Goal: Task Accomplishment & Management: Manage account settings

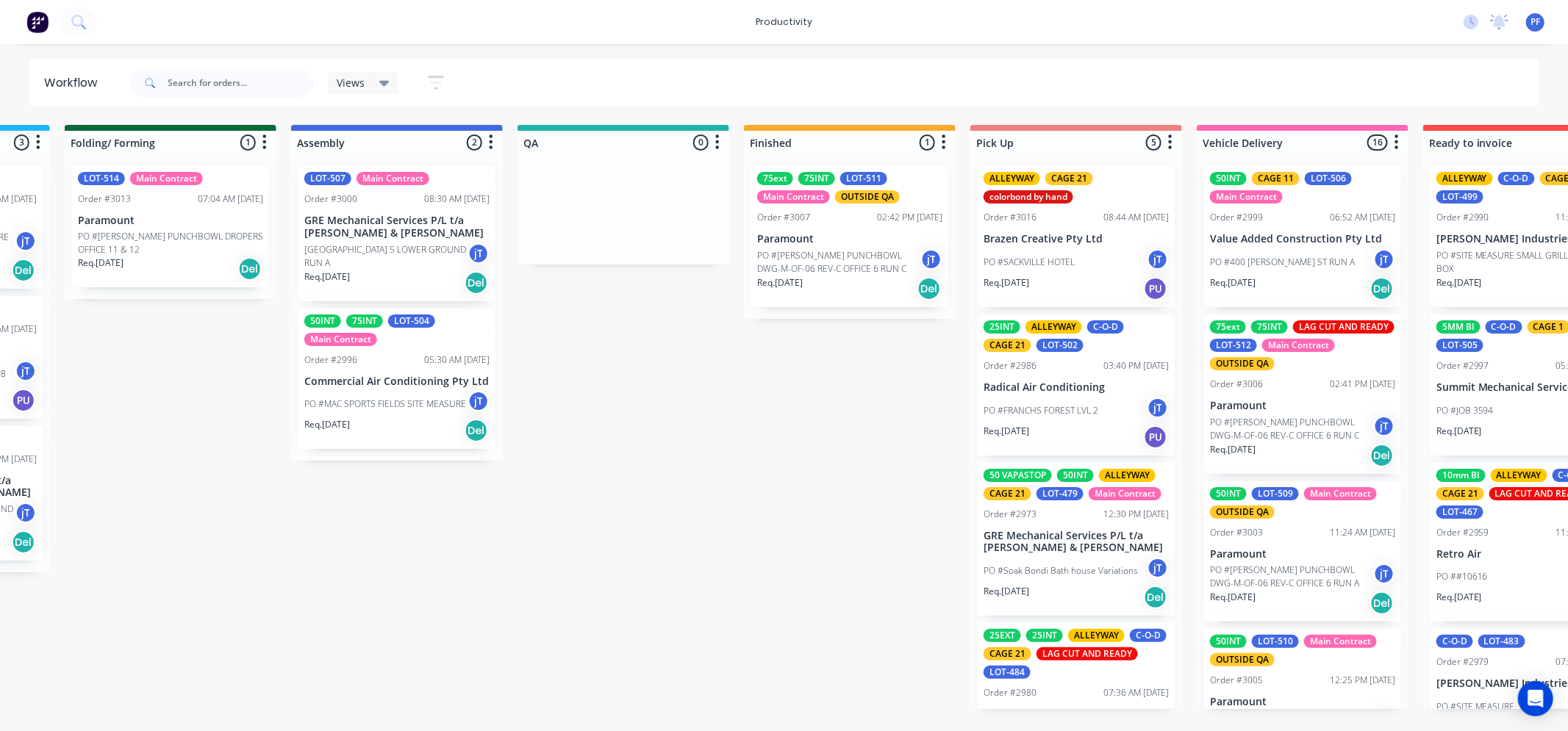
scroll to position [0, 872]
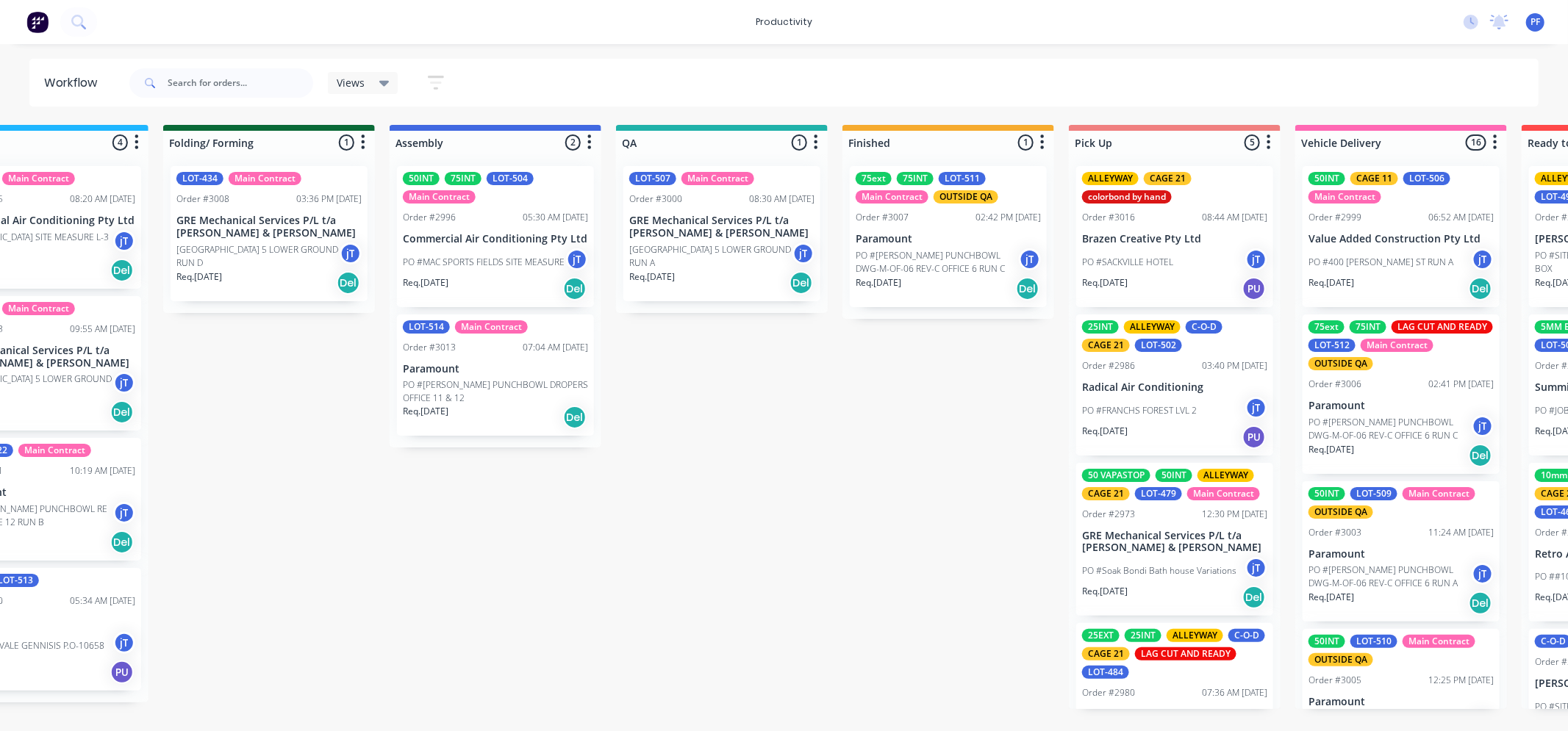
scroll to position [0, 781]
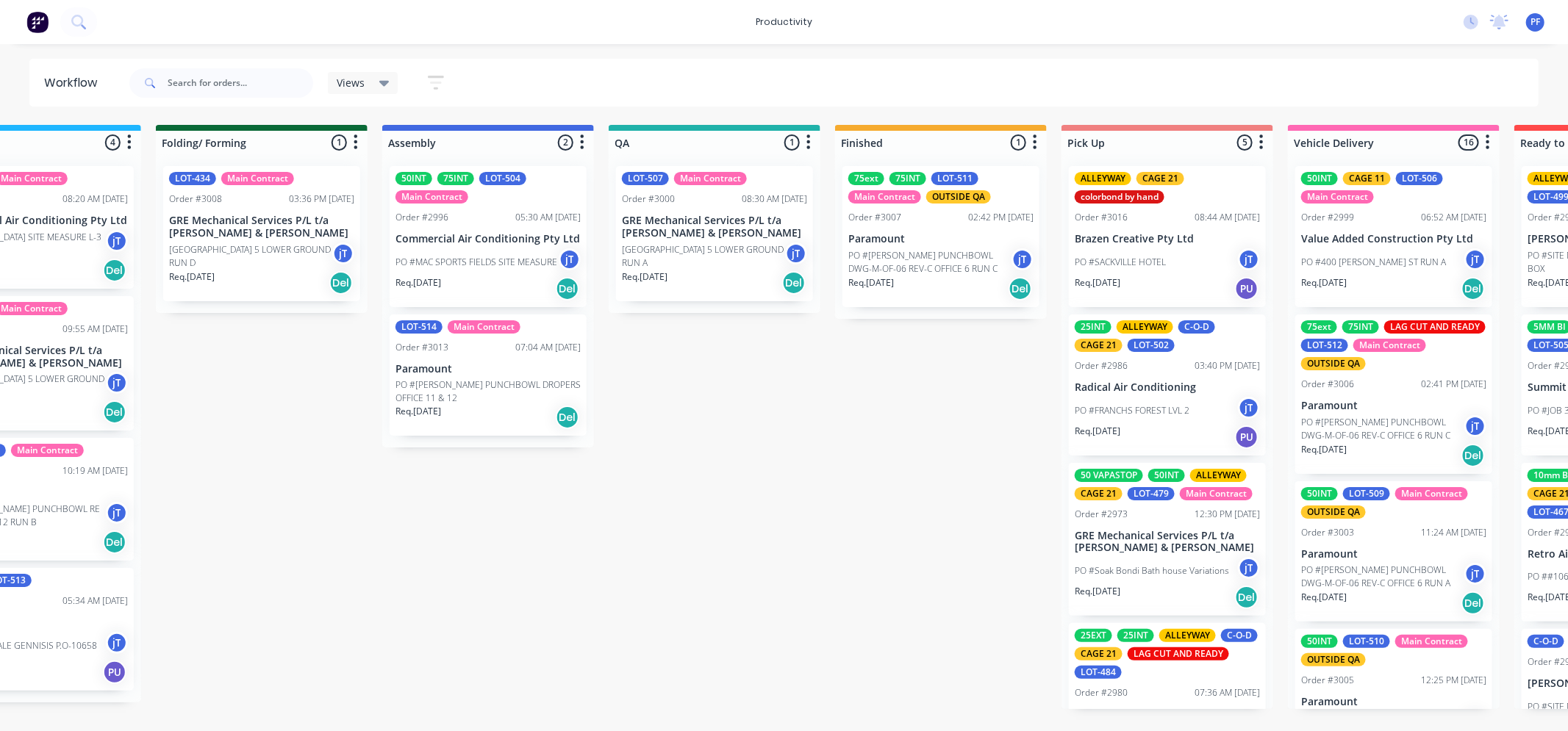
click at [975, 219] on div "02:42 PM [DATE]" at bounding box center [1001, 217] width 65 height 13
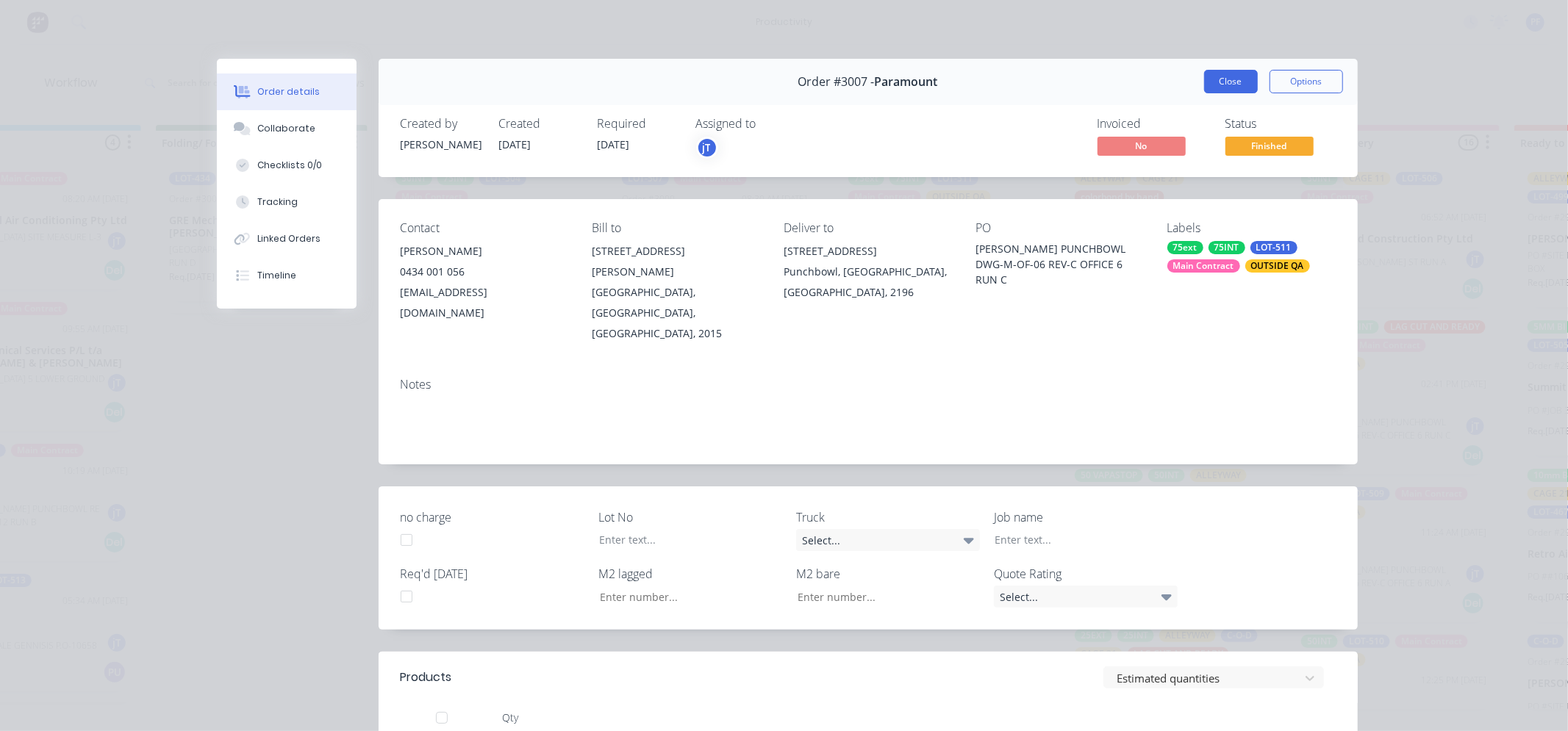
click at [1227, 85] on button "Close" at bounding box center [1230, 82] width 54 height 23
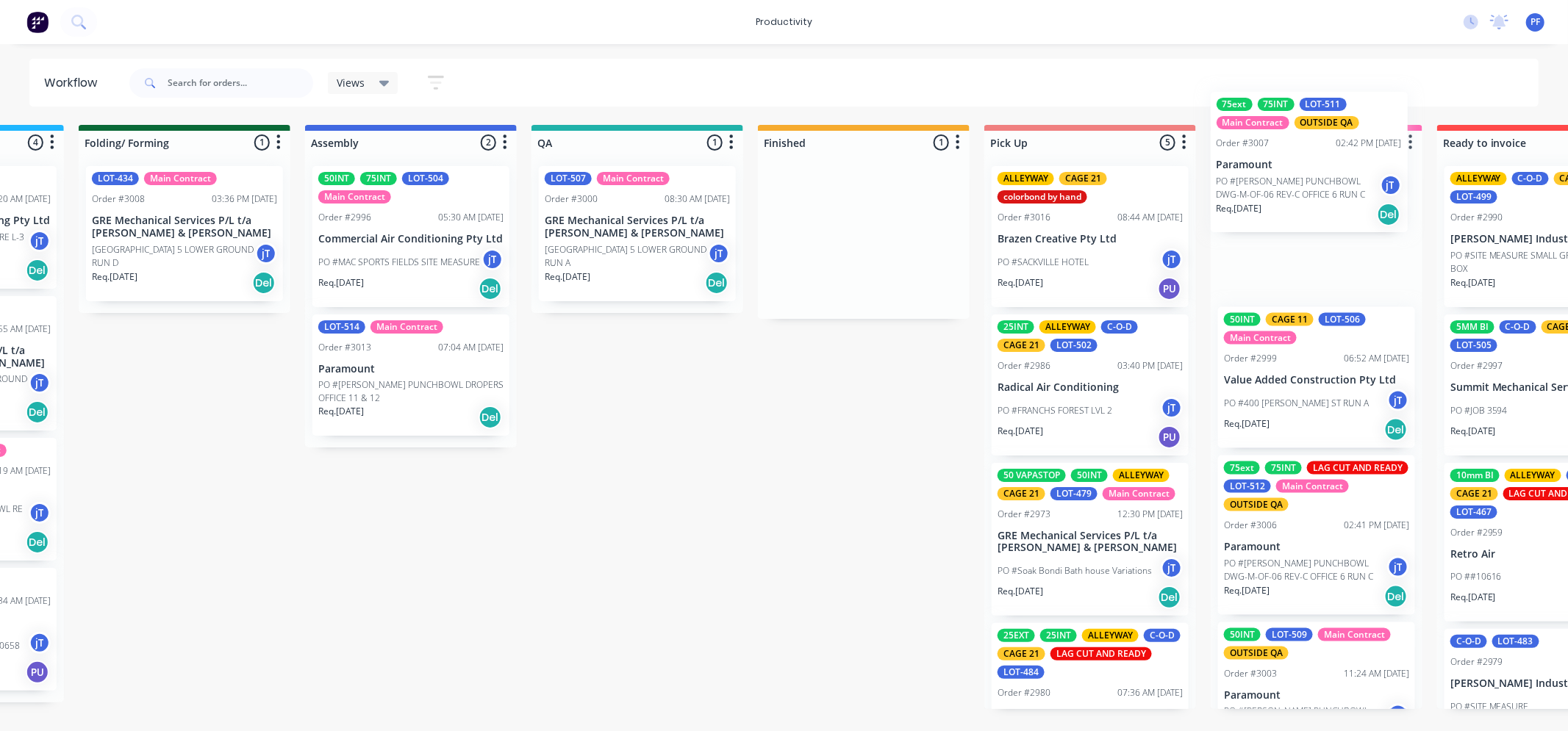
drag, startPoint x: 963, startPoint y: 209, endPoint x: 1342, endPoint y: 133, distance: 386.5
click at [1342, 133] on div "Submitted 41 Order #240 10:47 AM [DATE] Retro Air PO #Freshwater Apts PO Req. […" at bounding box center [570, 417] width 2878 height 584
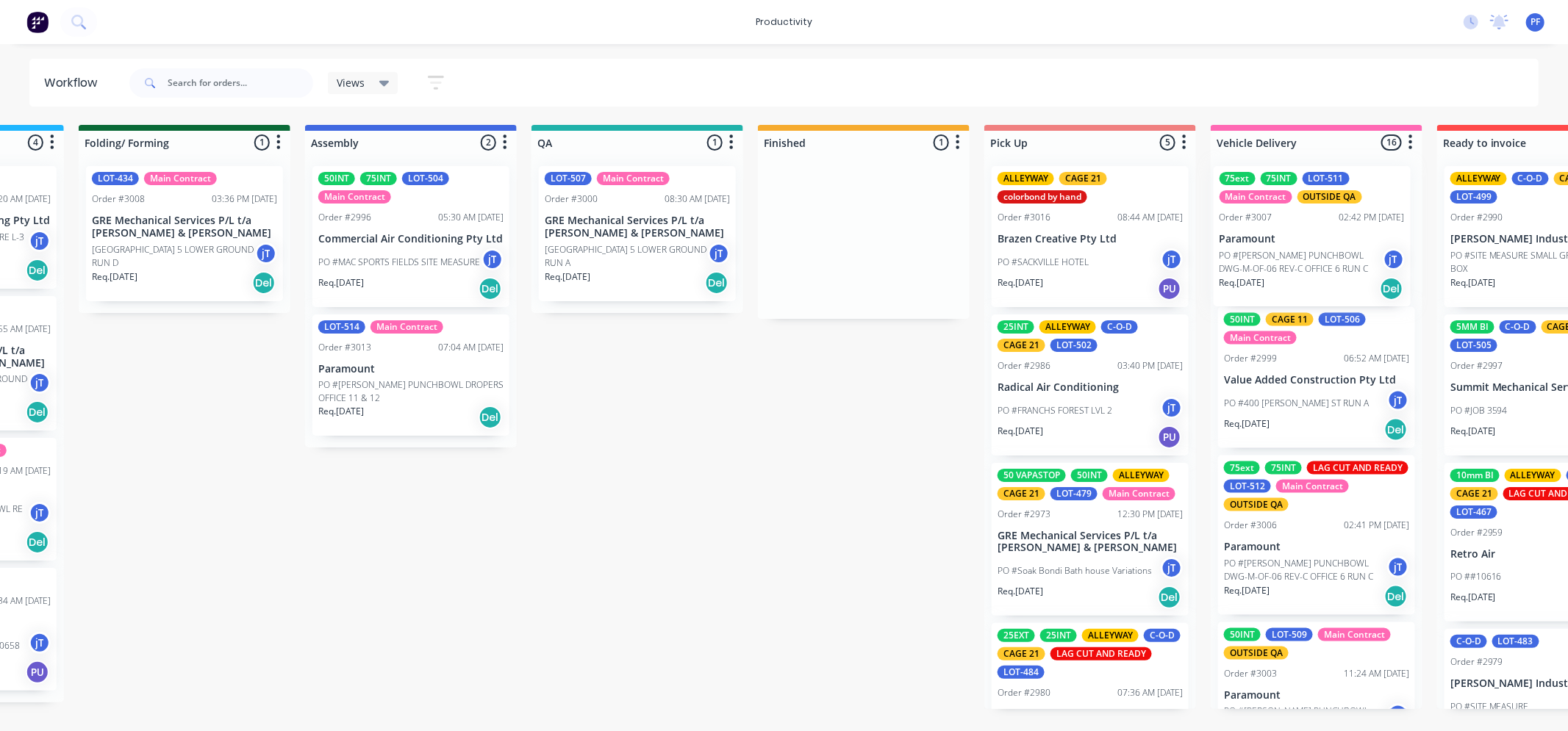
scroll to position [0, 863]
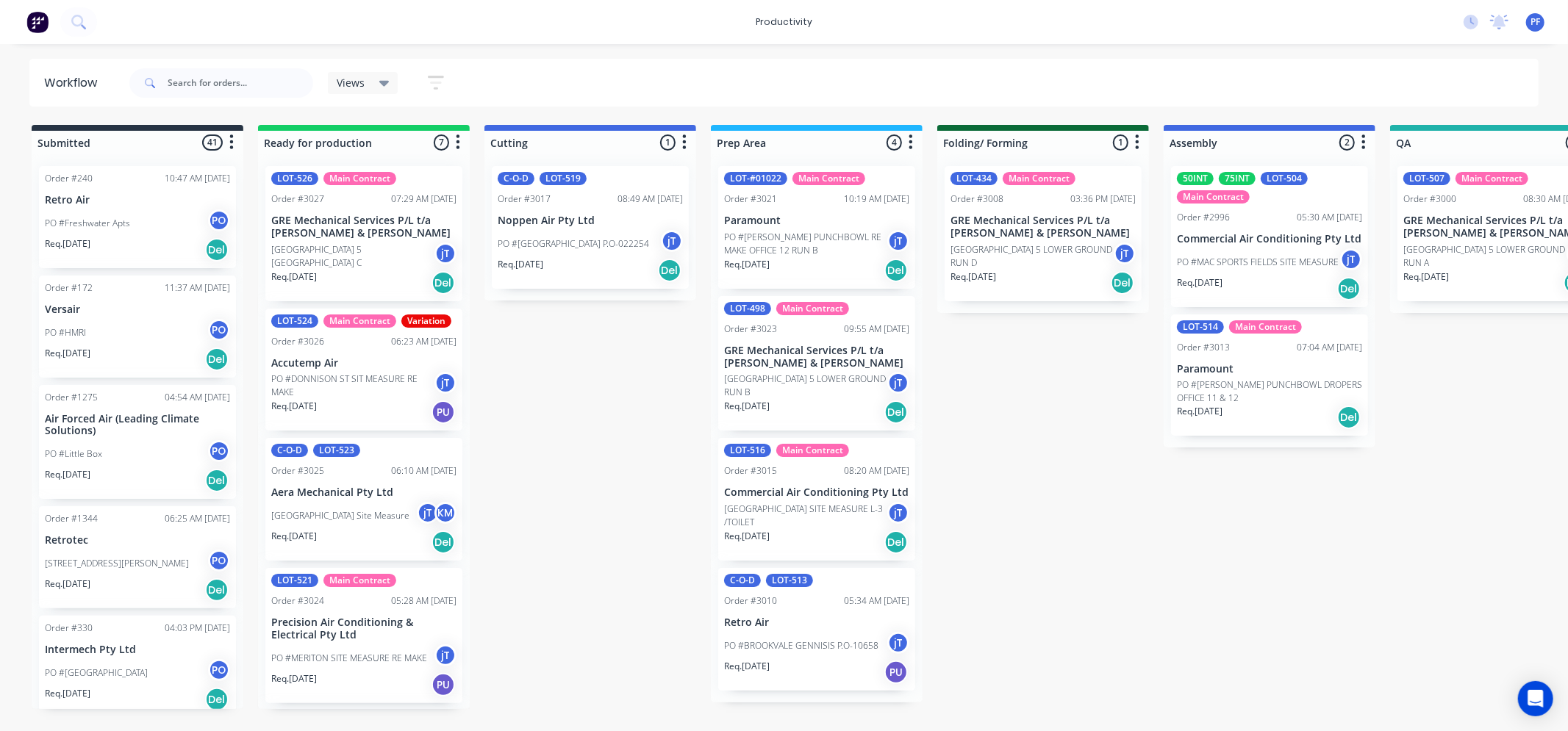
drag, startPoint x: 637, startPoint y: 731, endPoint x: 679, endPoint y: 726, distance: 42.3
click at [780, 643] on html "productivity productivity Workflow Planner Delivery Scheduling Timesheets No ne…" at bounding box center [784, 321] width 1568 height 643
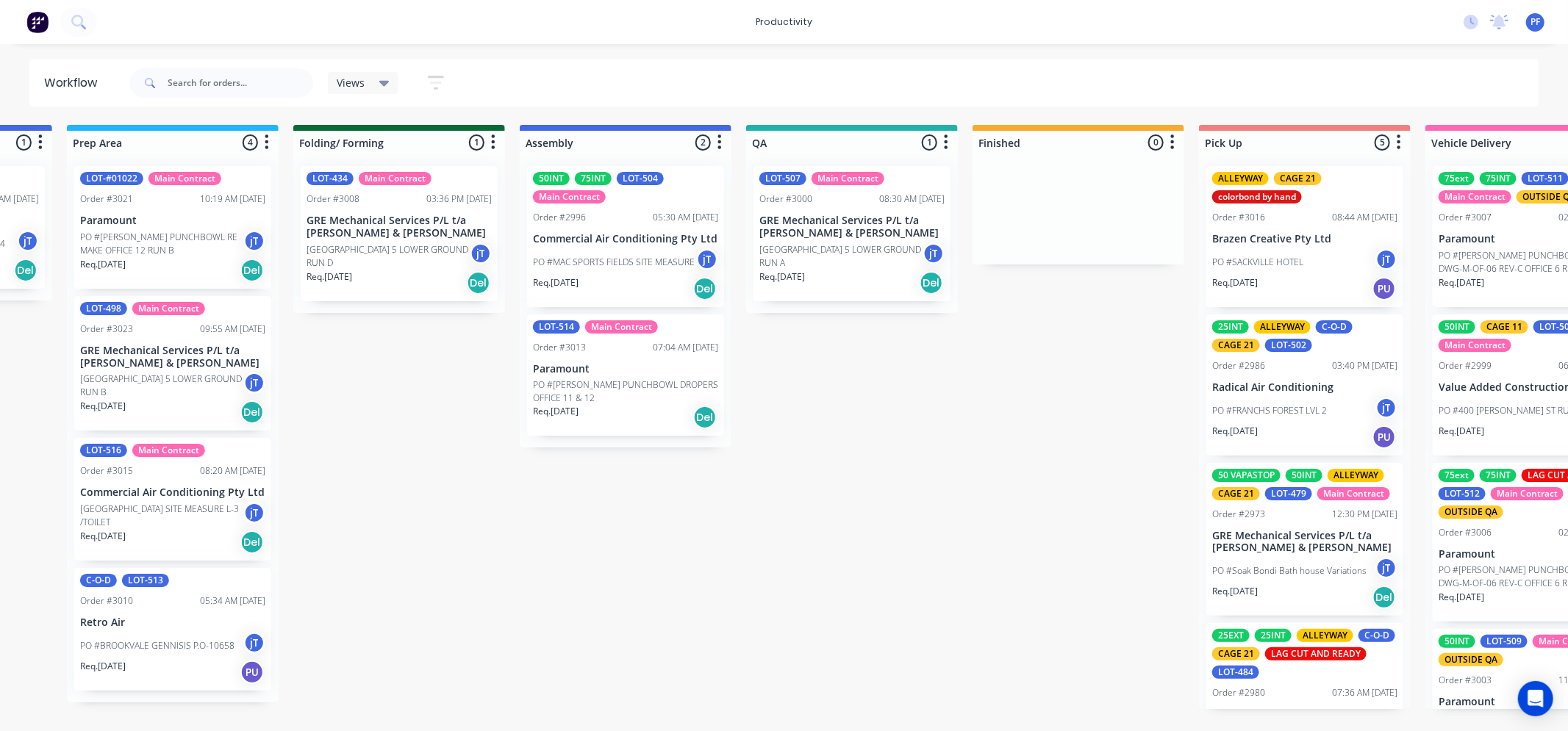
scroll to position [0, 641]
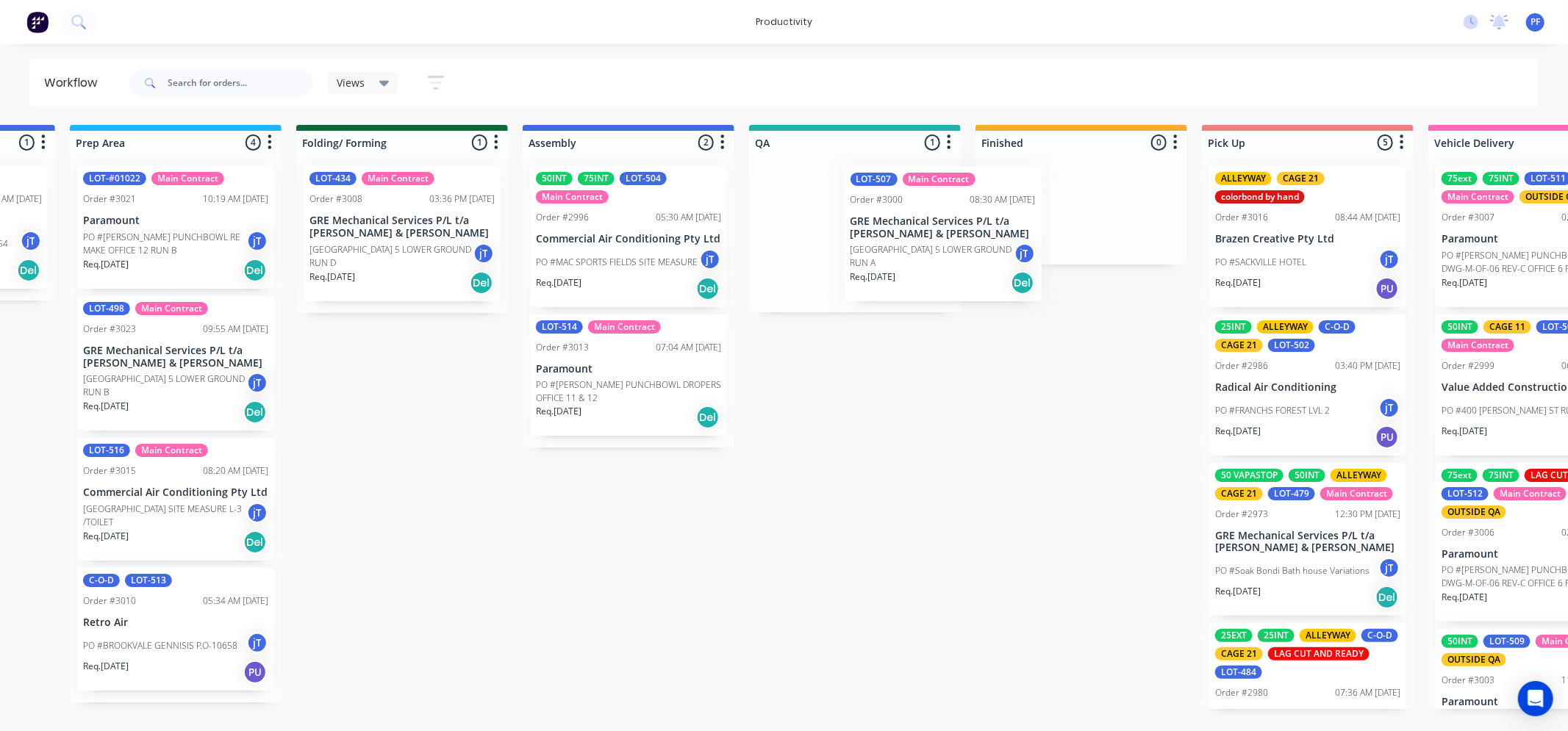
drag, startPoint x: 868, startPoint y: 283, endPoint x: 1040, endPoint y: 254, distance: 174.4
click at [1047, 260] on div "Submitted 41 Order #240 10:47 AM [DATE] Retro Air PO #Freshwater Apts PO Req. […" at bounding box center [787, 417] width 2878 height 584
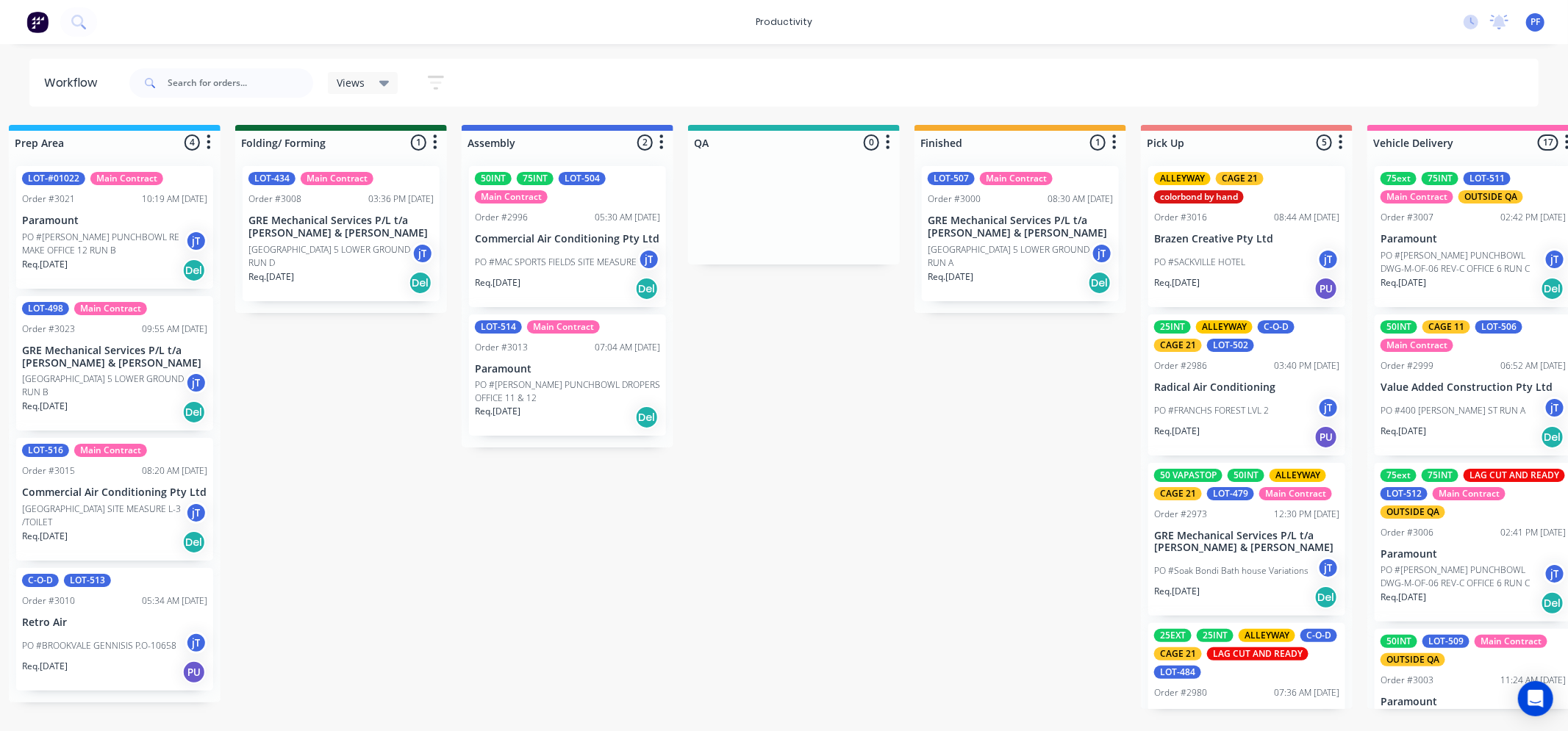
scroll to position [0, 707]
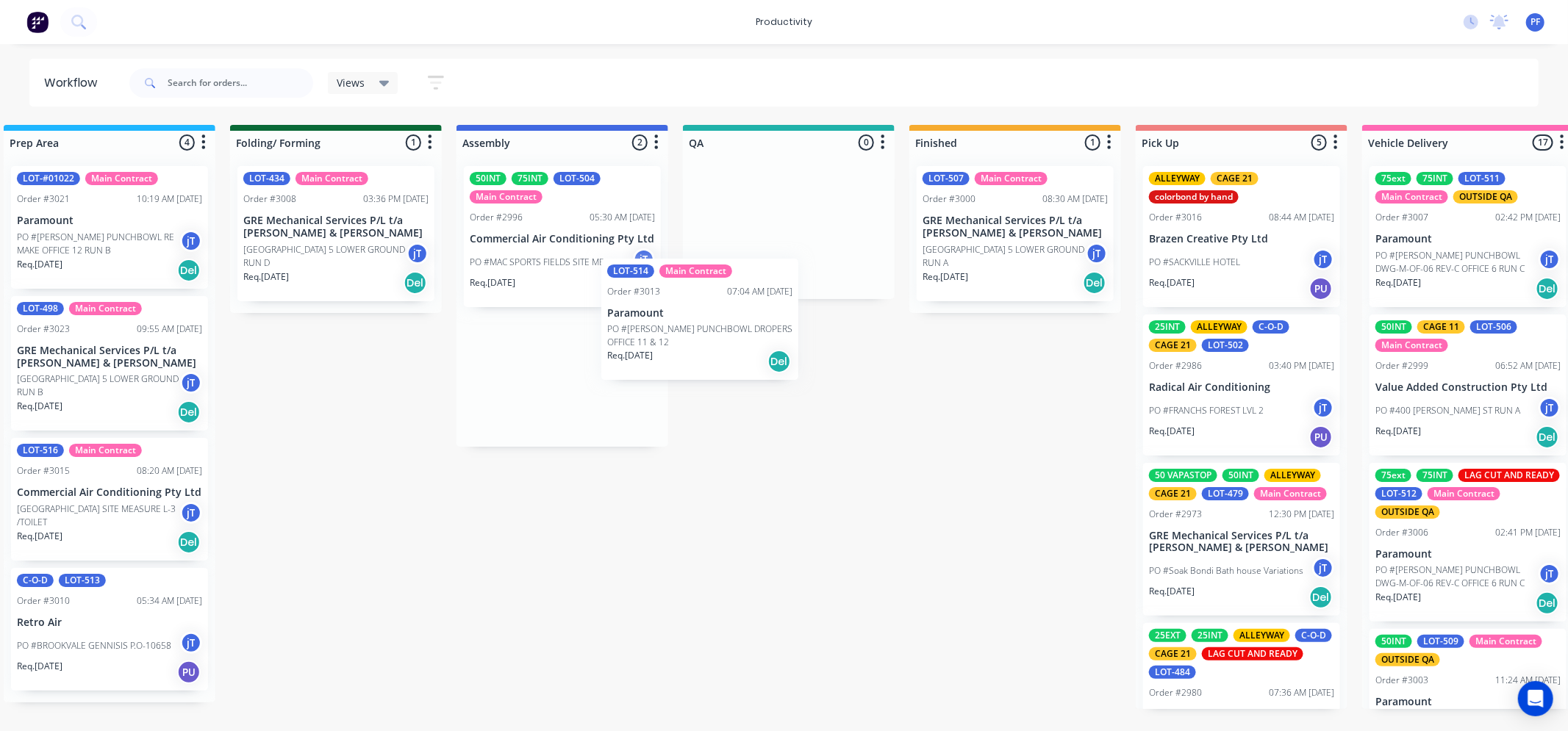
drag, startPoint x: 623, startPoint y: 395, endPoint x: 704, endPoint y: 324, distance: 107.7
click at [724, 317] on div "Submitted 41 Order #240 10:47 AM [DATE] Retro Air PO #Freshwater Apts PO Req. […" at bounding box center [721, 417] width 2878 height 584
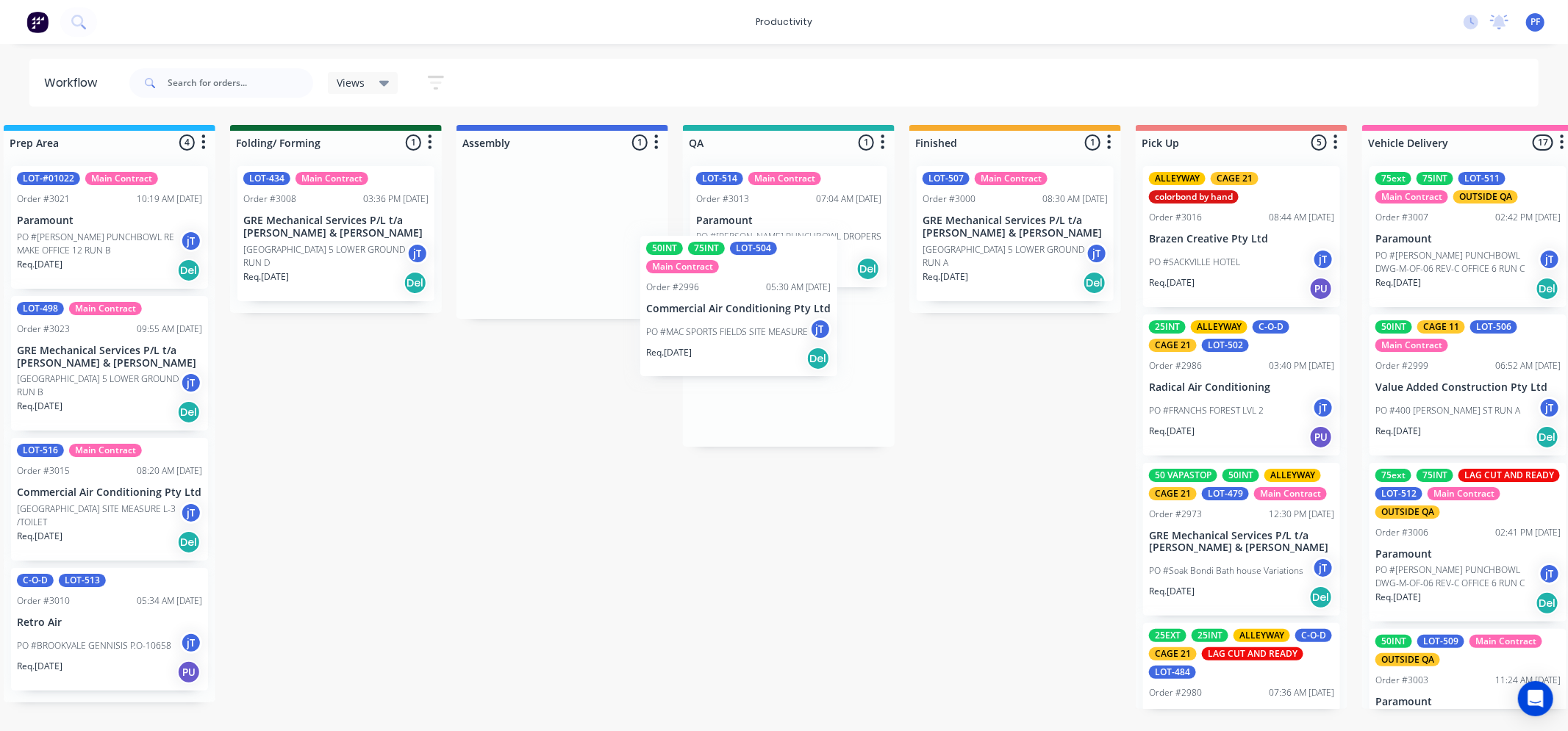
drag, startPoint x: 566, startPoint y: 303, endPoint x: 707, endPoint y: 355, distance: 150.3
click at [707, 355] on div "Submitted 41 Order #240 10:47 AM [DATE] Retro Air PO #Freshwater Apts PO Req. […" at bounding box center [721, 417] width 2878 height 584
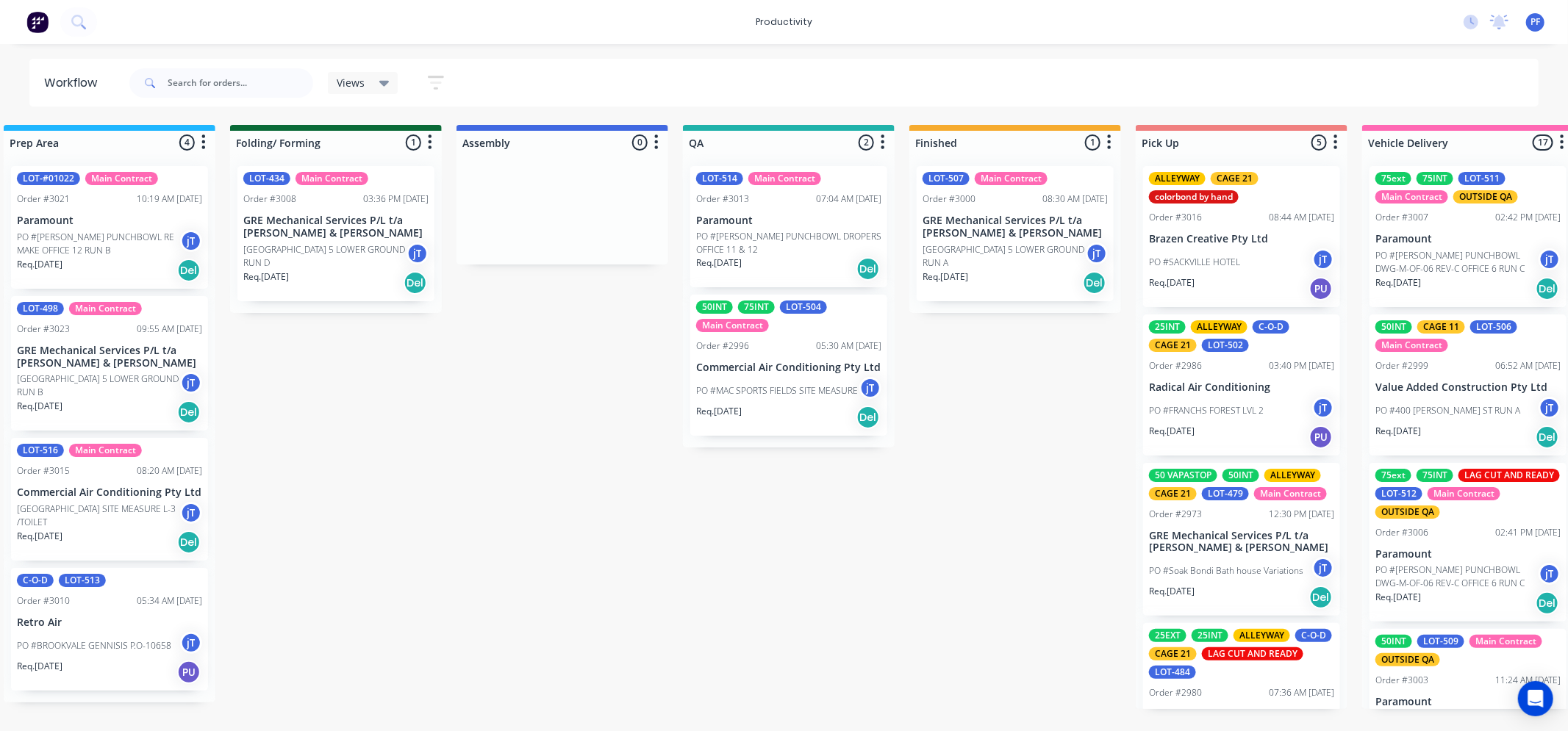
scroll to position [0, 707]
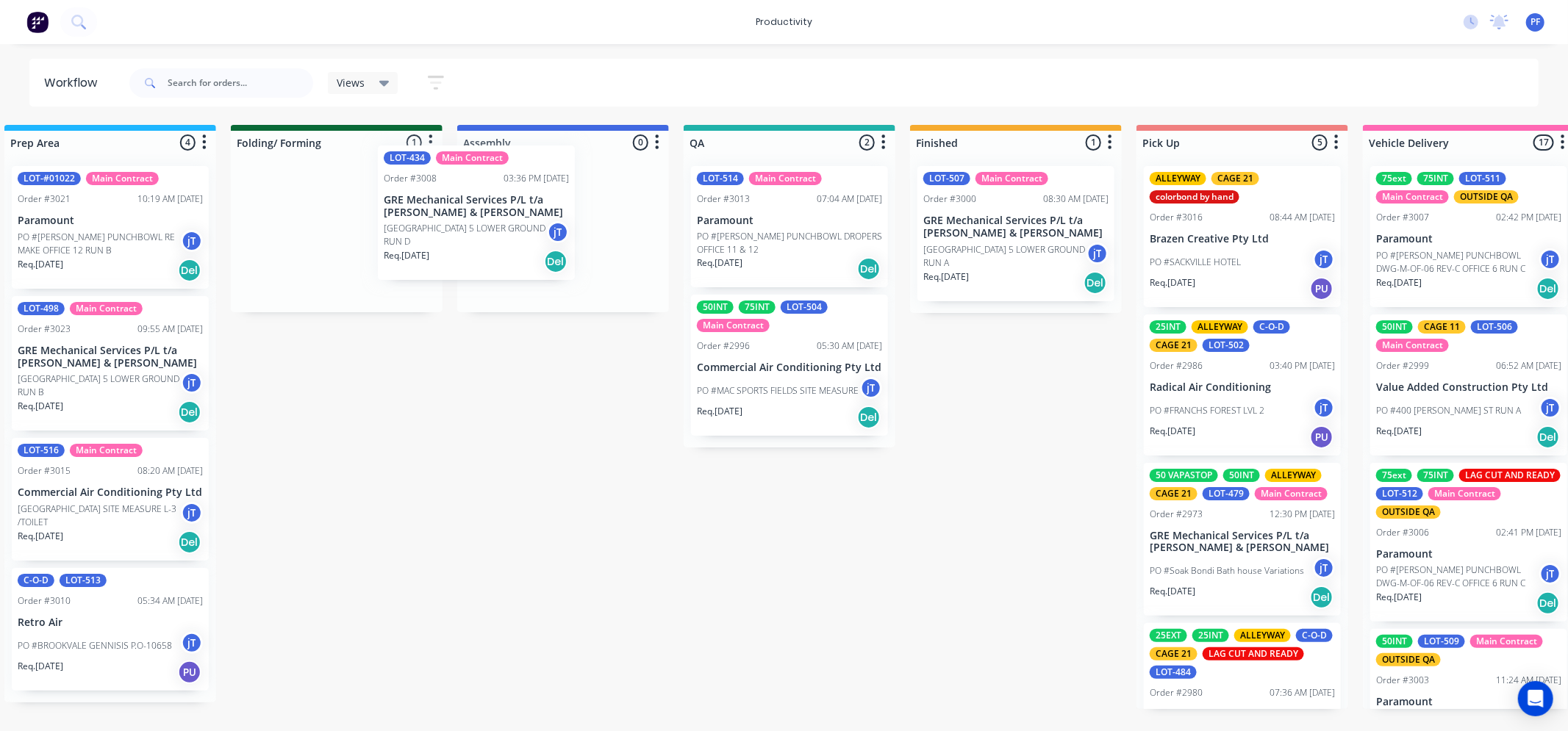
drag, startPoint x: 352, startPoint y: 255, endPoint x: 508, endPoint y: 229, distance: 158.2
click at [508, 229] on div "Submitted 41 Order #240 10:47 AM [DATE] Retro Air PO #Freshwater Apts PO Req. […" at bounding box center [721, 417] width 2878 height 584
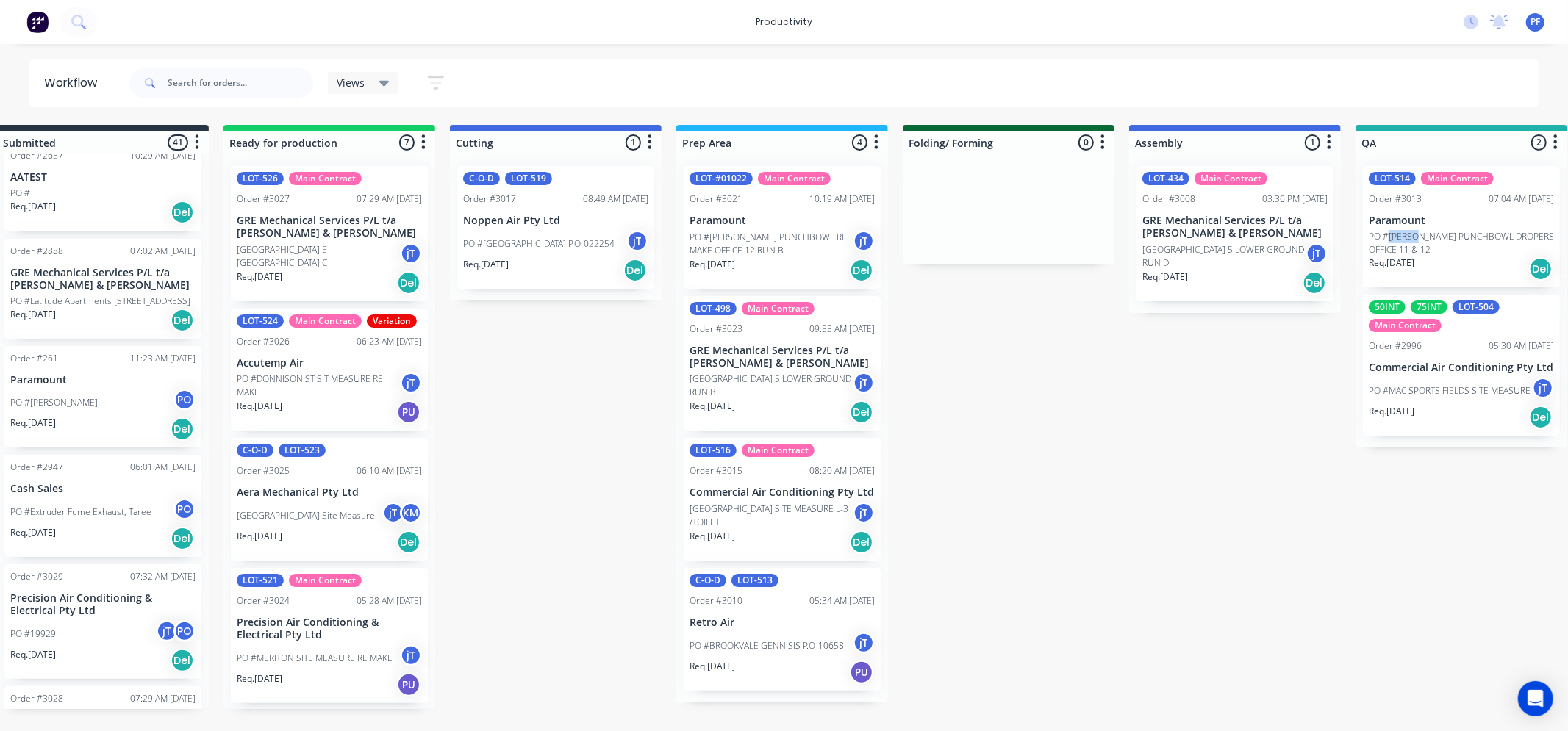
scroll to position [0, 0]
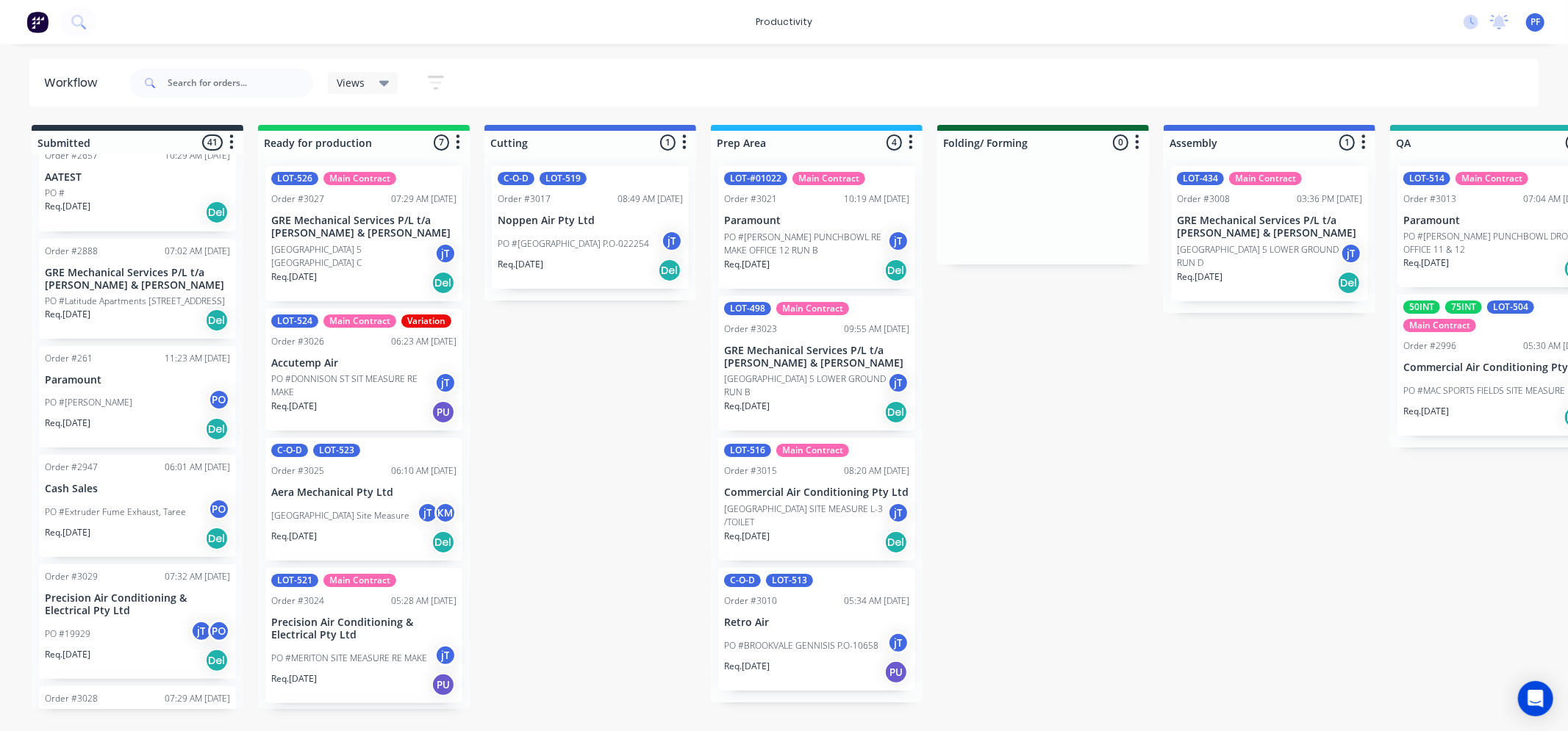
drag, startPoint x: 829, startPoint y: 738, endPoint x: 958, endPoint y: 638, distance: 163.2
click at [1201, 550] on div "Submitted 41 Order #240 10:47 AM [DATE] Retro Air PO #Freshwater Apts PO Req. […" at bounding box center [1428, 417] width 2878 height 584
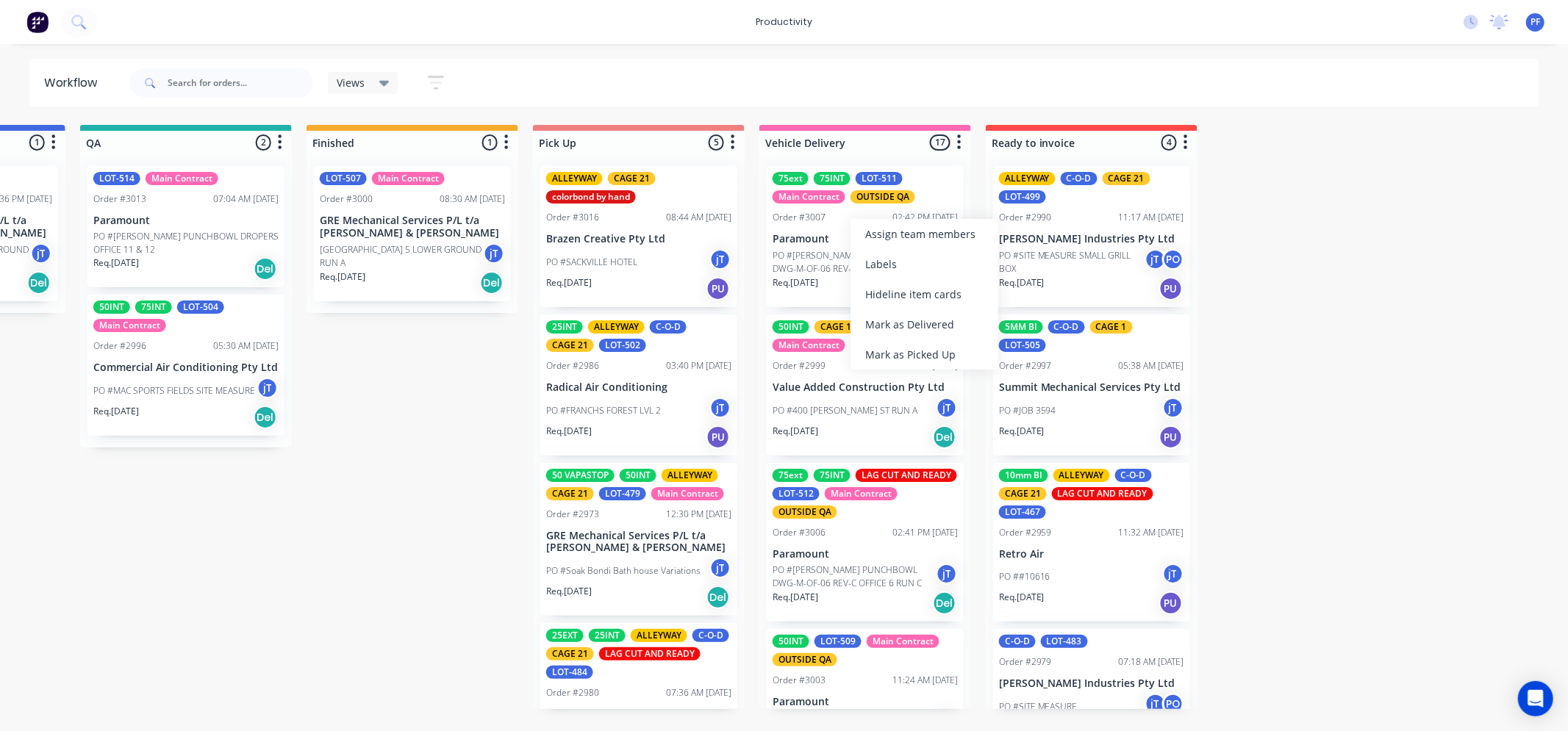
click at [921, 328] on div "Mark as Delivered" at bounding box center [924, 324] width 148 height 30
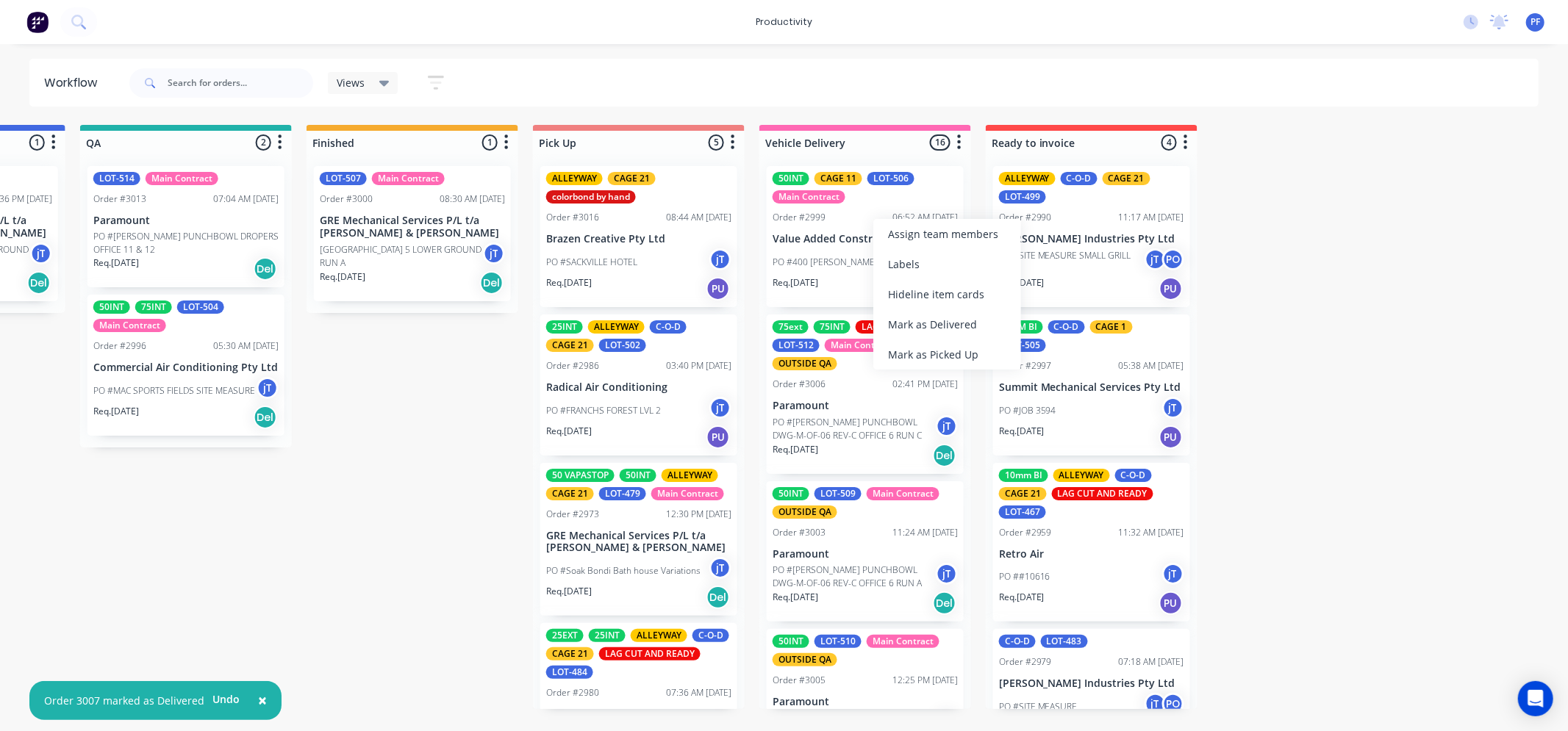
click at [1537, 165] on div "Submitted 41 Order #240 10:47 AM [DATE] Retro Air PO #Freshwater Apts PO Req. […" at bounding box center [118, 417] width 2878 height 584
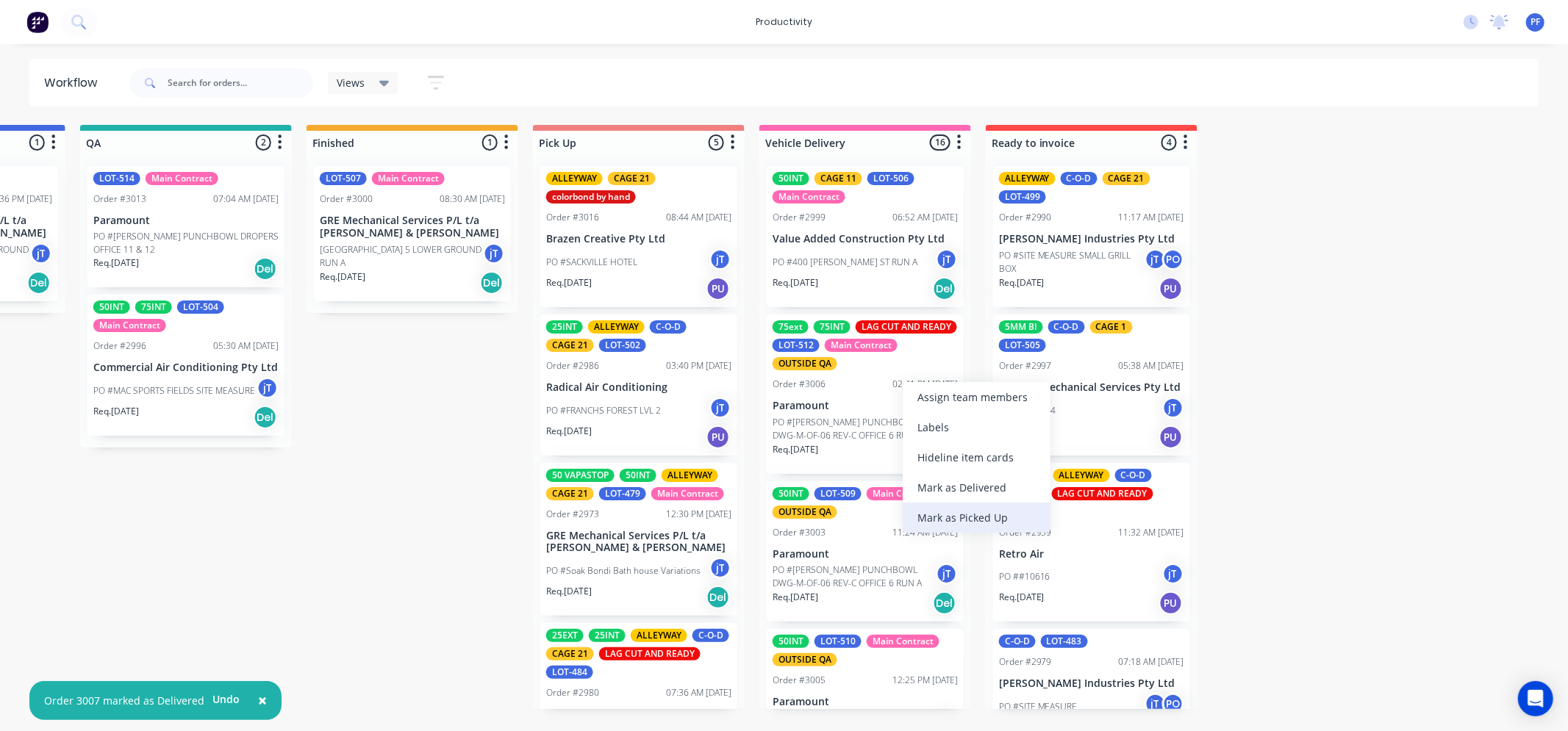
click at [977, 502] on div "Mark as Picked Up" at bounding box center [977, 517] width 148 height 30
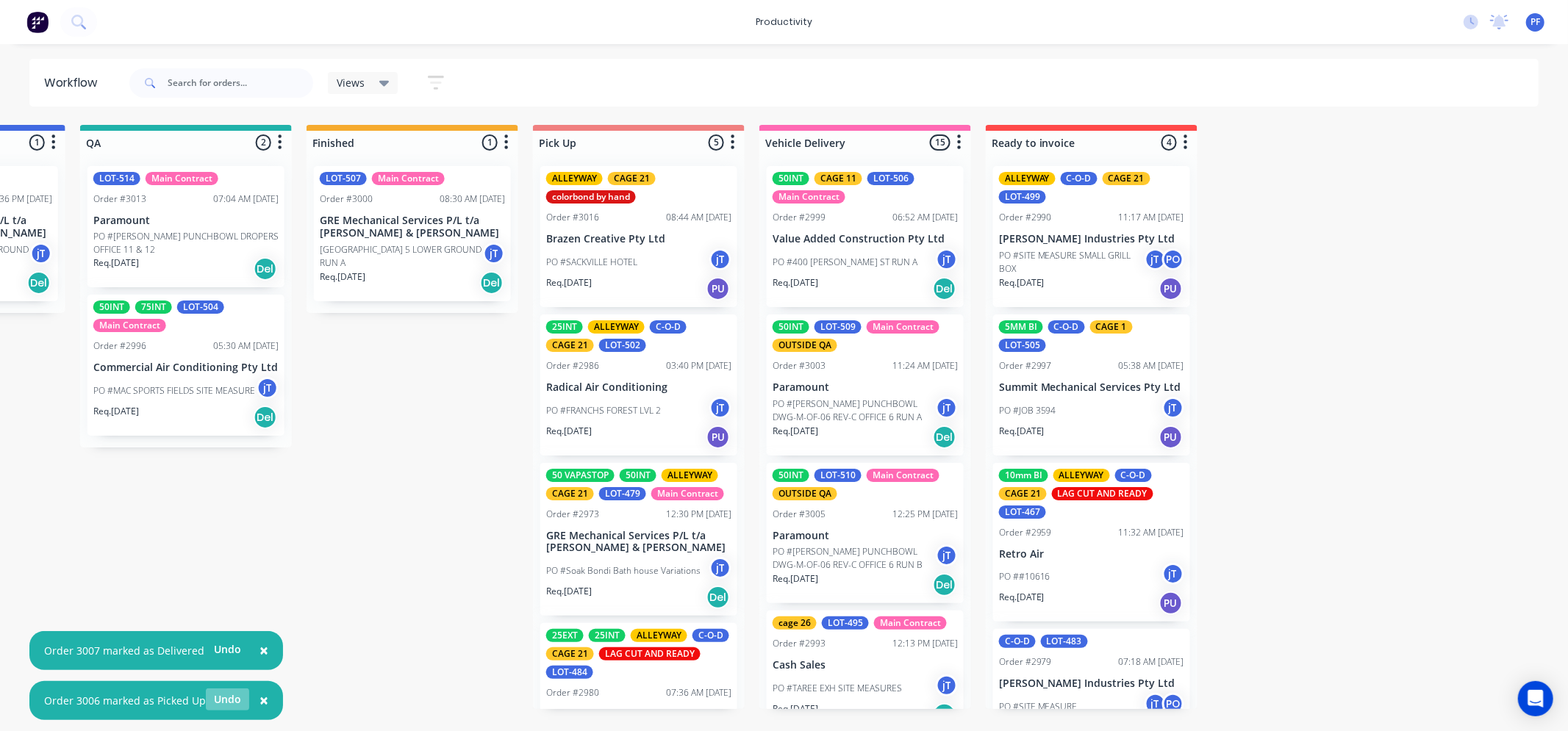
click at [220, 694] on button "Undo" at bounding box center [227, 699] width 44 height 22
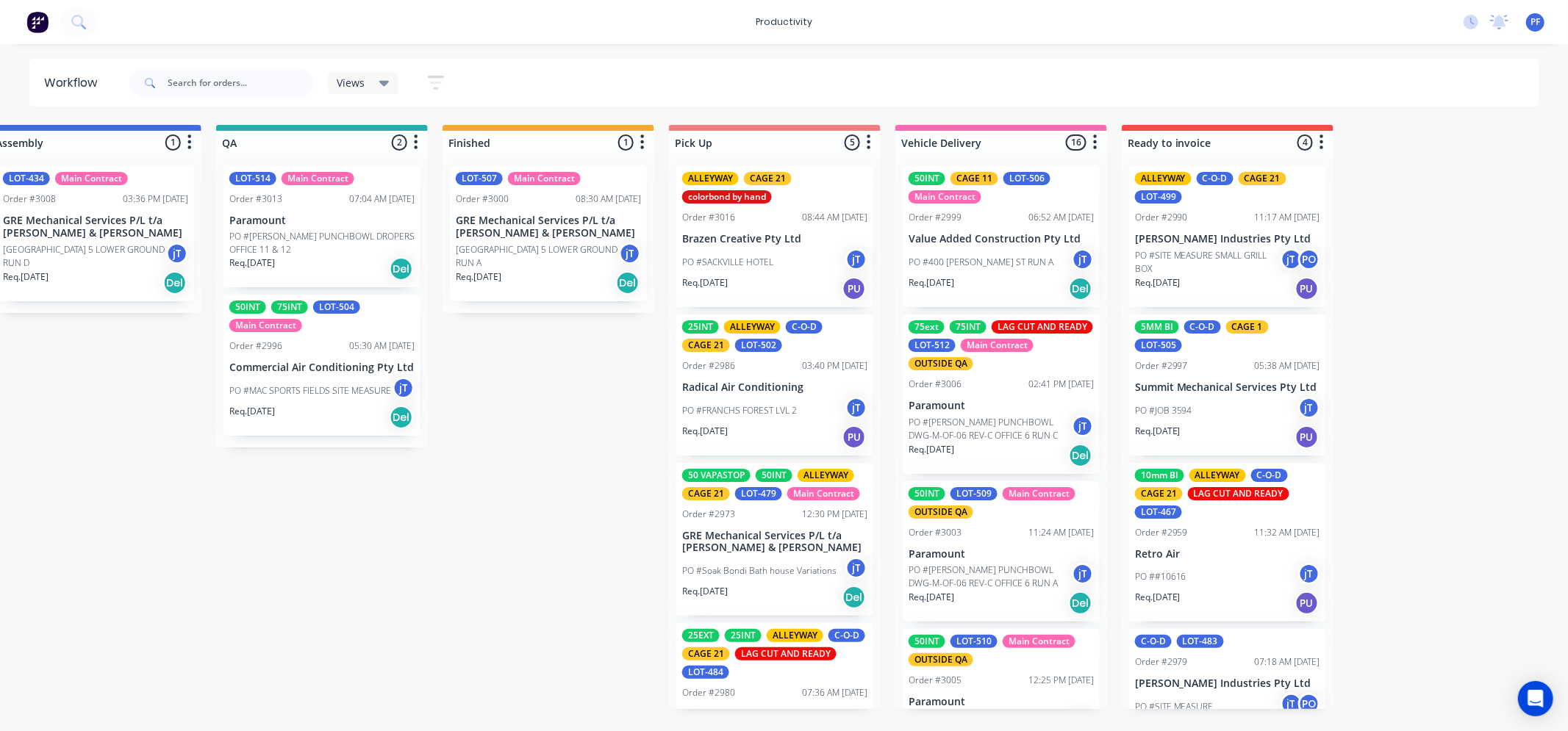
scroll to position [0, 1177]
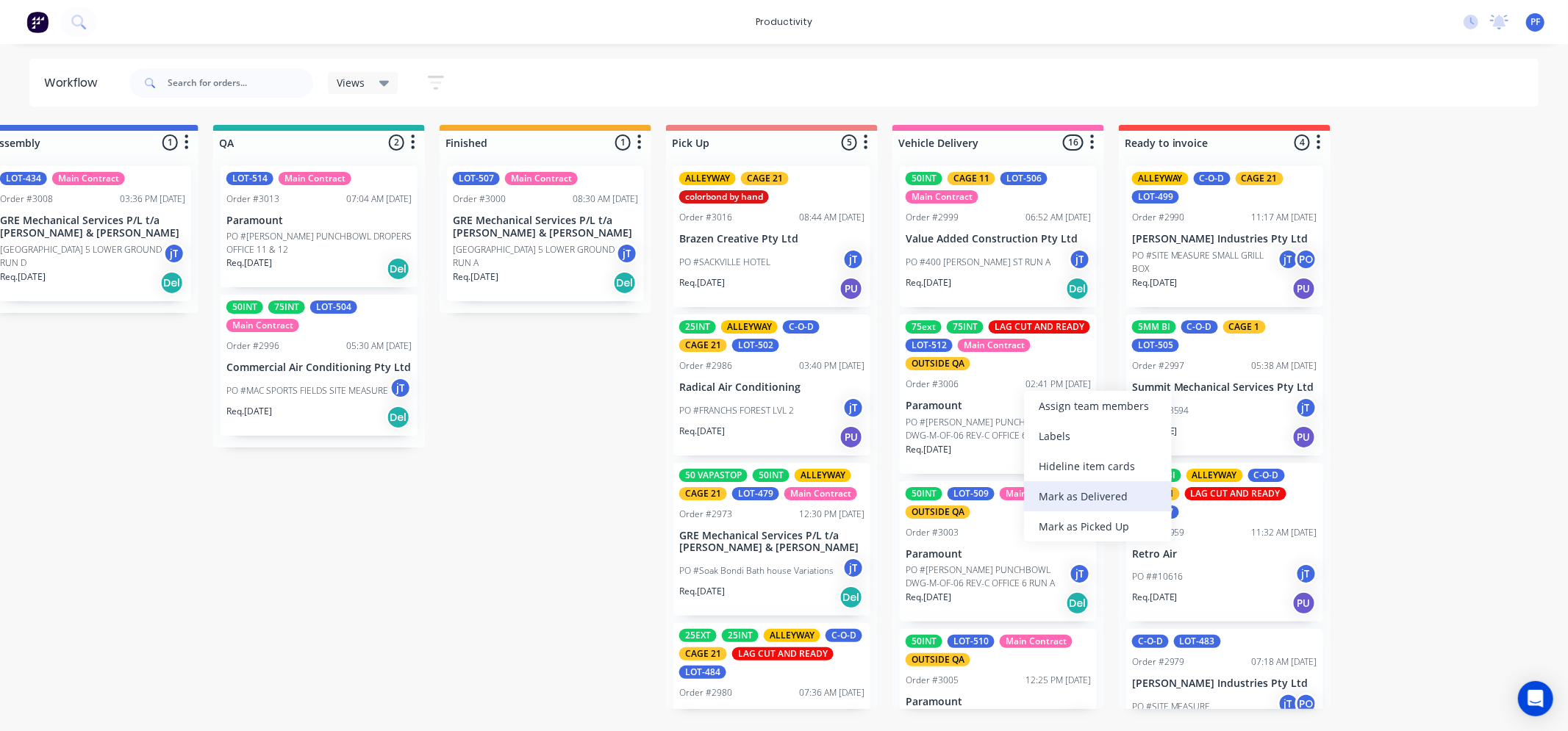
click at [1082, 488] on div "Mark as Delivered" at bounding box center [1098, 496] width 148 height 30
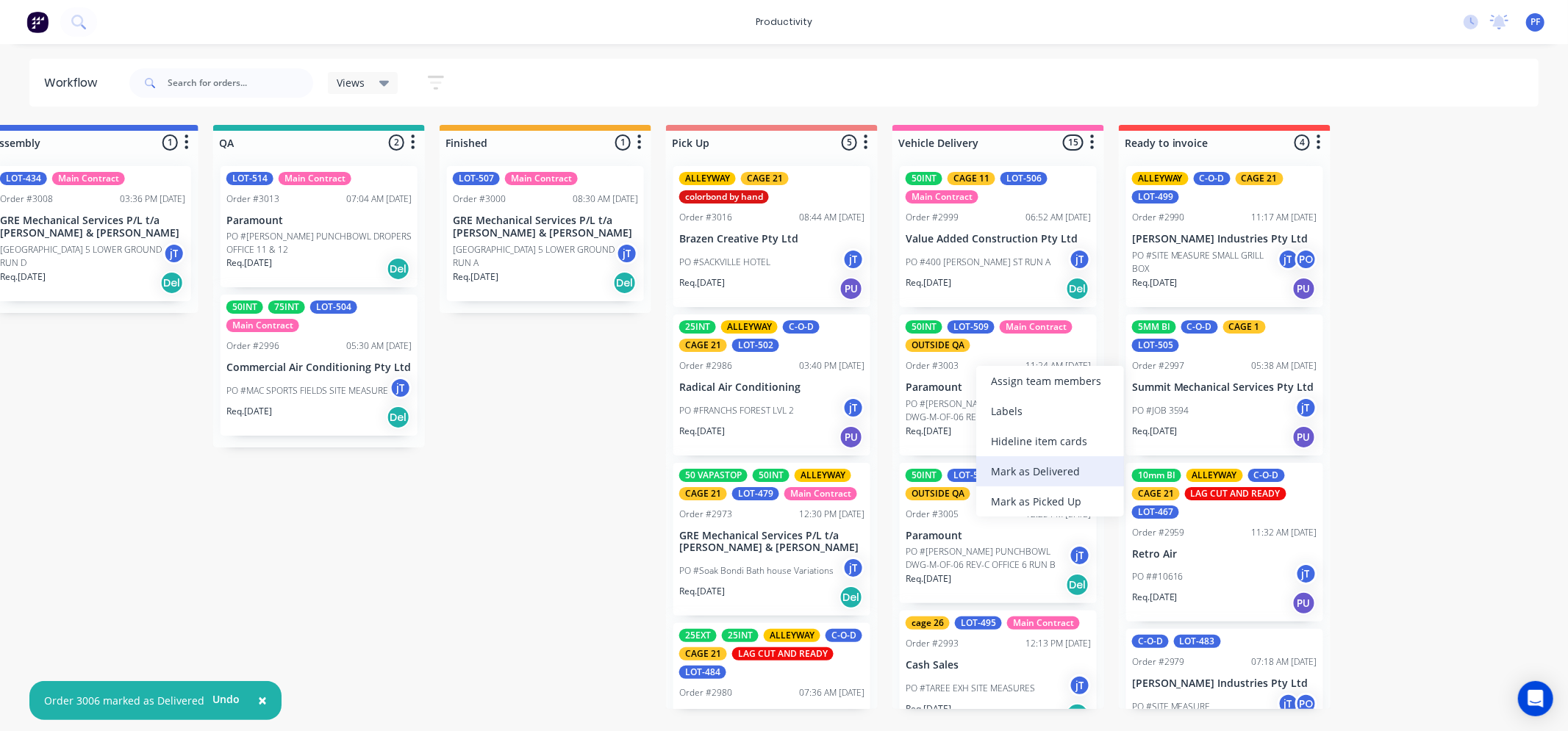
click at [1028, 467] on div "Mark as Delivered" at bounding box center [1050, 471] width 148 height 30
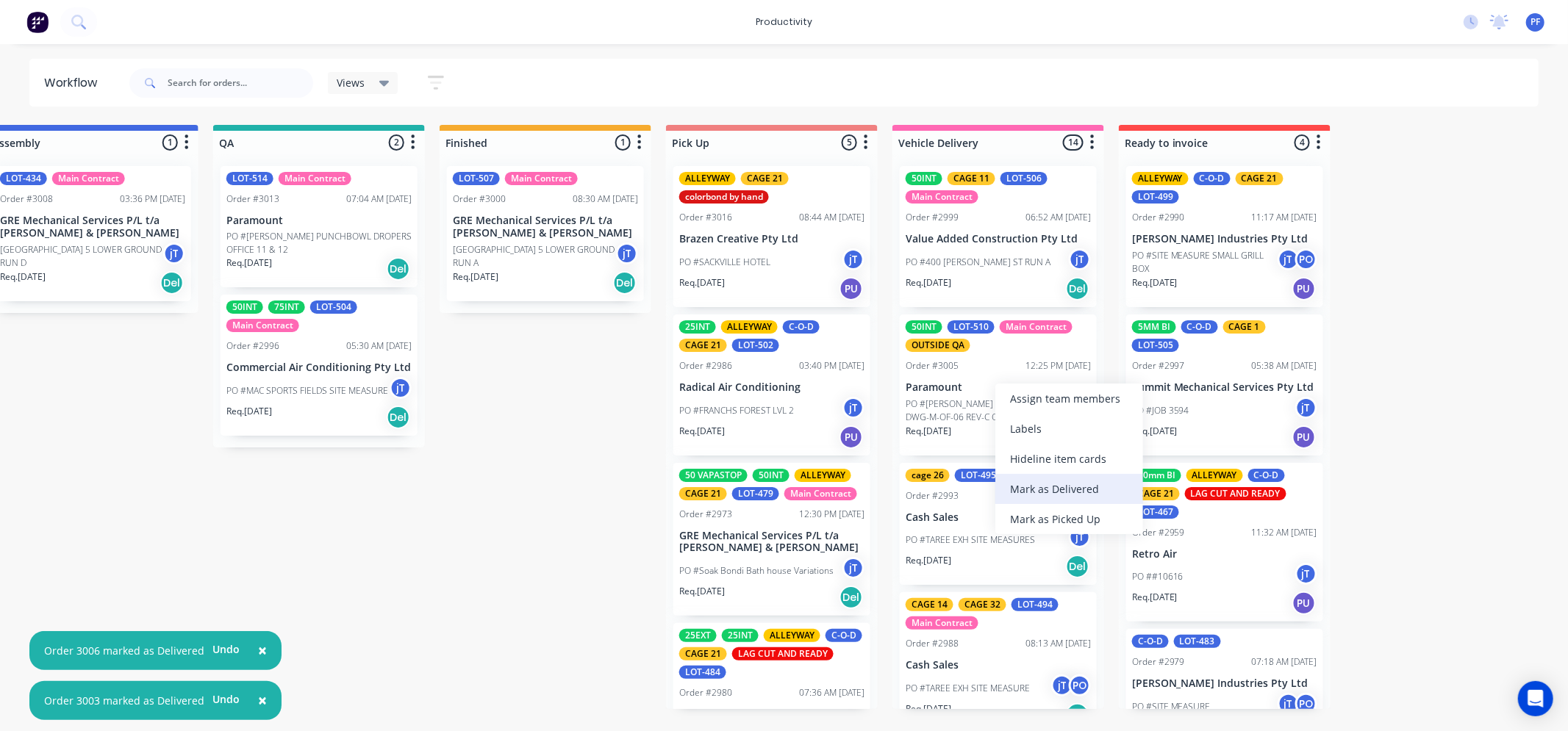
click at [1041, 482] on div "Mark as Delivered" at bounding box center [1069, 488] width 148 height 30
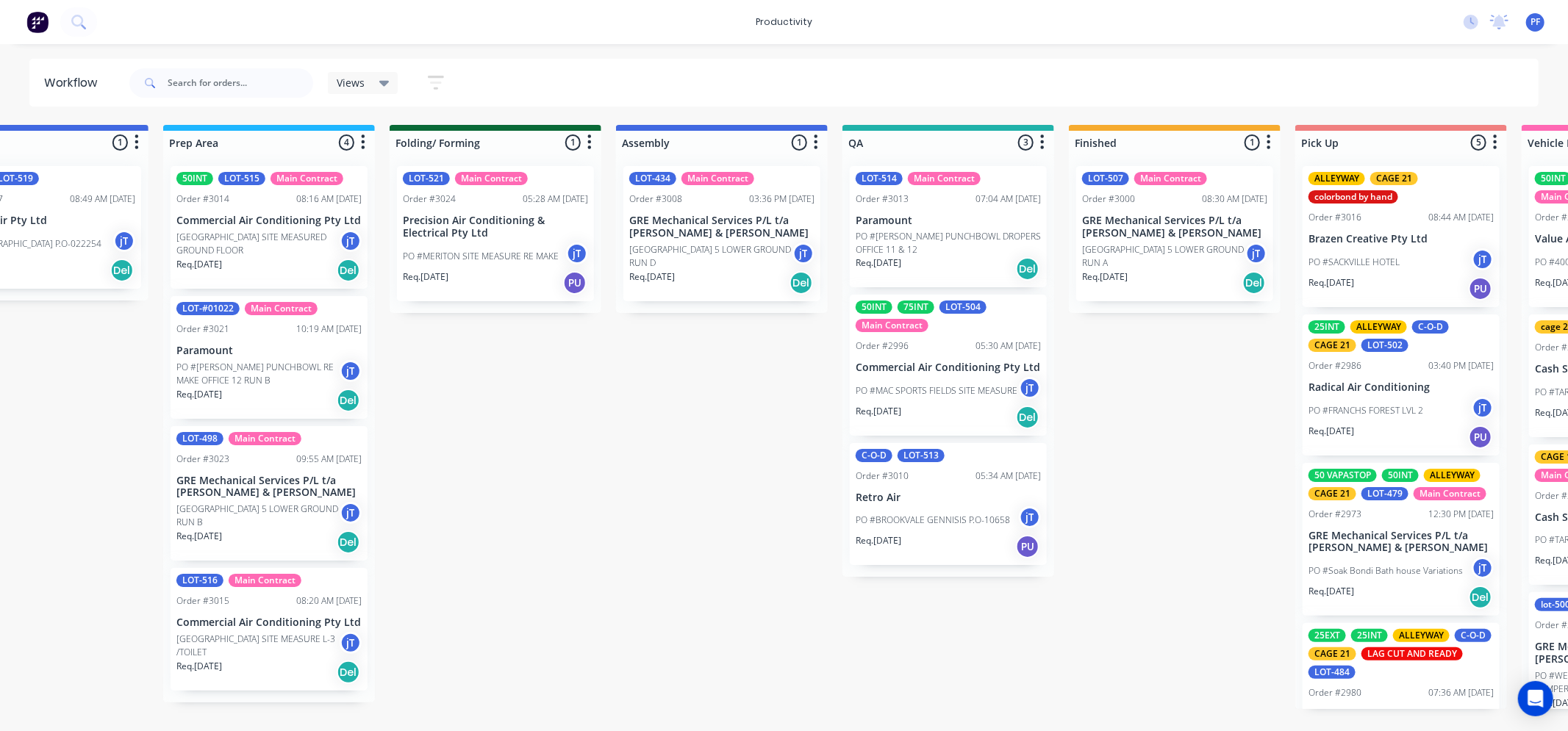
scroll to position [0, 552]
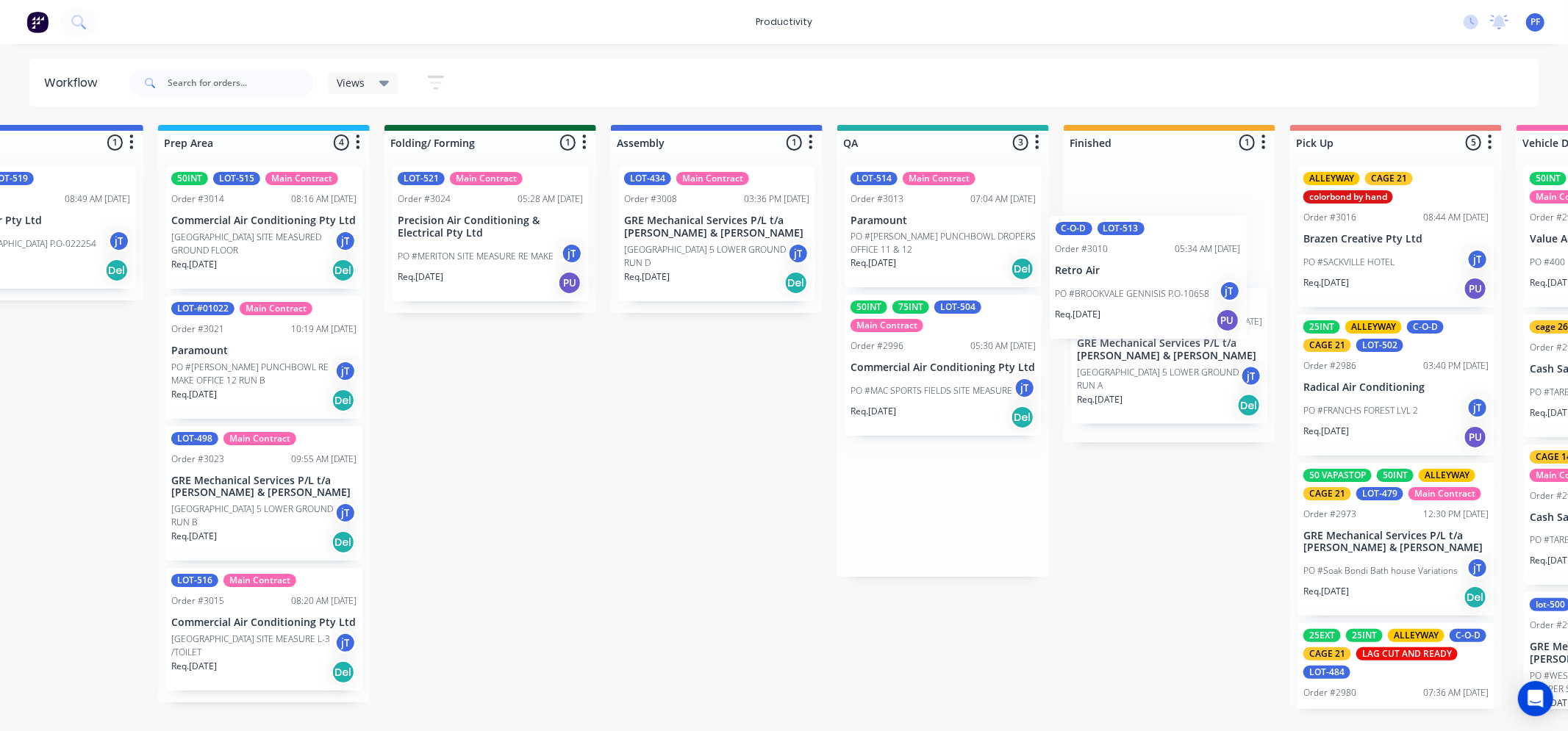
drag, startPoint x: 911, startPoint y: 481, endPoint x: 1134, endPoint y: 217, distance: 345.6
click at [1134, 217] on div "Submitted 41 Order #240 10:47 AM [DATE] Retro Air PO #Freshwater Apts PO Req. […" at bounding box center [875, 417] width 2878 height 584
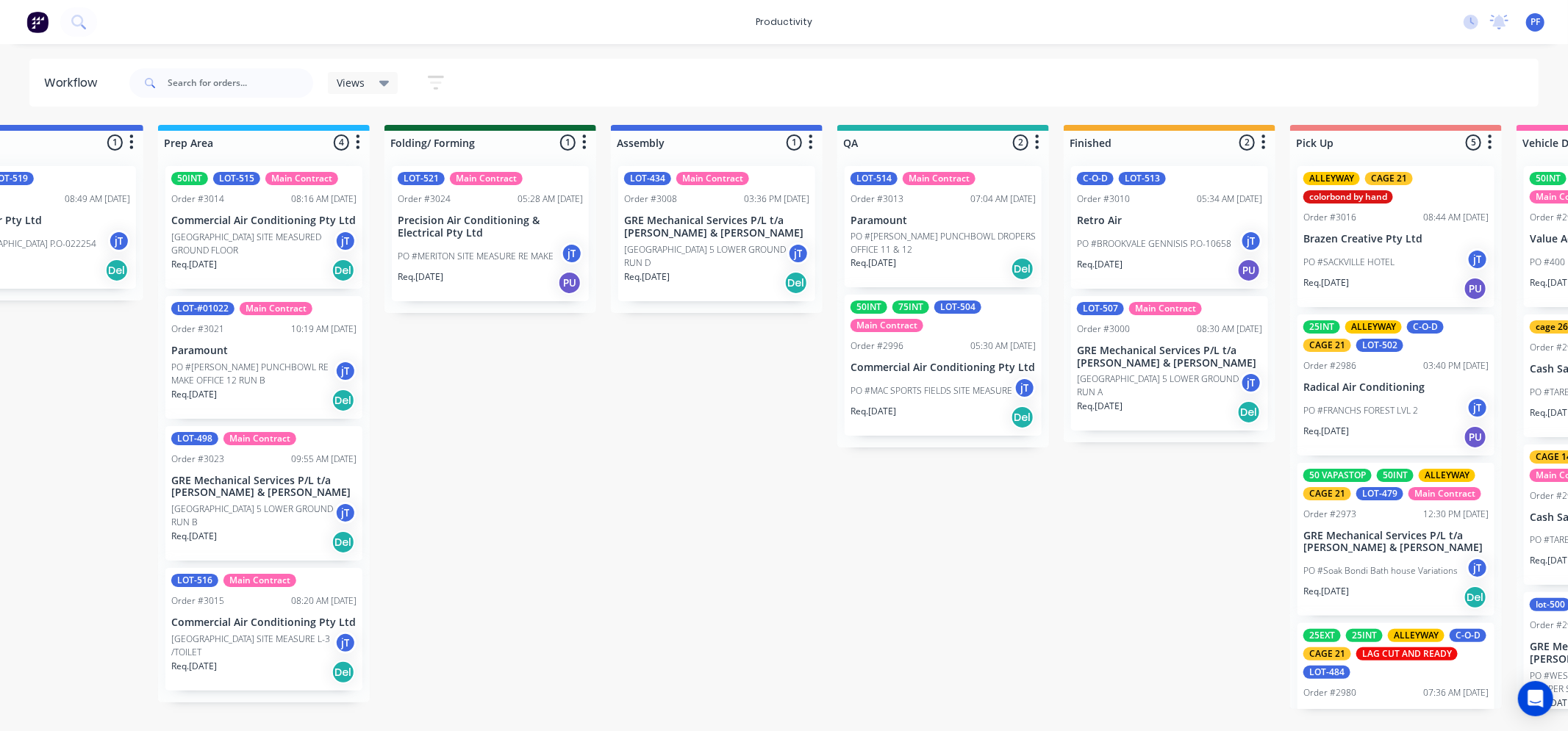
click at [1184, 192] on div "Order #3010 05:34 AM [DATE]" at bounding box center [1170, 198] width 185 height 13
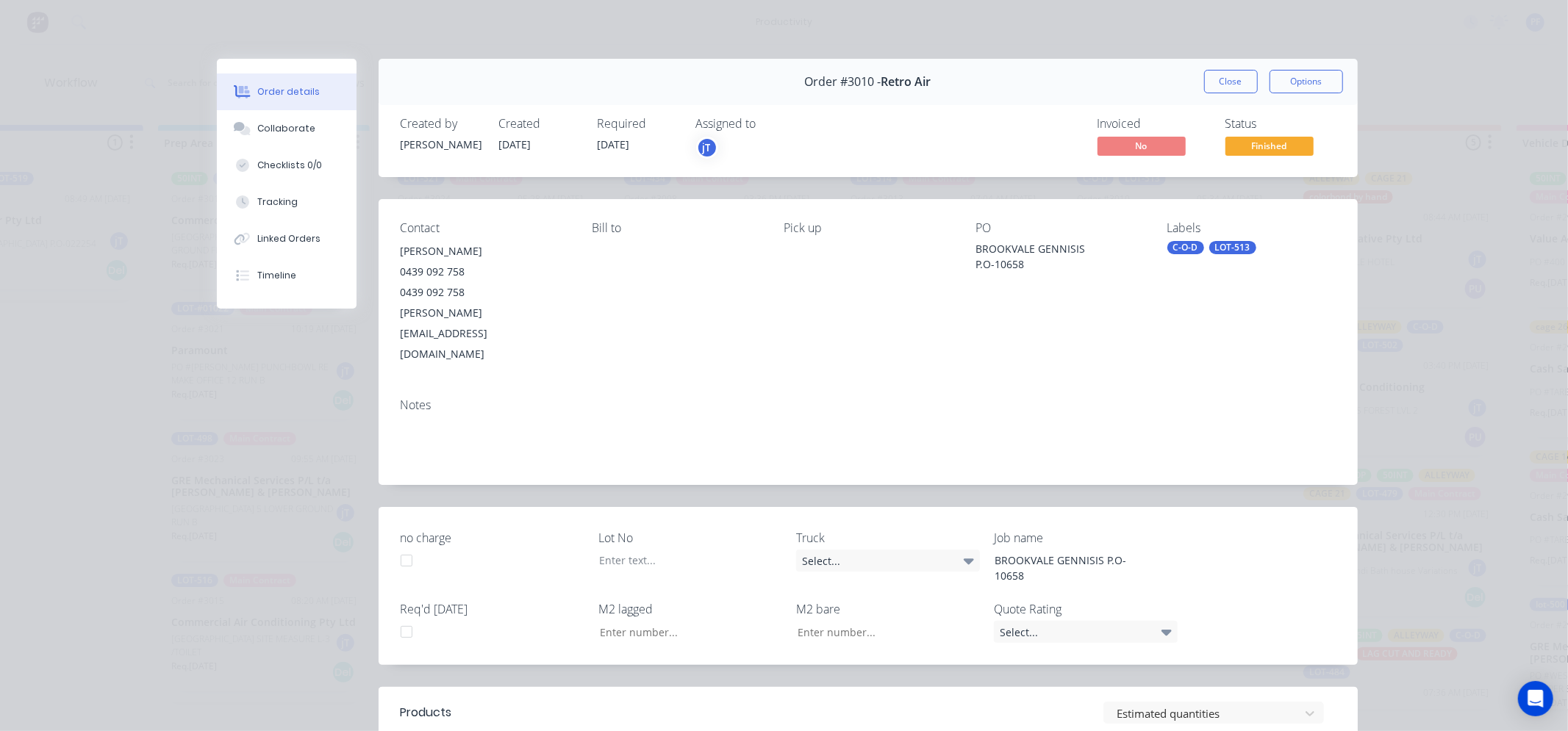
click at [1244, 247] on div "LOT-513" at bounding box center [1233, 247] width 47 height 13
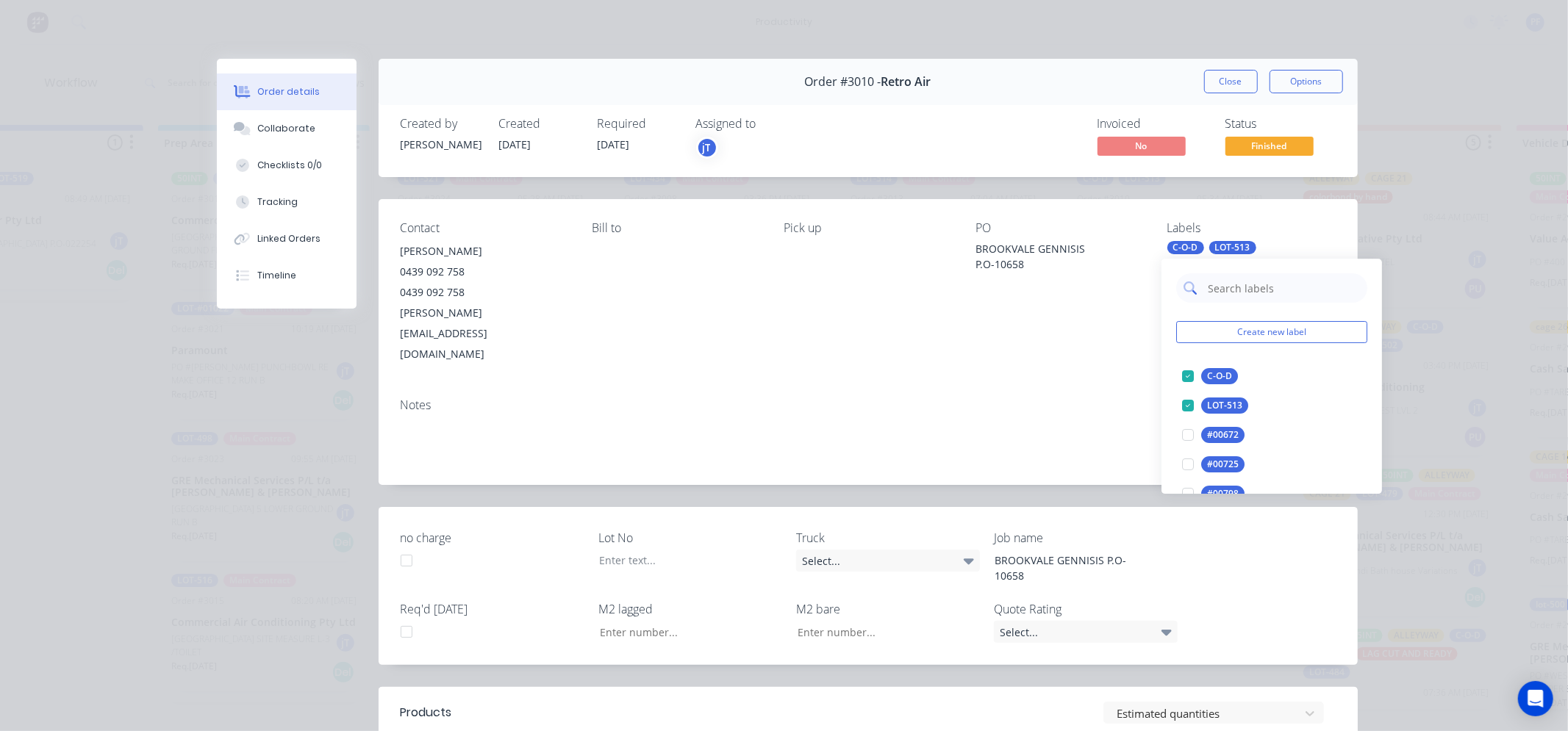
click at [1260, 279] on input "text" at bounding box center [1282, 288] width 153 height 30
drag, startPoint x: 1261, startPoint y: 279, endPoint x: 1230, endPoint y: 289, distance: 32.6
click at [1230, 289] on input "text" at bounding box center [1282, 288] width 153 height 30
type input "1"
drag, startPoint x: 1220, startPoint y: 274, endPoint x: 1191, endPoint y: 292, distance: 34.1
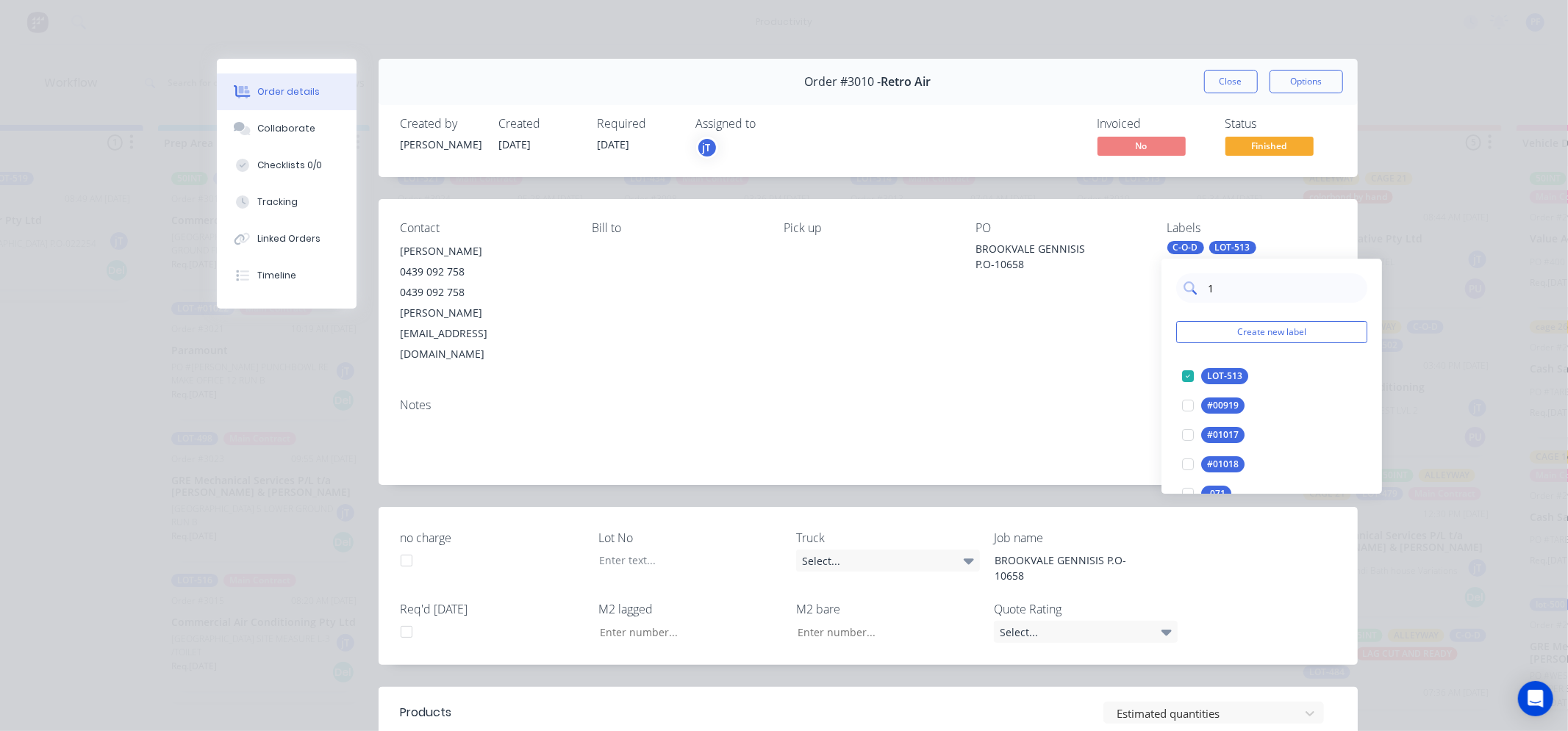
click at [1191, 292] on div "1" at bounding box center [1272, 288] width 191 height 30
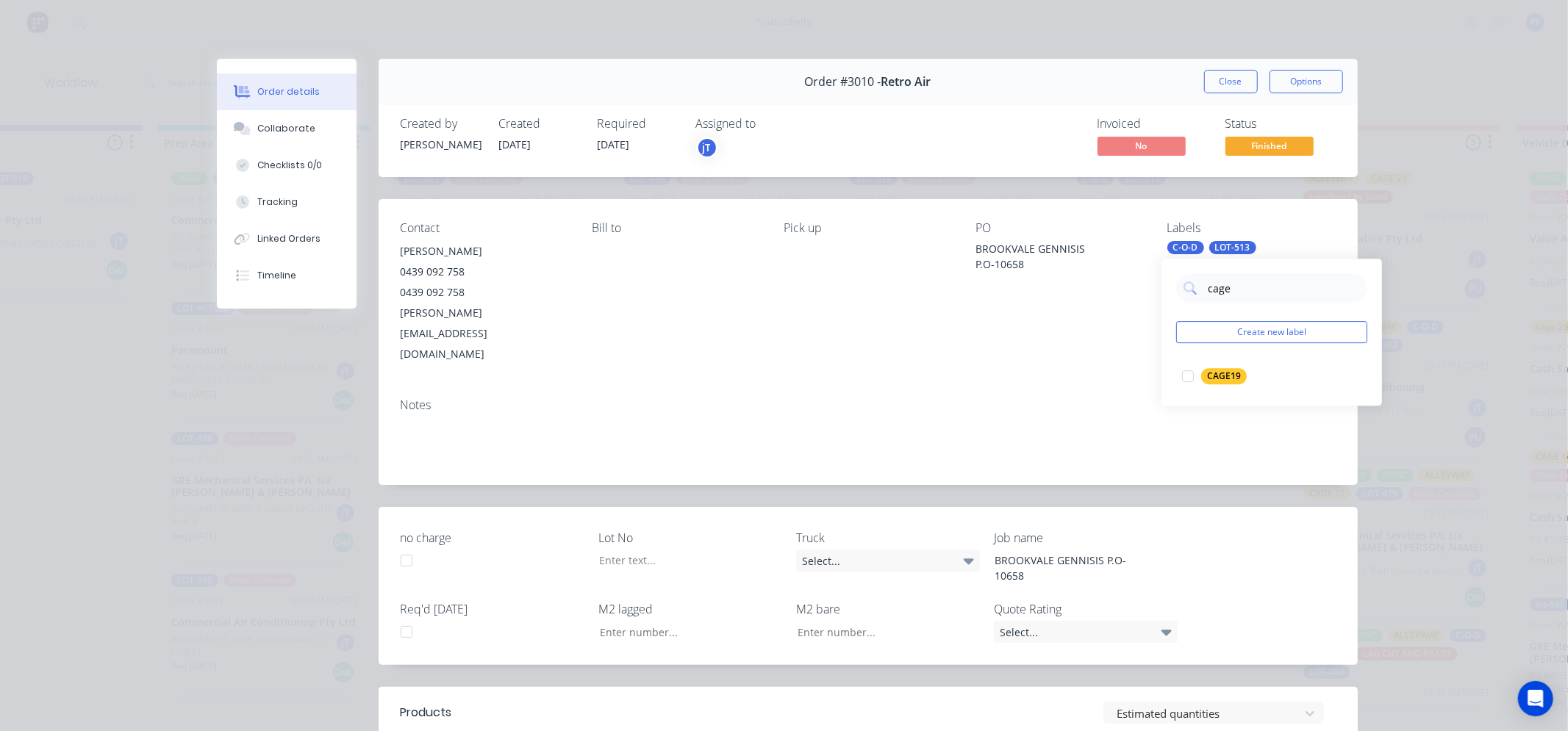
type input "cage 1"
click at [1197, 387] on div at bounding box center [1188, 376] width 30 height 30
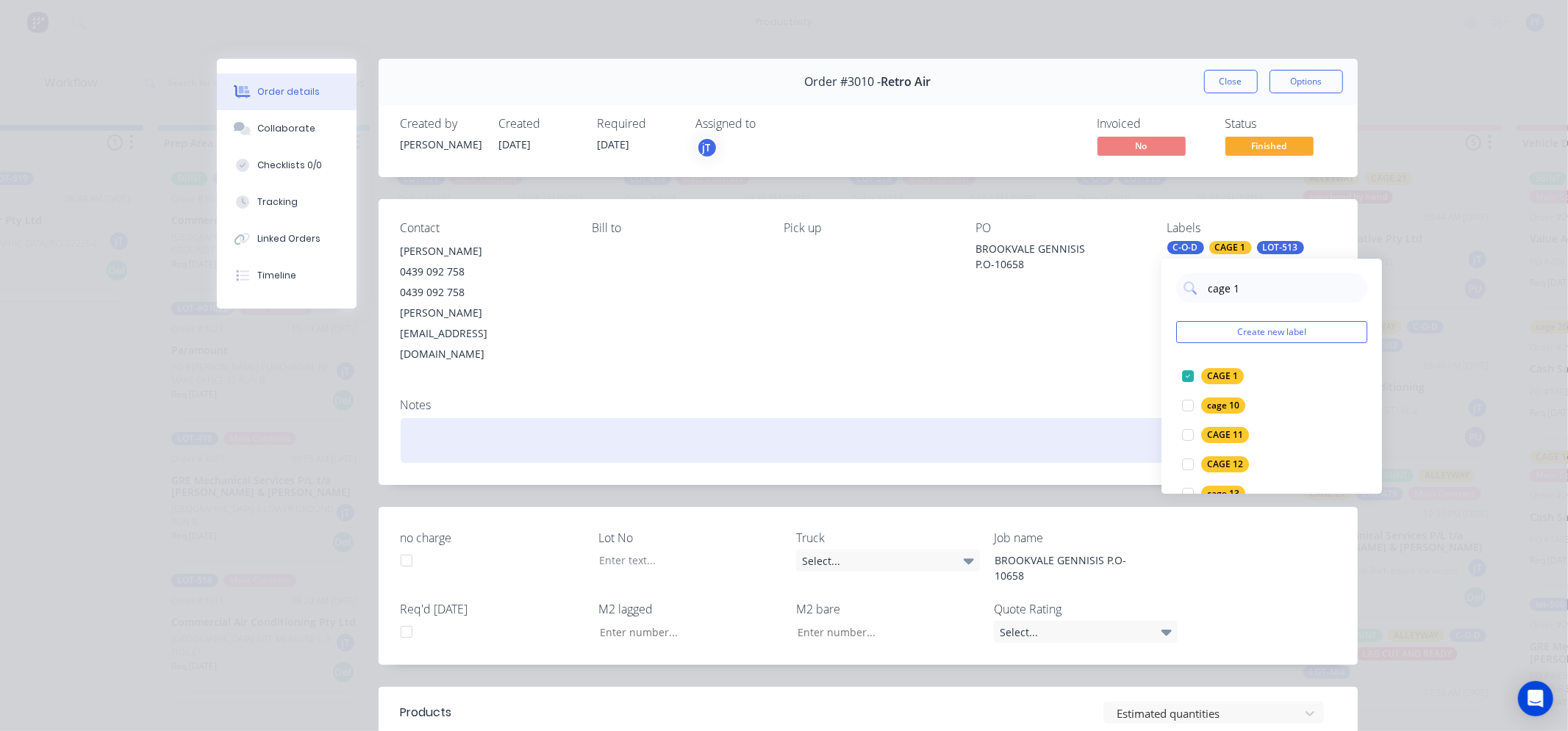
click at [1147, 418] on div at bounding box center [868, 440] width 935 height 45
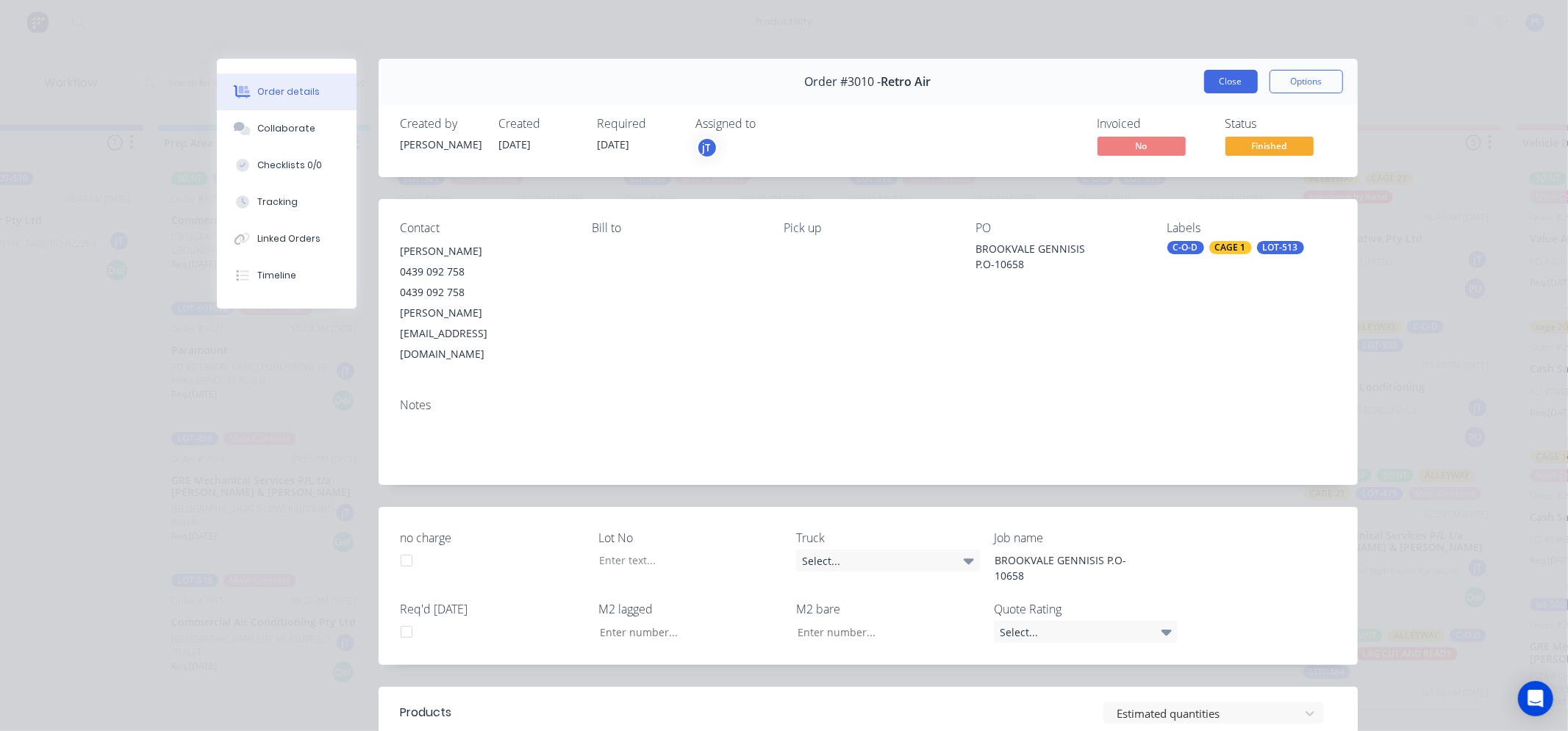
click at [1229, 86] on button "Close" at bounding box center [1230, 82] width 54 height 23
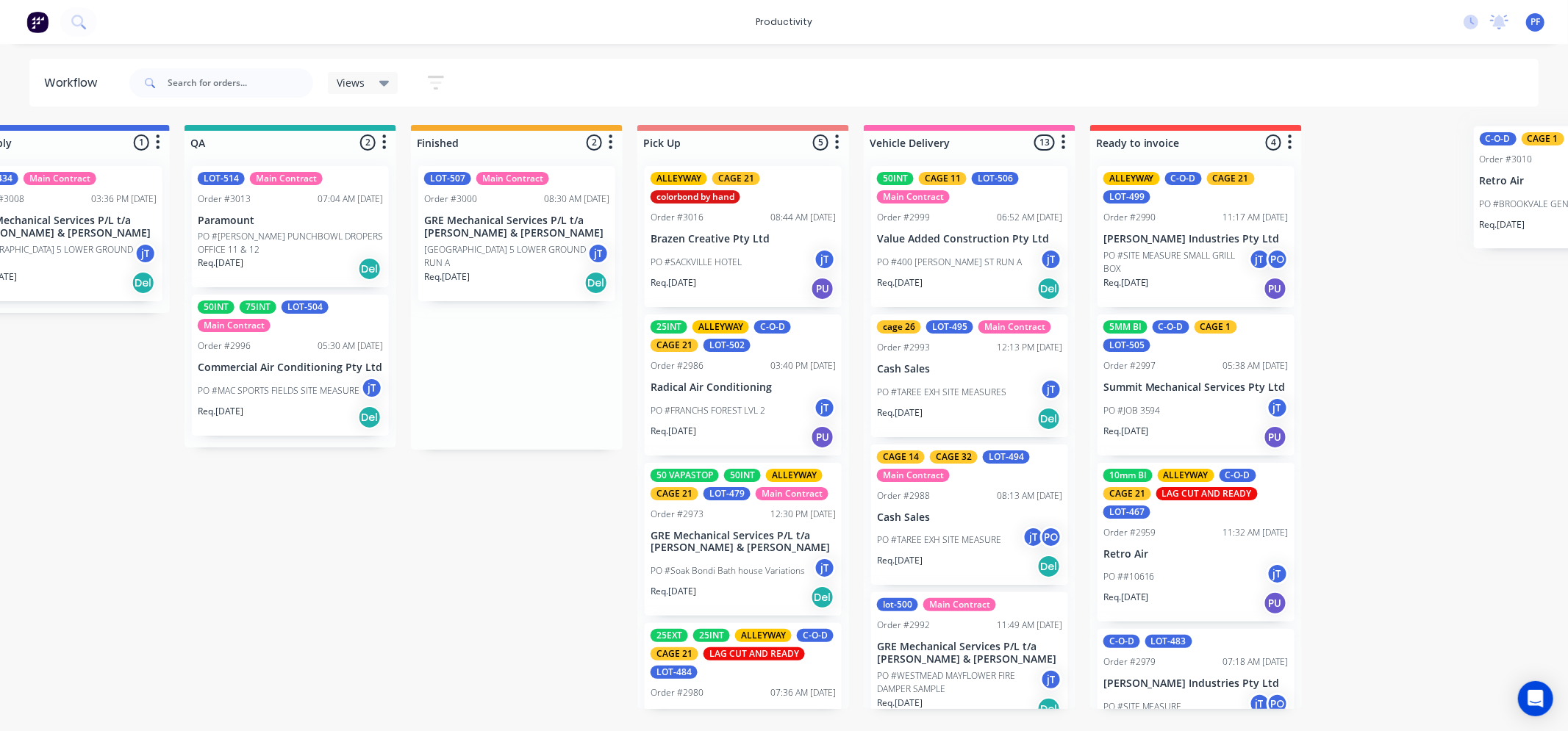
scroll to position [0, 1232]
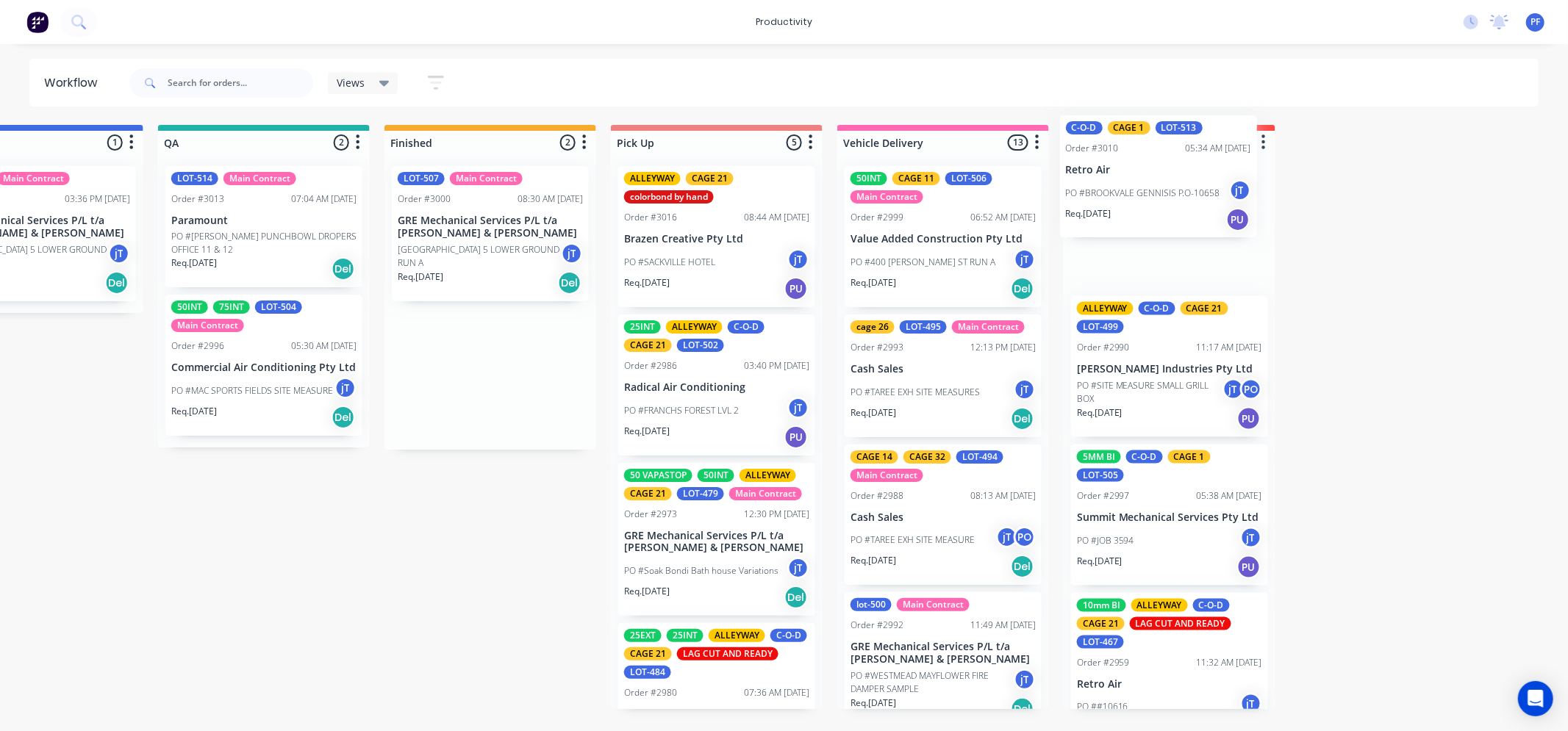
drag, startPoint x: 1233, startPoint y: 199, endPoint x: 1167, endPoint y: 156, distance: 78.8
click at [1167, 156] on div "Submitted 41 Order #240 10:47 AM [DATE] Retro Air PO #Freshwater Apts PO Req. […" at bounding box center [196, 417] width 2878 height 584
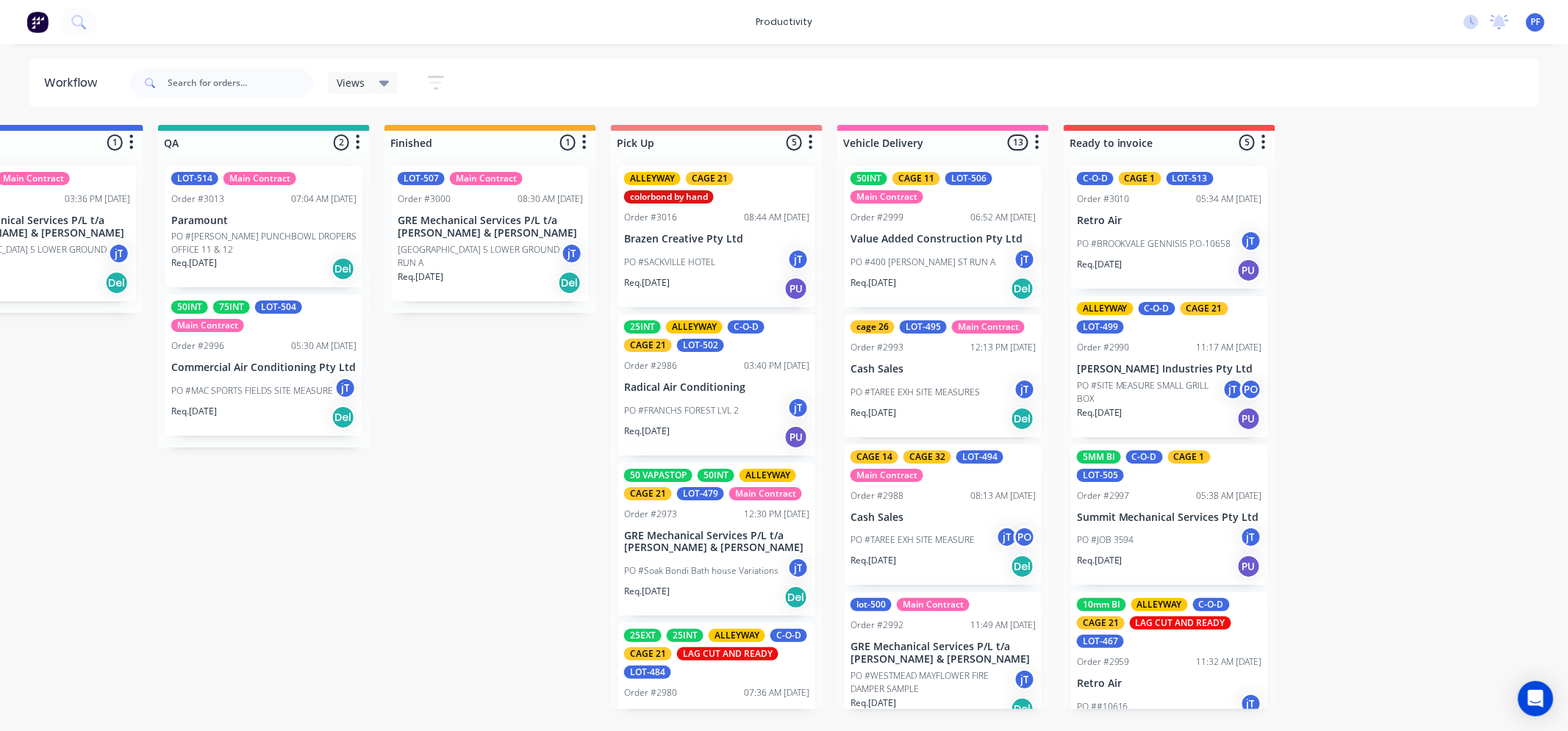
click at [451, 177] on div "Main Contract" at bounding box center [486, 178] width 73 height 13
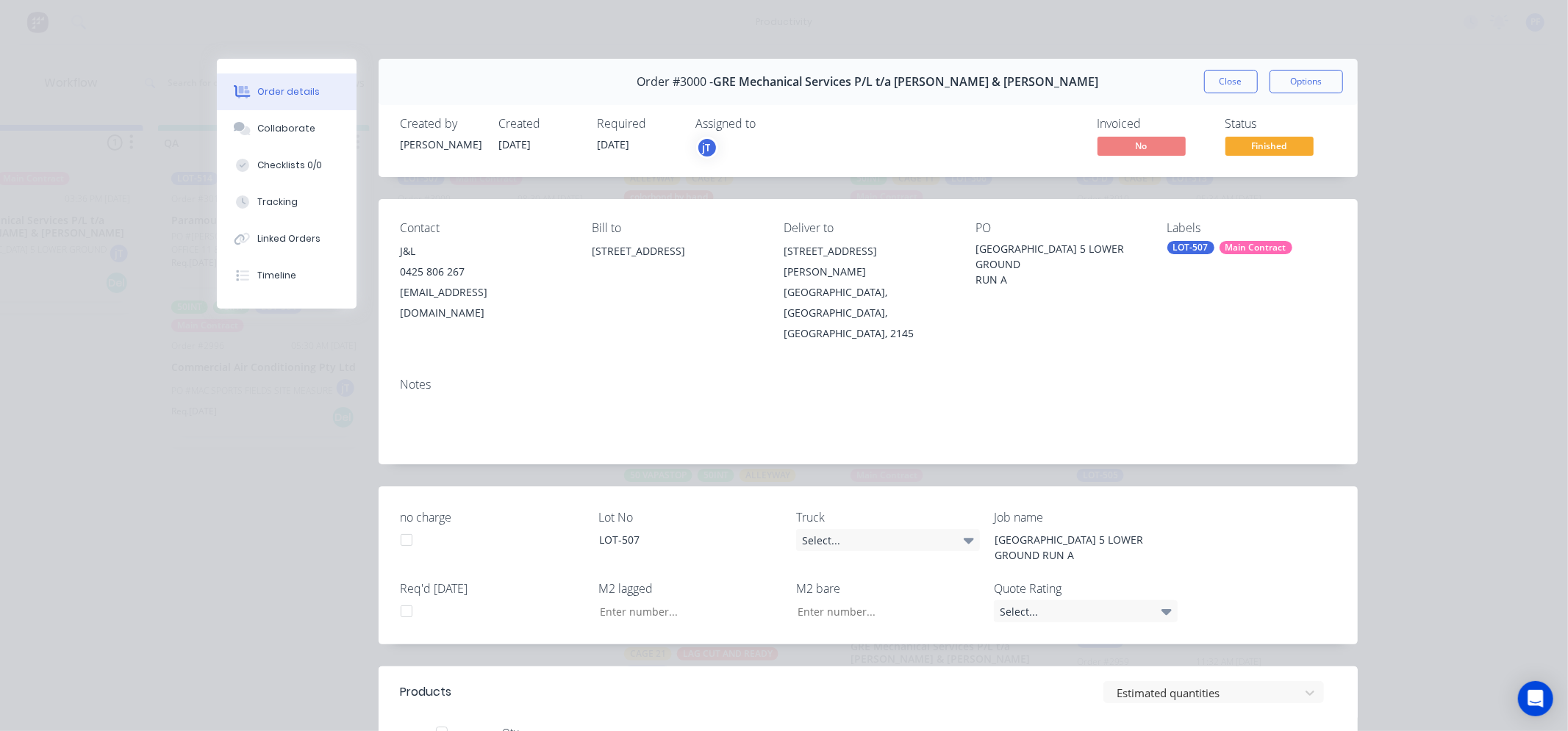
click at [1194, 271] on div "Labels LOT-507 Main Contract" at bounding box center [1251, 282] width 168 height 123
click at [1203, 253] on div "LOT-507" at bounding box center [1191, 247] width 47 height 13
type input "qa"
click at [1237, 380] on div "OUTSIDE QA" at bounding box center [1233, 376] width 65 height 16
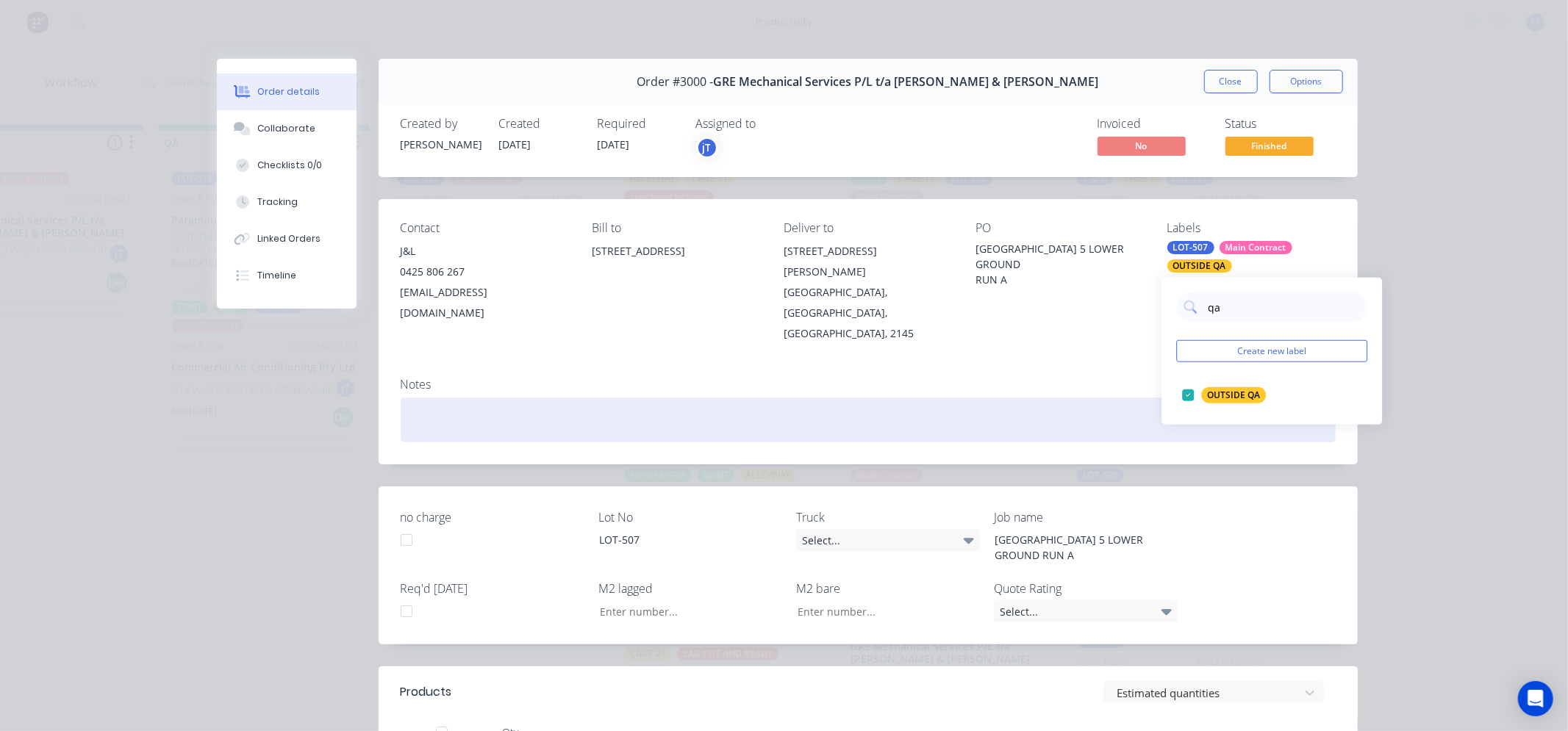
drag, startPoint x: 915, startPoint y: 379, endPoint x: 960, endPoint y: 353, distance: 52.0
click at [928, 397] on div at bounding box center [868, 420] width 935 height 45
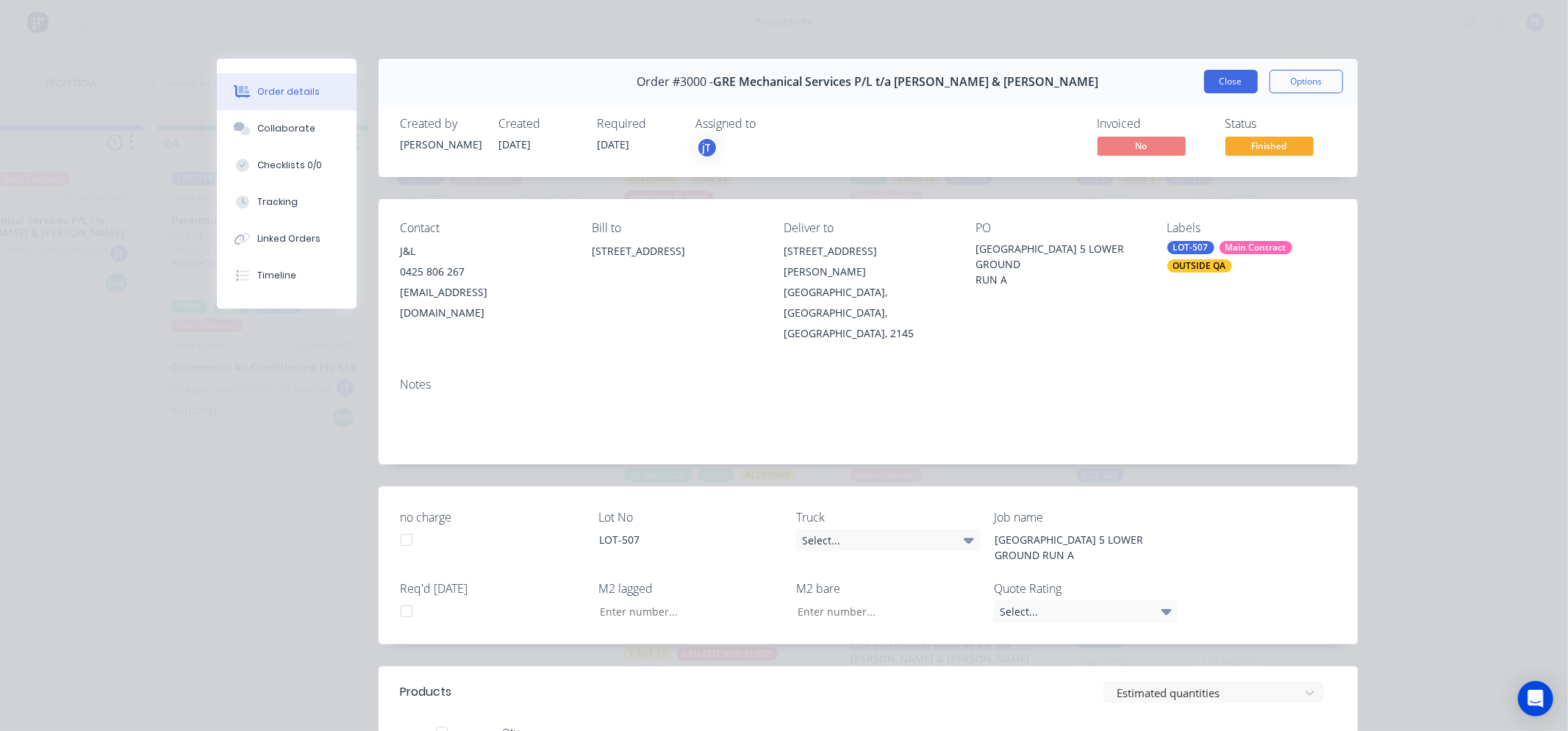
click at [1237, 72] on button "Close" at bounding box center [1230, 82] width 54 height 23
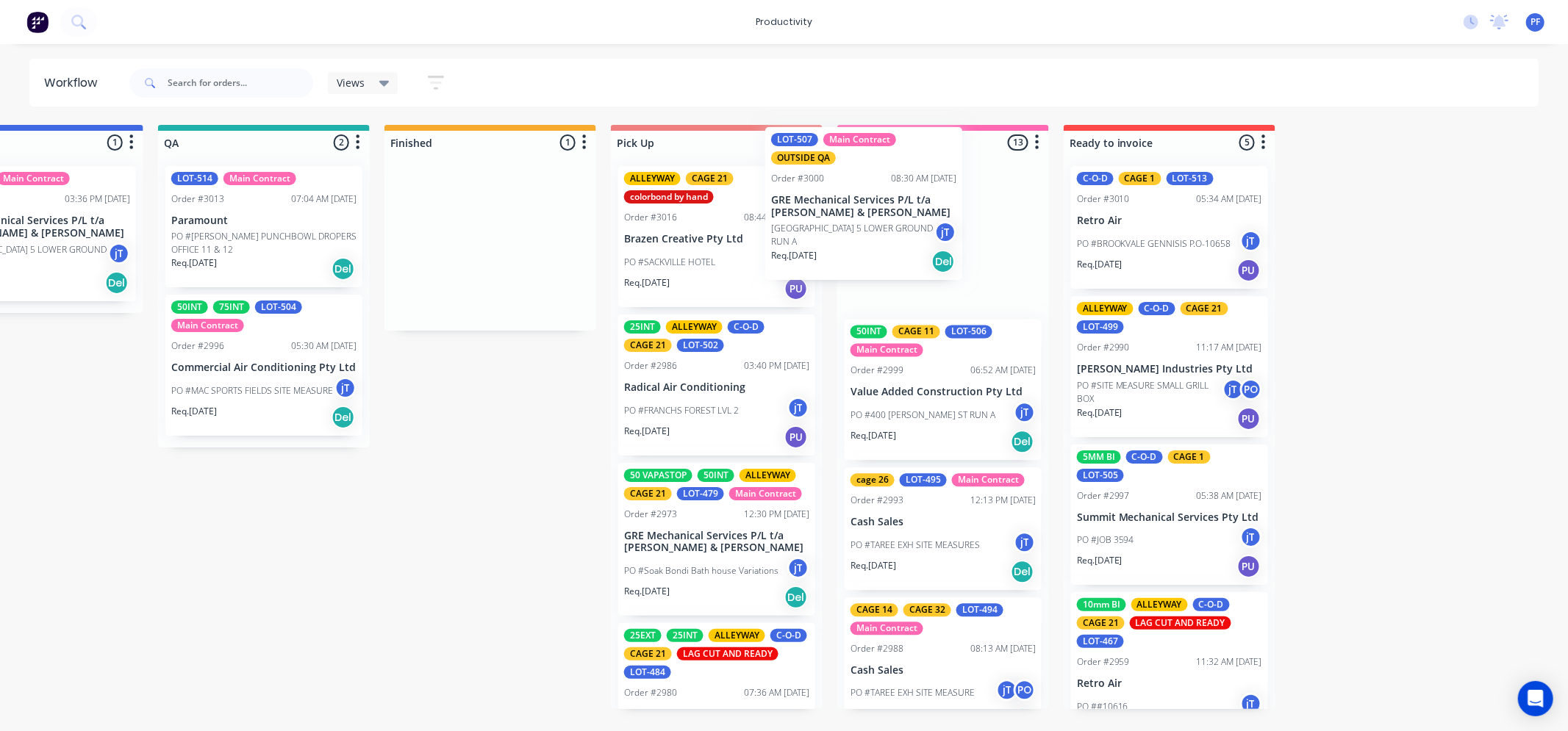
drag, startPoint x: 466, startPoint y: 215, endPoint x: 814, endPoint y: 179, distance: 349.9
click at [814, 179] on div "Submitted 41 Order #240 10:47 AM [DATE] Retro Air PO #Freshwater Apts PO Req. […" at bounding box center [196, 417] width 2878 height 584
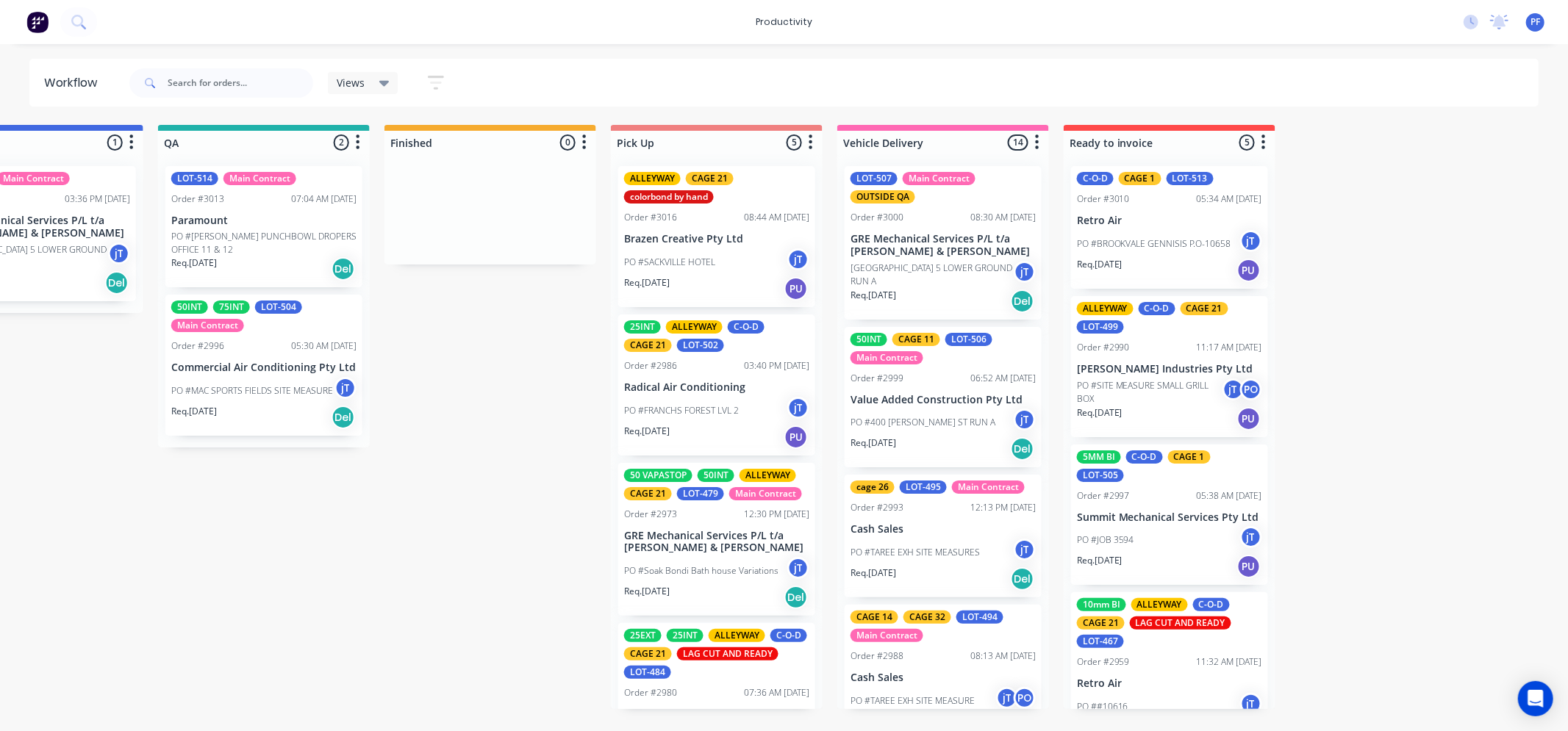
click at [368, 509] on div "Submitted 41 Order #240 10:47 AM [DATE] Retro Air PO #Freshwater Apts PO Req. […" at bounding box center [196, 417] width 2878 height 584
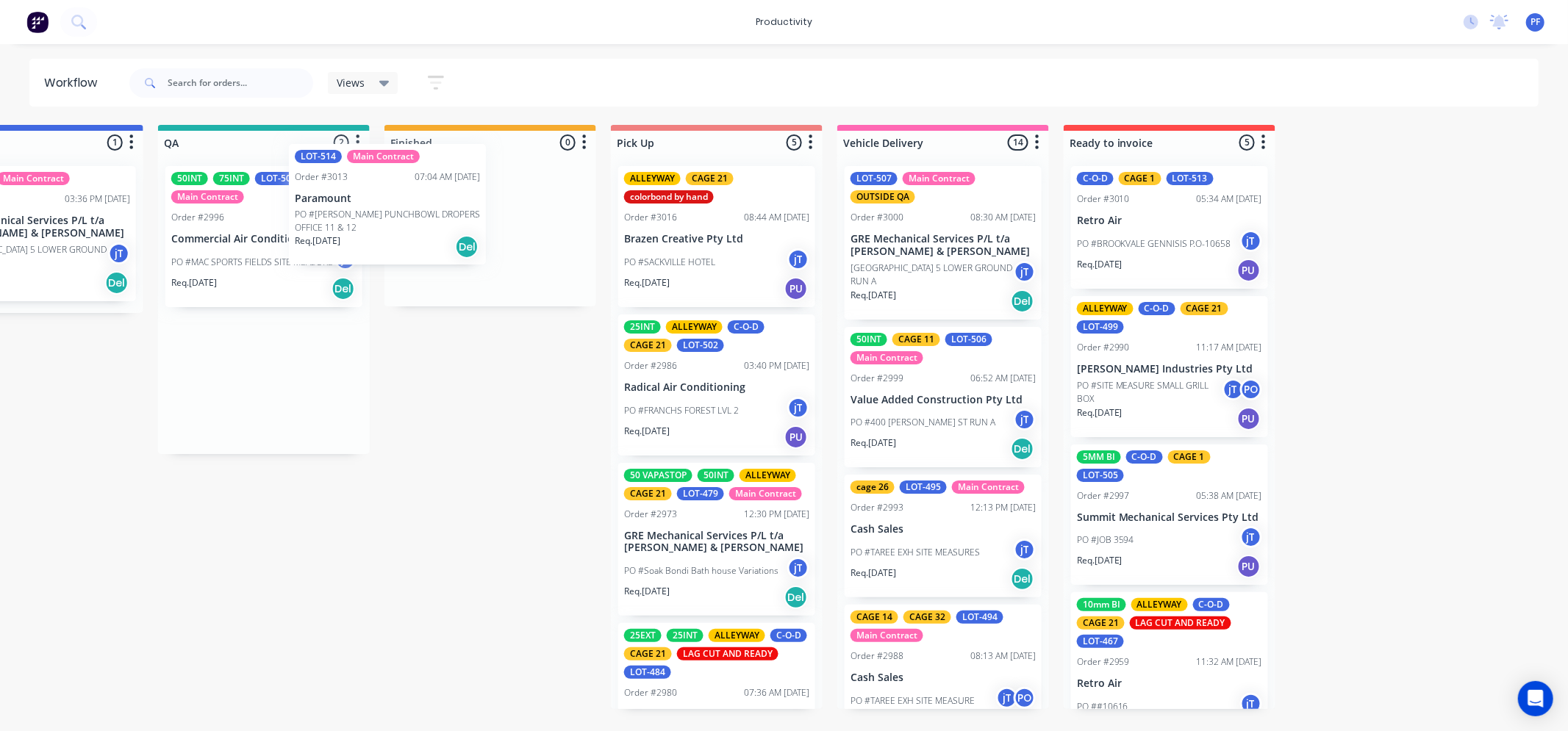
scroll to position [0, 1228]
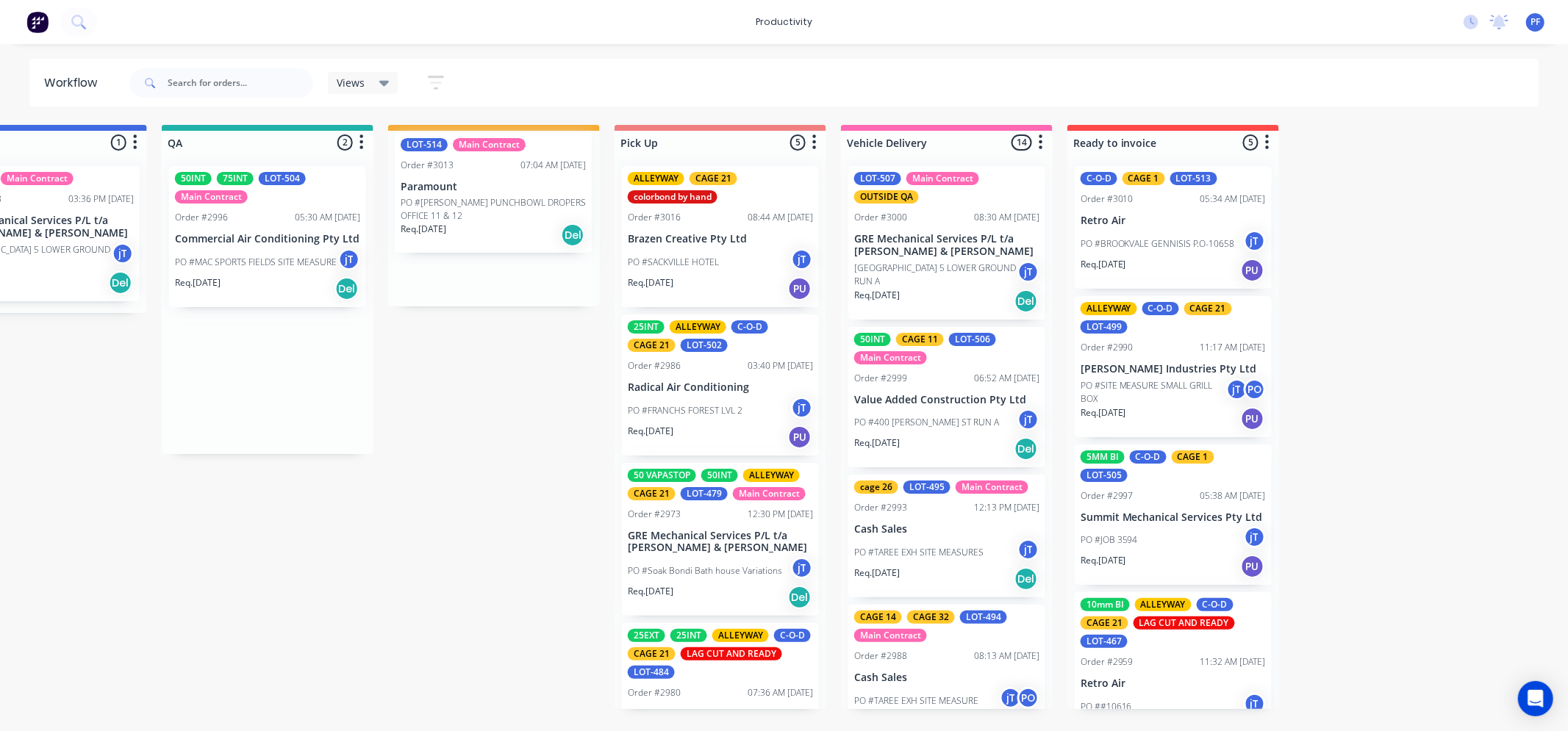
drag, startPoint x: 280, startPoint y: 192, endPoint x: 471, endPoint y: 170, distance: 192.3
click at [471, 170] on div "Submitted 41 Order #240 10:47 AM [DATE] Retro Air PO #Freshwater Apts PO Req. […" at bounding box center [199, 417] width 2878 height 584
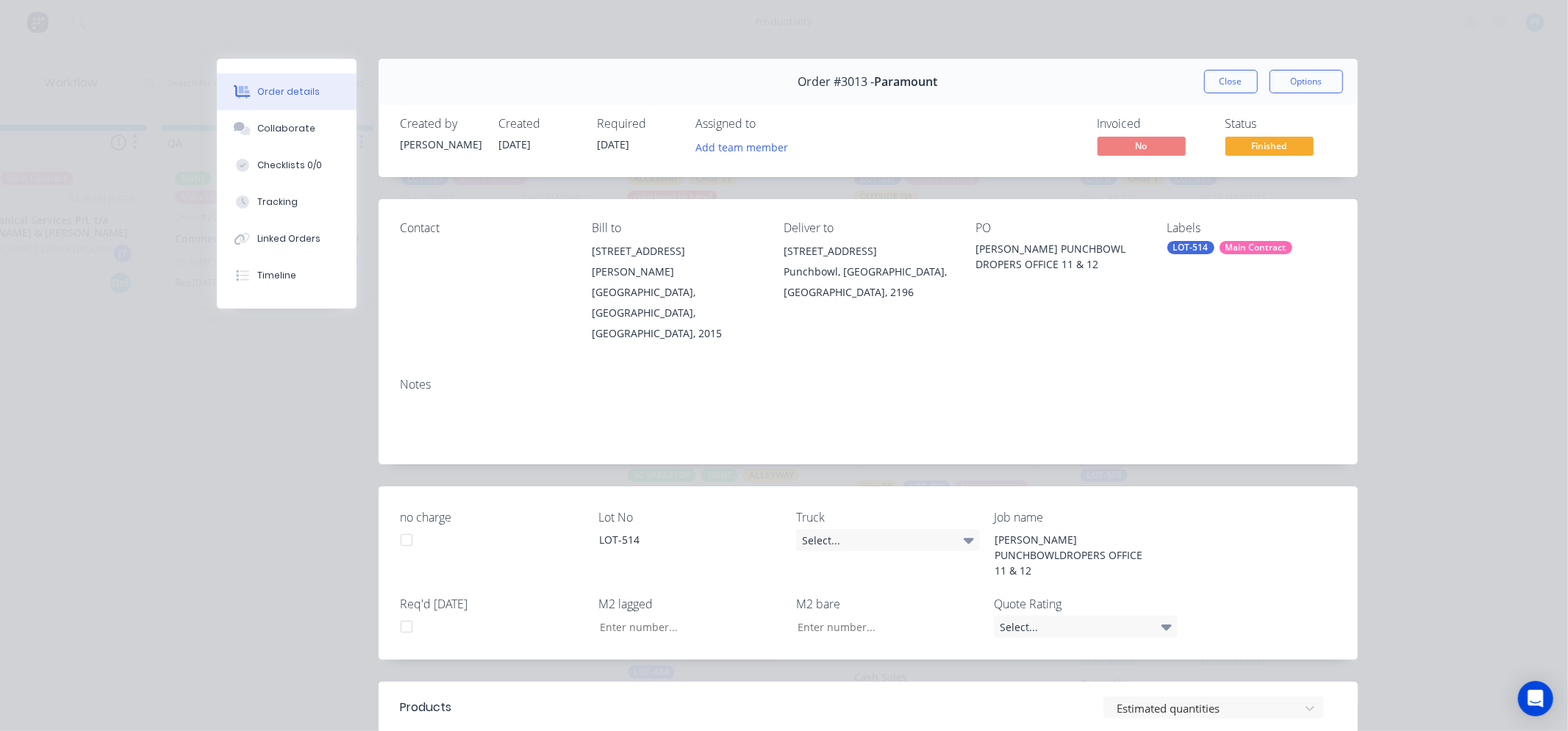
click at [1272, 247] on div "Main Contract" at bounding box center [1256, 247] width 73 height 13
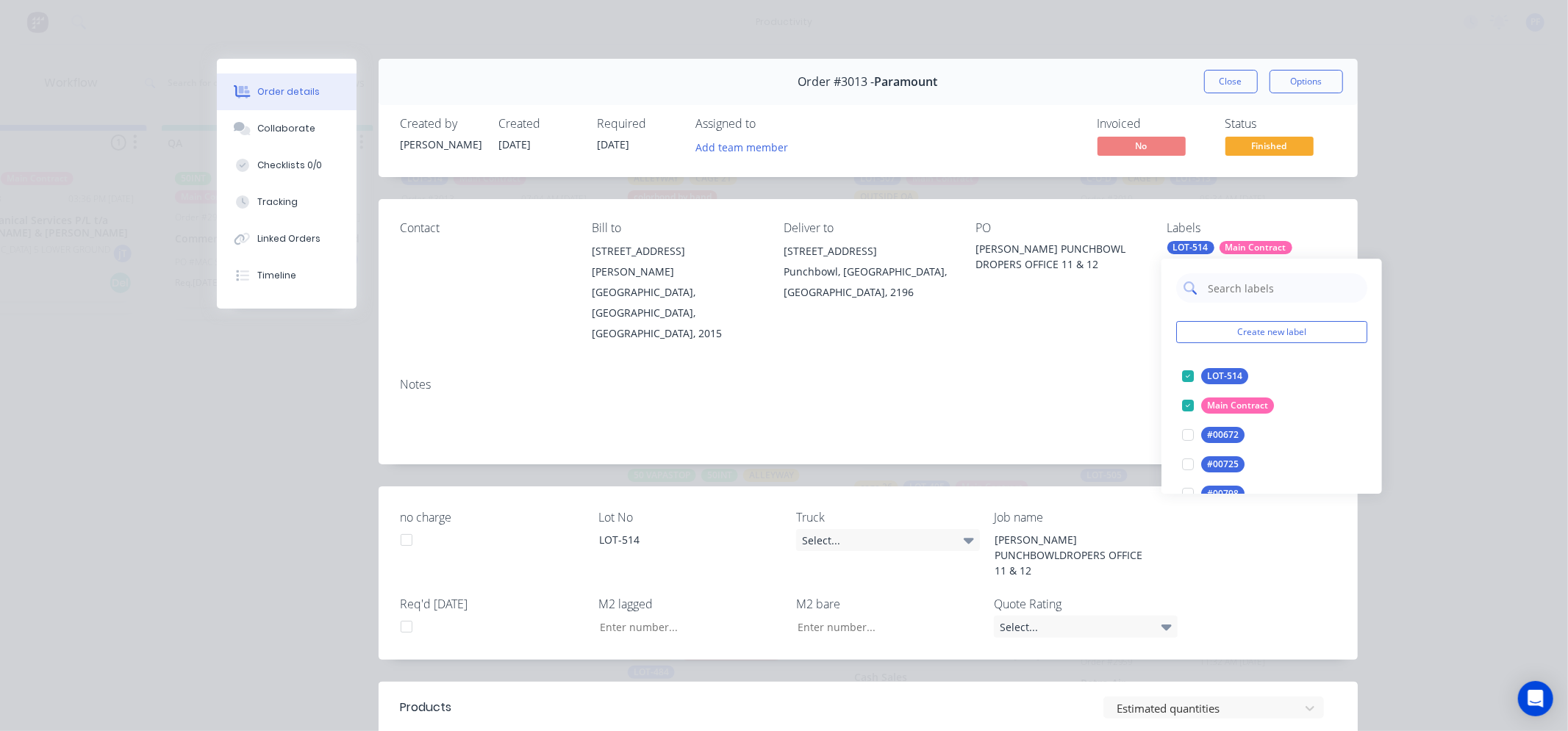
drag, startPoint x: 1272, startPoint y: 251, endPoint x: 1275, endPoint y: 287, distance: 36.1
click at [1275, 287] on input "text" at bounding box center [1282, 288] width 153 height 30
drag, startPoint x: 1170, startPoint y: 291, endPoint x: 1124, endPoint y: 287, distance: 46.2
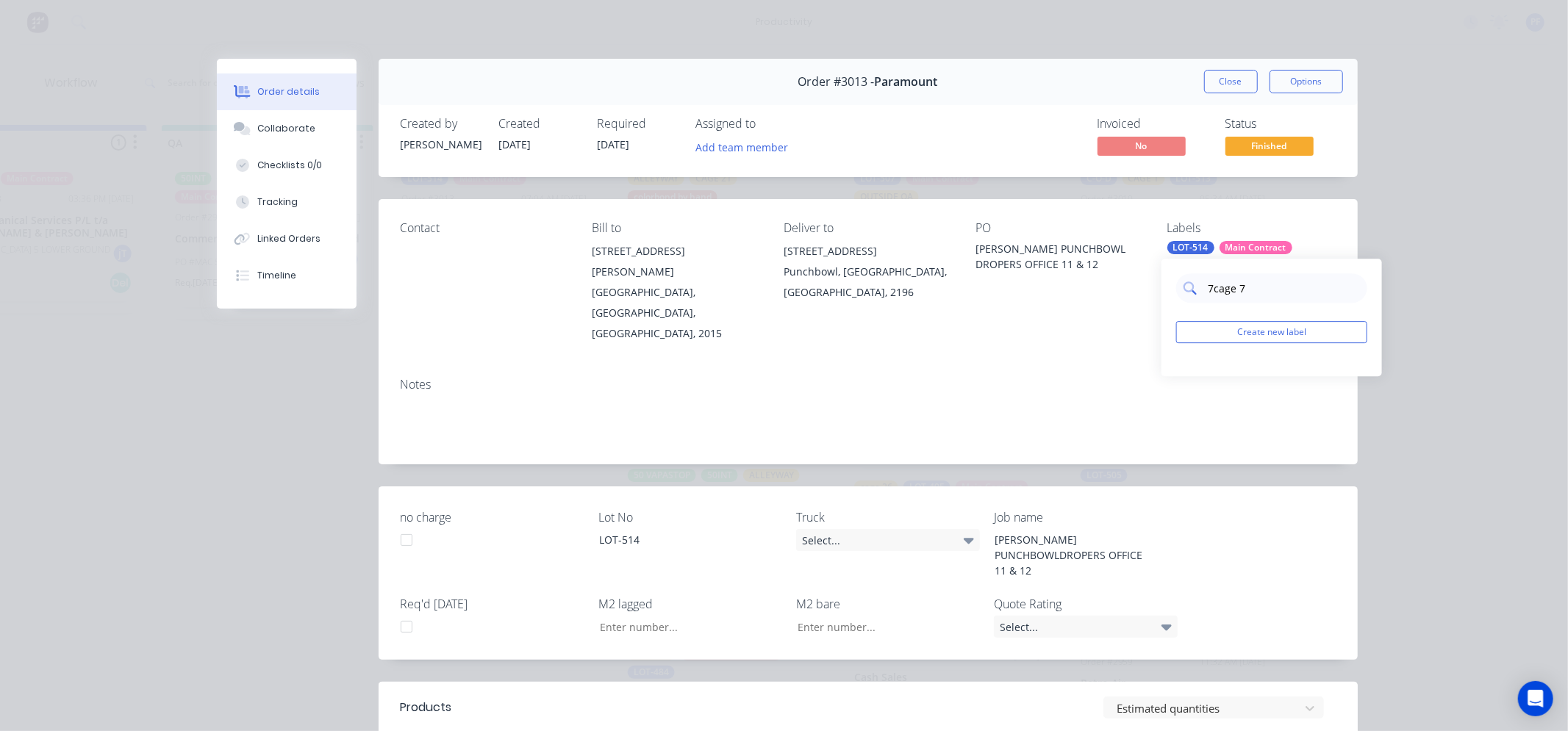
click at [1214, 281] on input "7cage 7" at bounding box center [1282, 288] width 153 height 30
type input "cage 7"
click at [1213, 376] on div "cage 7" at bounding box center [1220, 376] width 39 height 16
drag, startPoint x: 826, startPoint y: 349, endPoint x: 1128, endPoint y: 121, distance: 378.4
click at [826, 378] on div "Notes" at bounding box center [868, 385] width 935 height 14
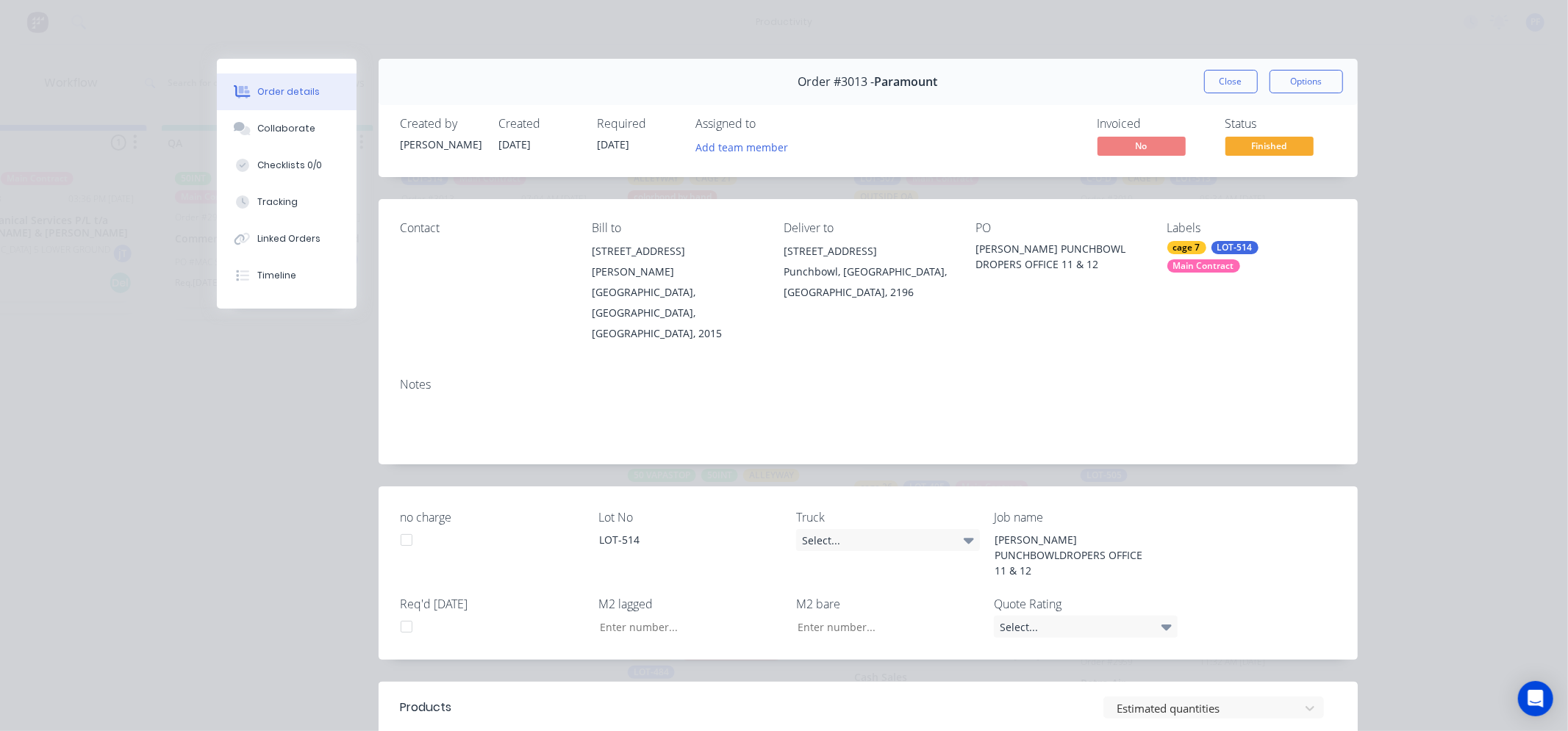
drag, startPoint x: 1227, startPoint y: 82, endPoint x: 1255, endPoint y: 40, distance: 50.5
click at [1237, 75] on button "Close" at bounding box center [1230, 82] width 54 height 23
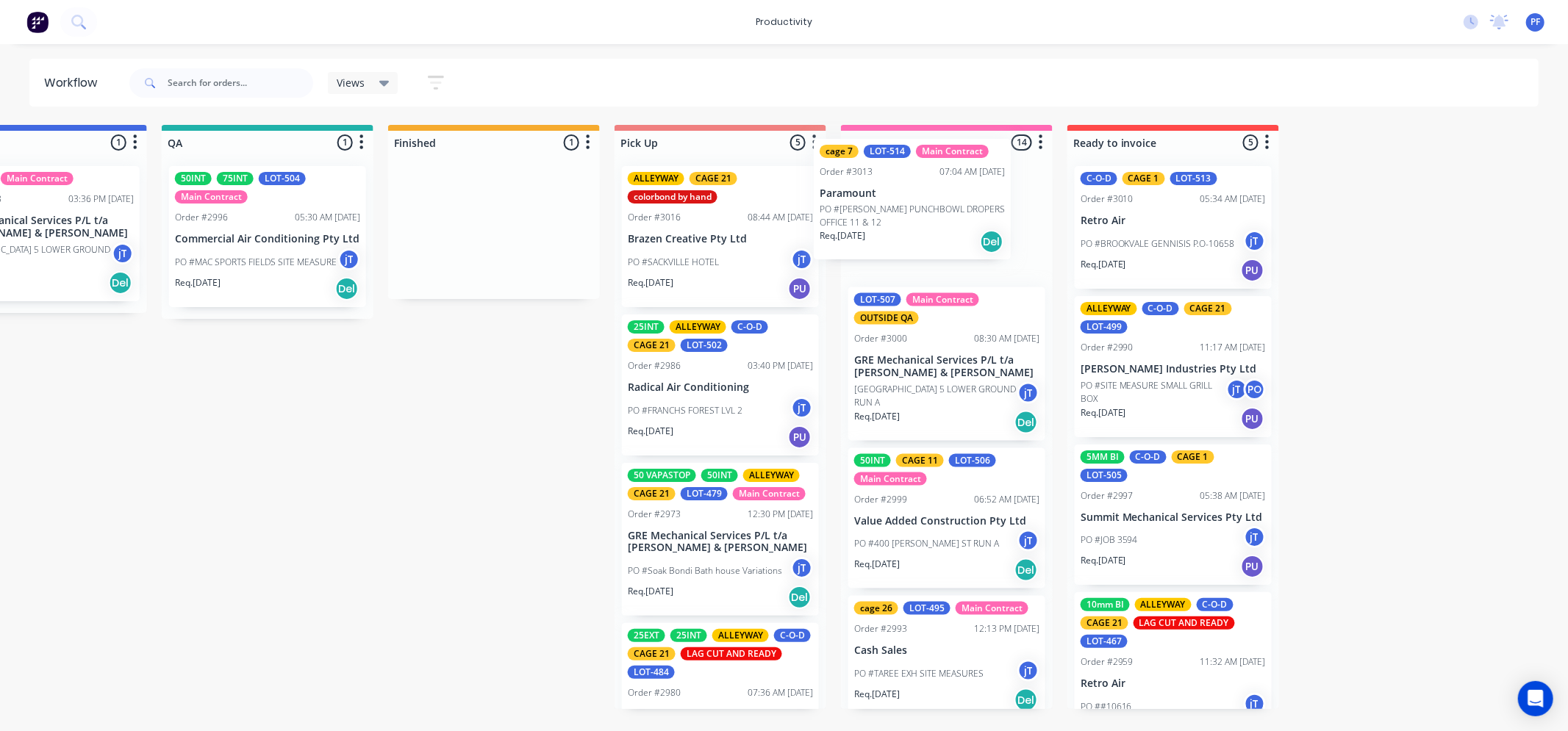
drag, startPoint x: 523, startPoint y: 181, endPoint x: 945, endPoint y: 154, distance: 422.9
click at [945, 154] on div "Submitted 41 Order #240 10:47 AM [DATE] Retro Air PO #Freshwater Apts PO Req. […" at bounding box center [199, 417] width 2878 height 584
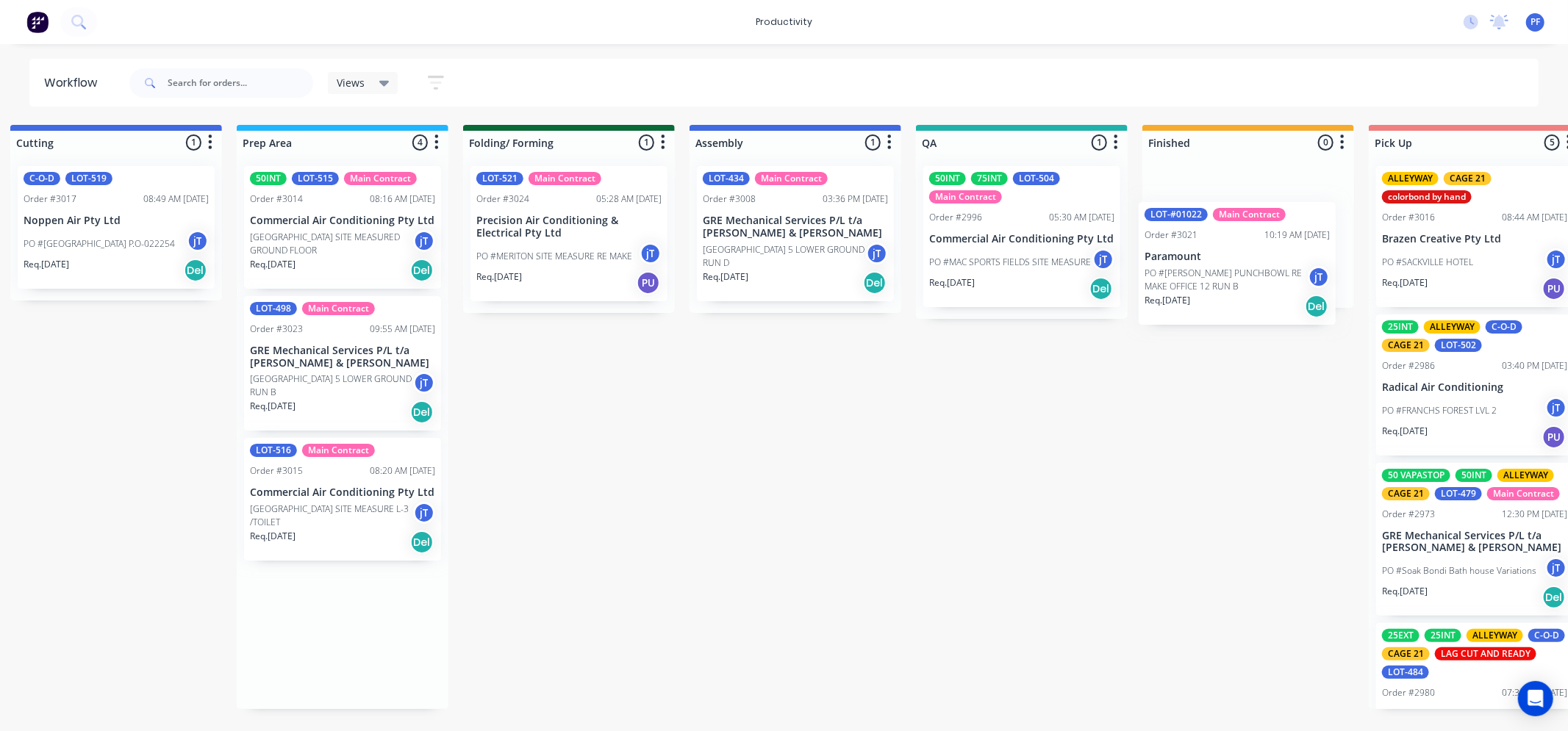
drag, startPoint x: 788, startPoint y: 321, endPoint x: 1254, endPoint y: 192, distance: 483.5
click at [1254, 192] on div "Submitted 41 Order #240 10:47 AM [DATE] Retro Air PO #Freshwater Apts PO Req. […" at bounding box center [954, 417] width 2878 height 584
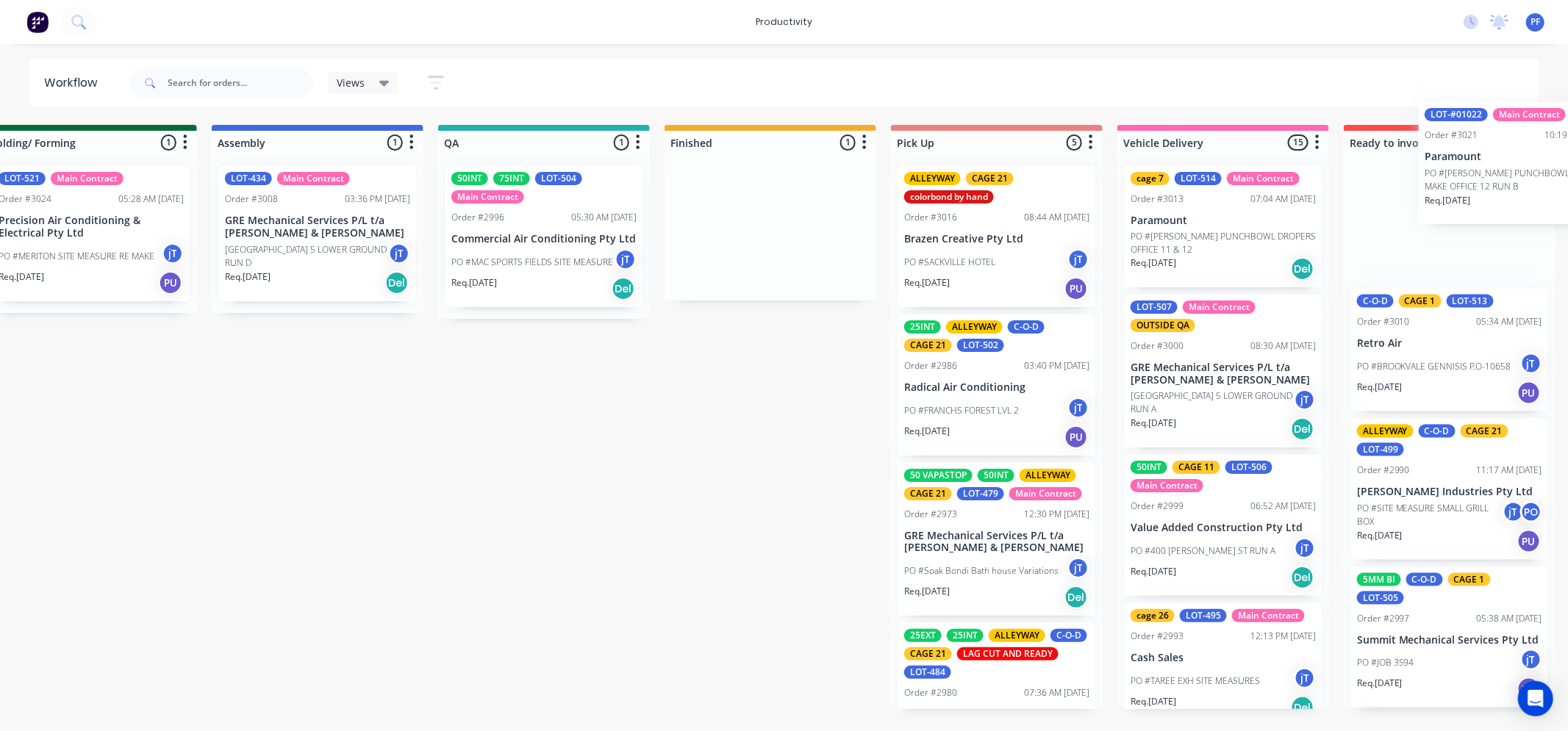
scroll to position [0, 1090]
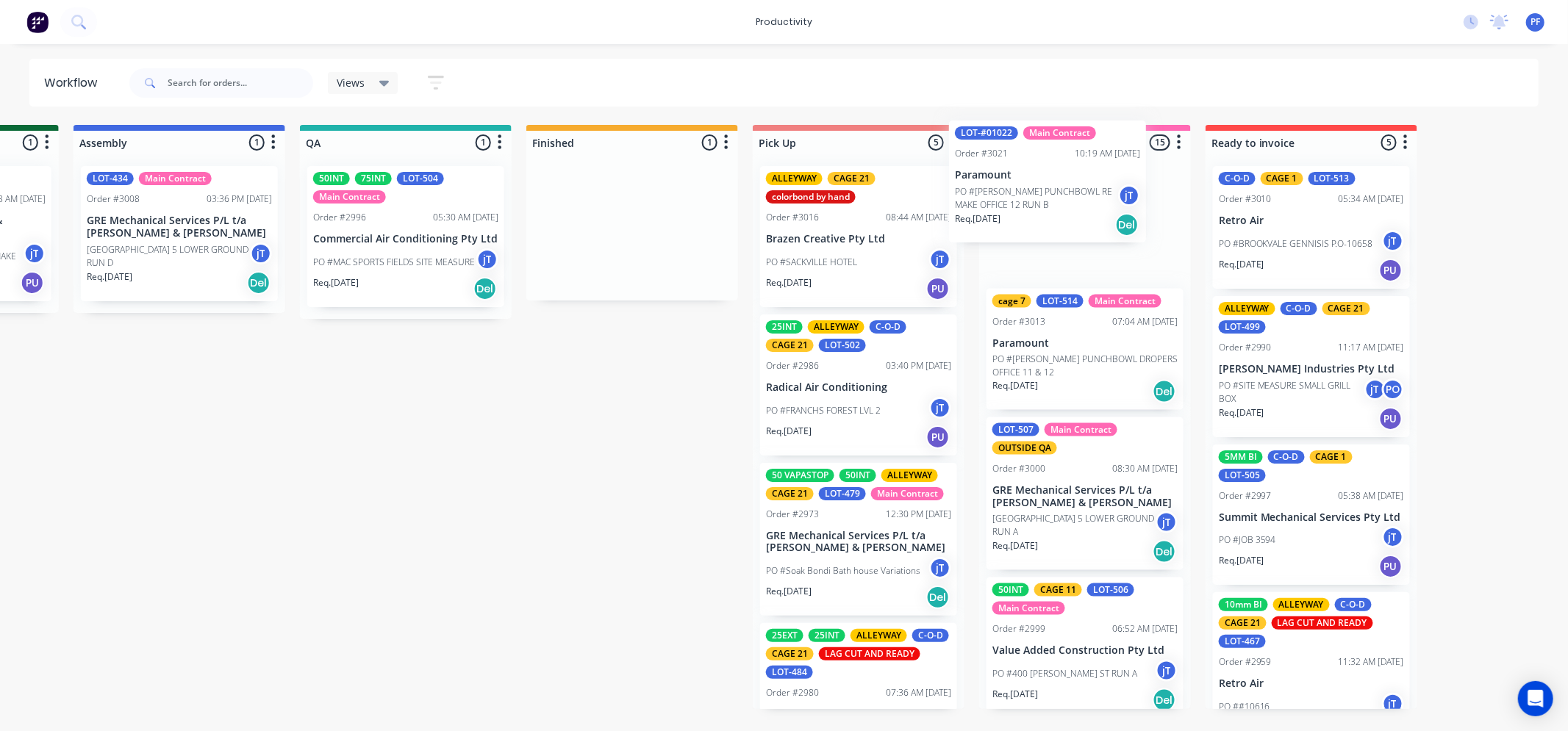
drag, startPoint x: 1261, startPoint y: 190, endPoint x: 1067, endPoint y: 144, distance: 199.4
click at [1067, 144] on div "Submitted 41 Order #240 10:47 AM [DATE] Retro Air PO #Freshwater Apts PO Req. […" at bounding box center [338, 417] width 2878 height 584
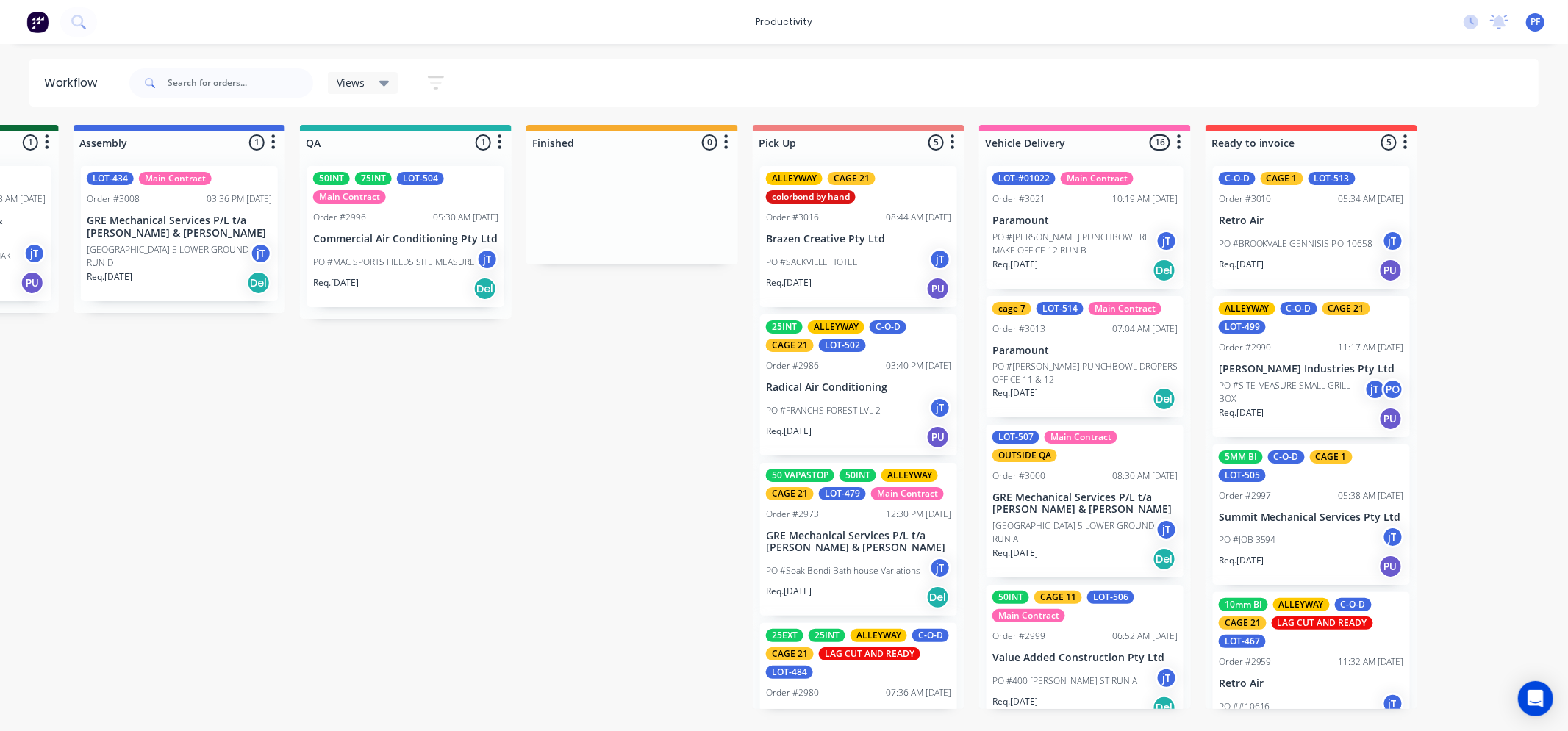
click at [1022, 205] on div "Order #3021" at bounding box center [1019, 198] width 53 height 13
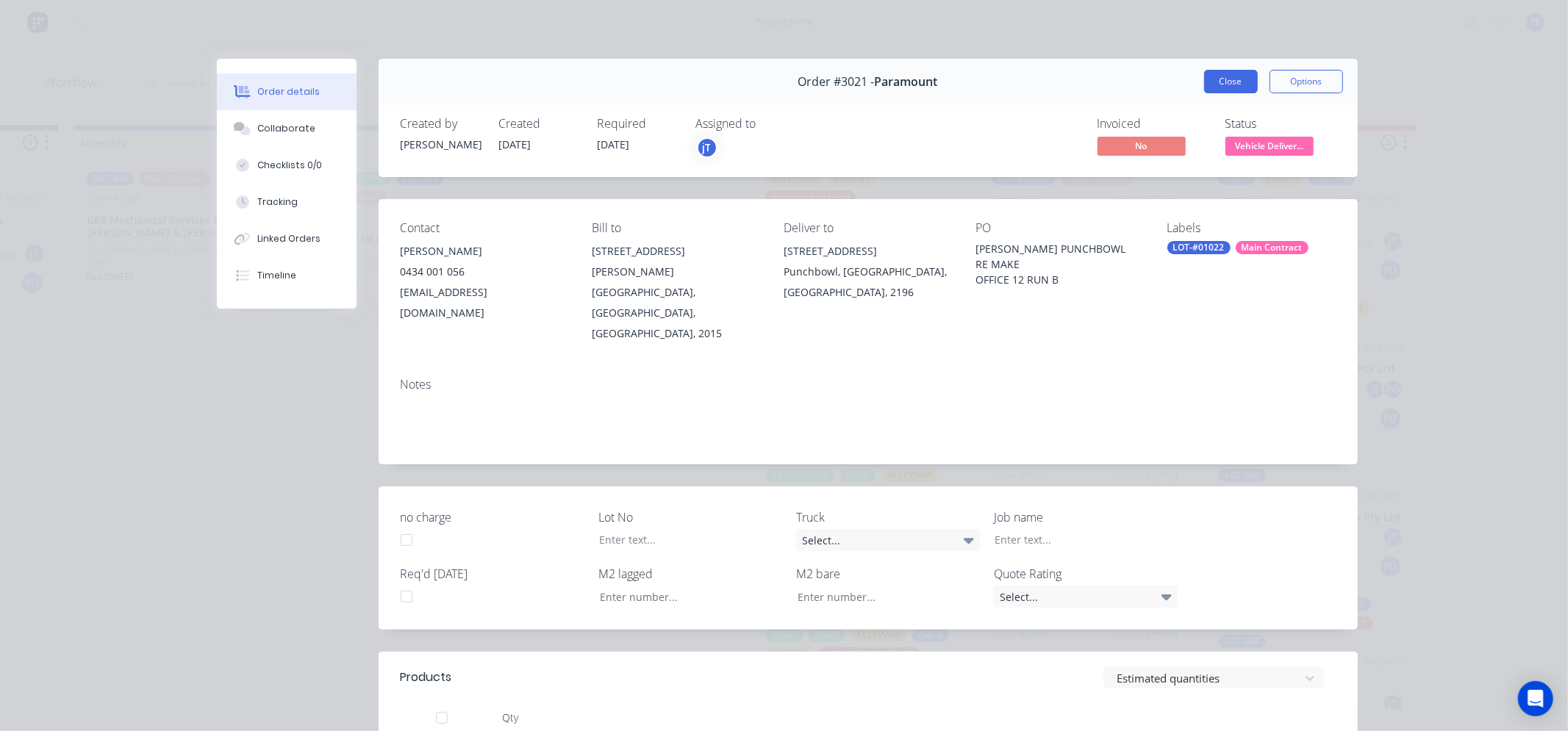
drag, startPoint x: 1227, startPoint y: 100, endPoint x: 1225, endPoint y: 82, distance: 18.1
click at [1226, 100] on div "Order #3021 - Paramount Close Options" at bounding box center [868, 82] width 979 height 47
click at [1225, 82] on button "Close" at bounding box center [1230, 82] width 54 height 23
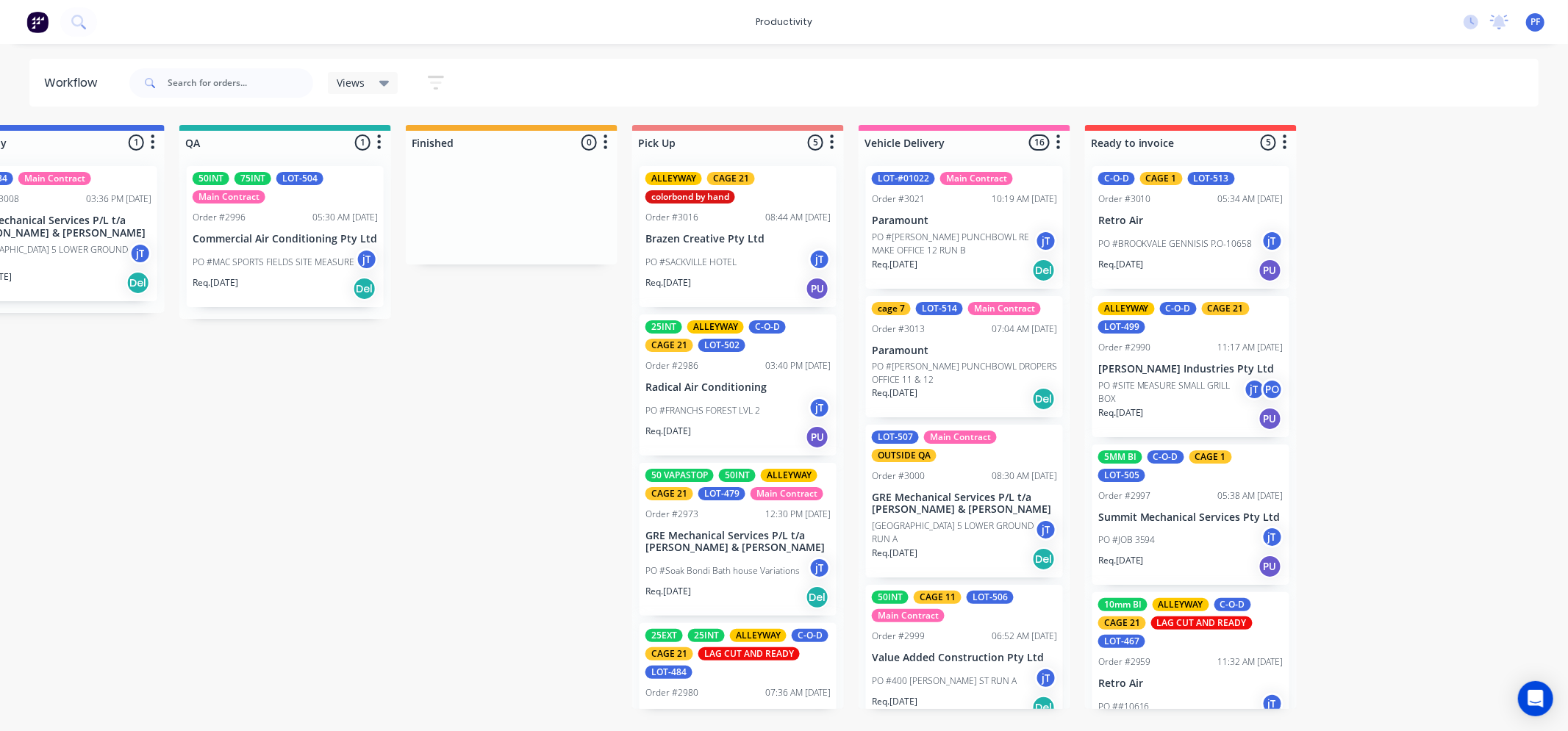
scroll to position [0, 1213]
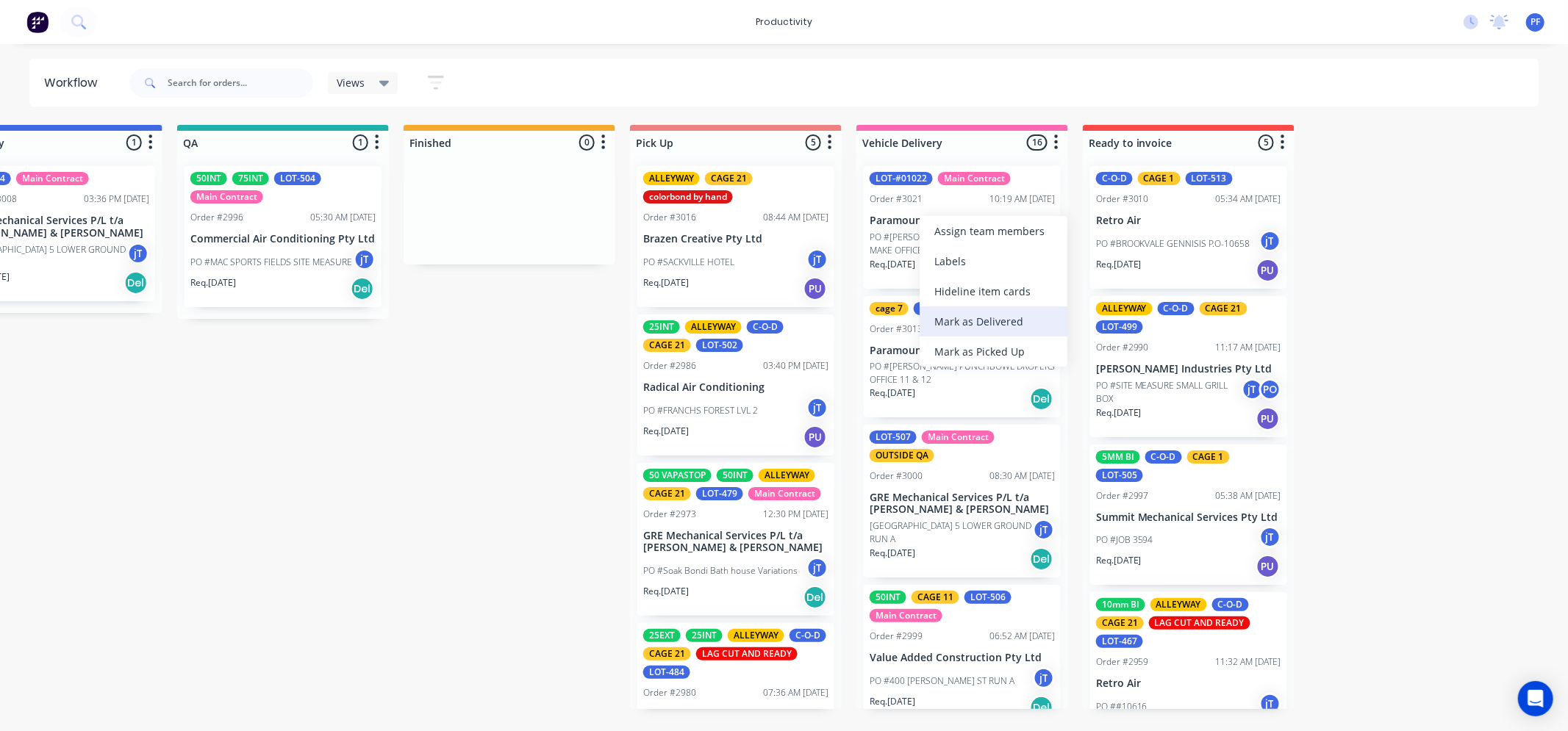
click at [984, 316] on div "Mark as Delivered" at bounding box center [994, 321] width 148 height 30
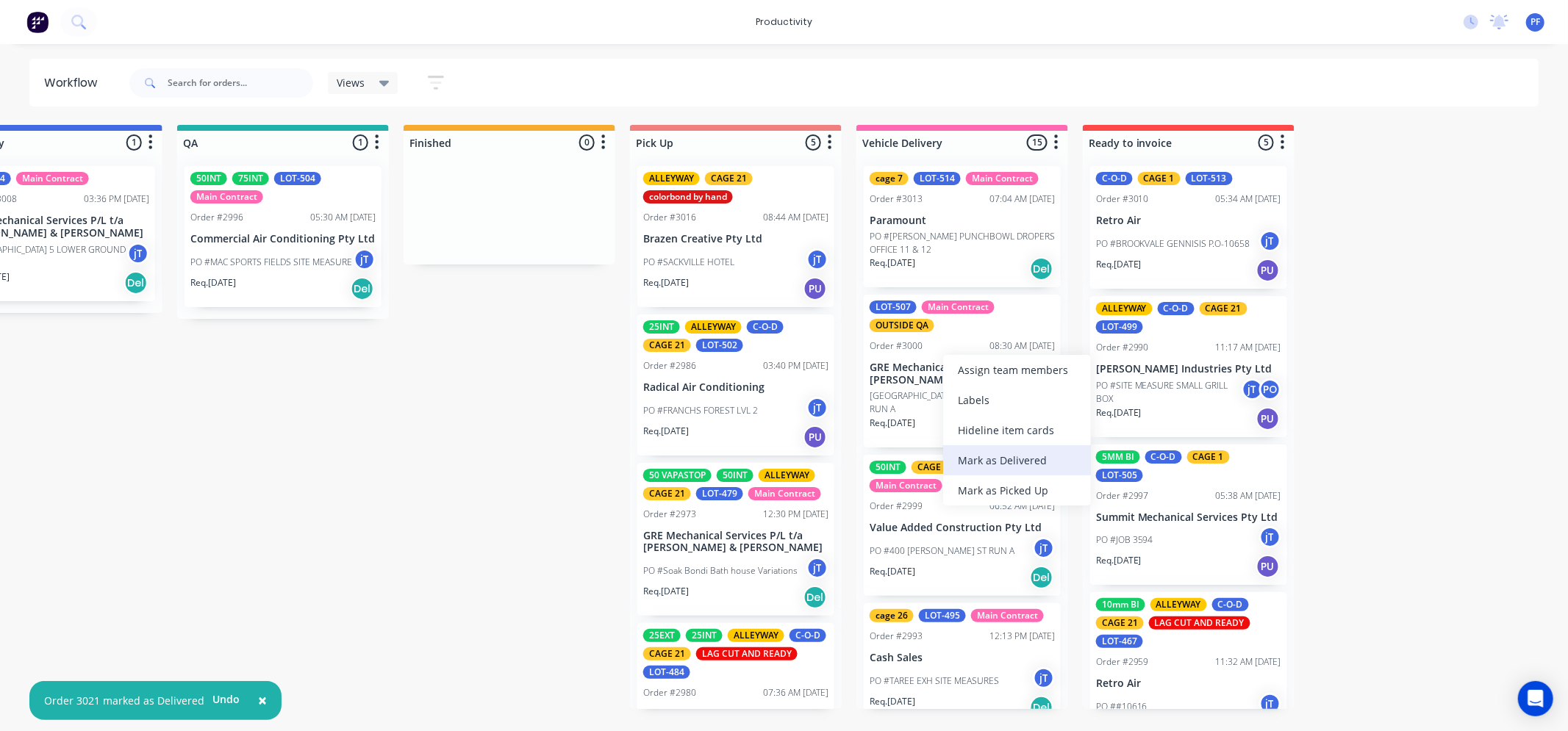
click at [1023, 451] on div "Mark as Delivered" at bounding box center [1017, 460] width 148 height 30
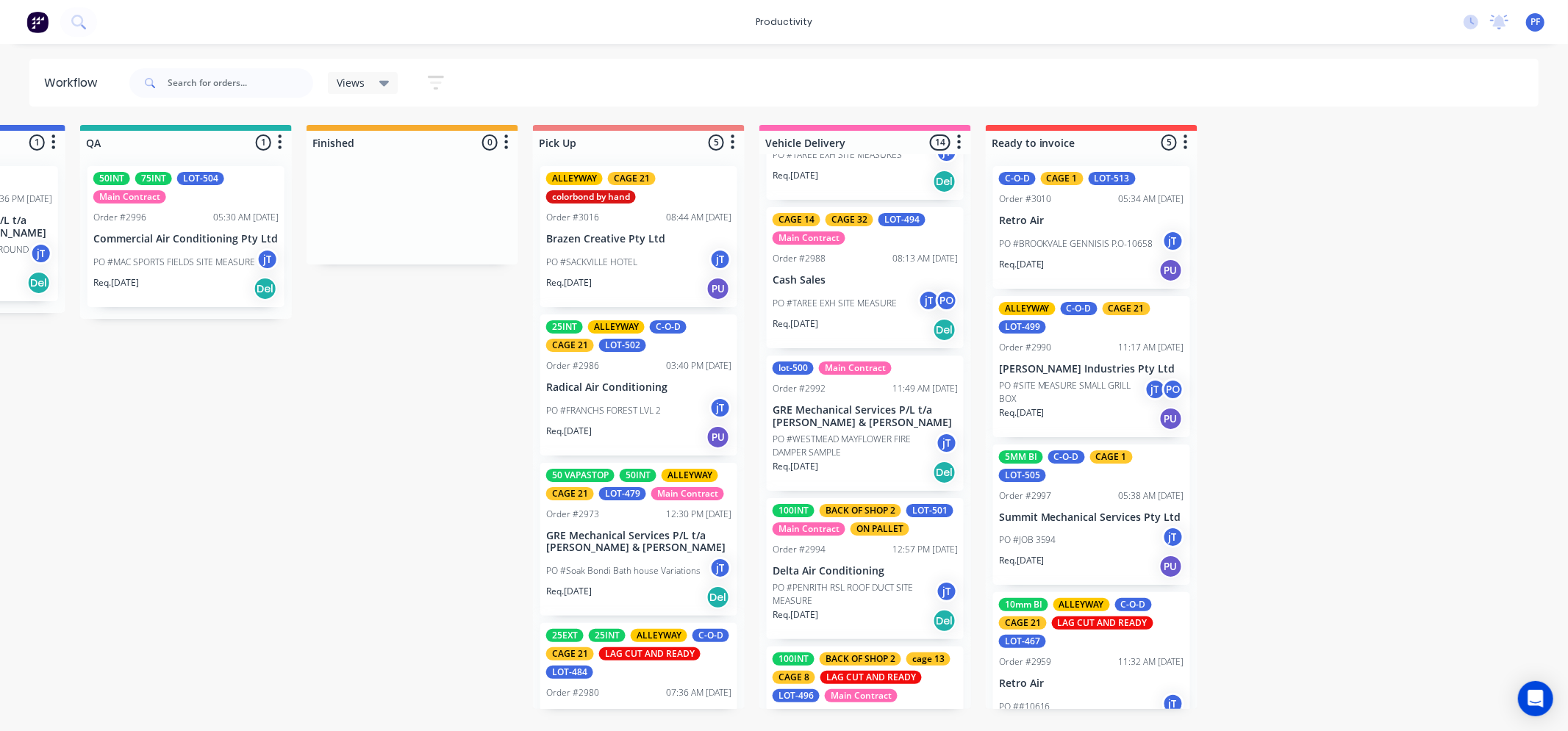
scroll to position [0, 0]
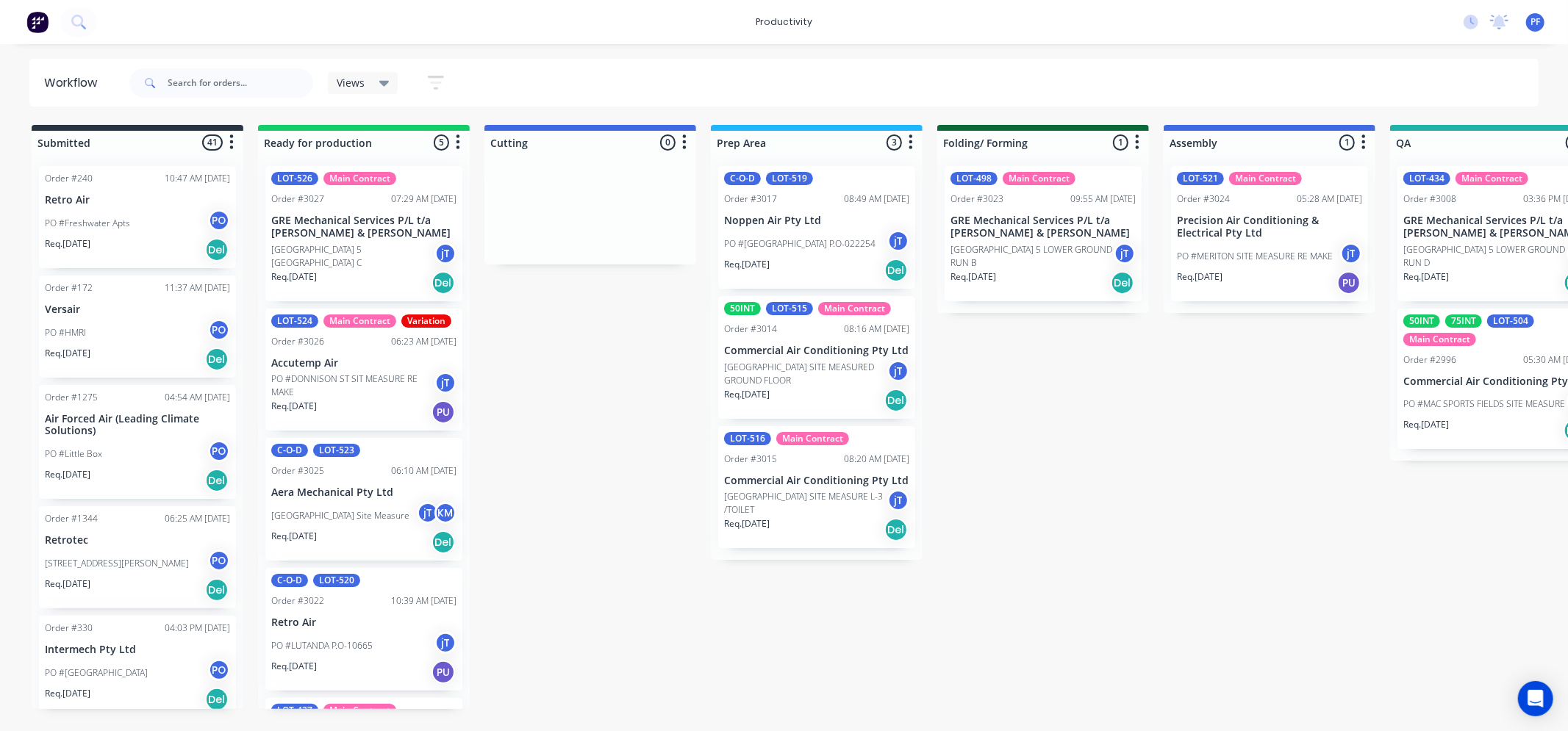
click at [687, 643] on html "productivity productivity Workflow Planner Delivery Scheduling Timesheets No ne…" at bounding box center [784, 321] width 1568 height 643
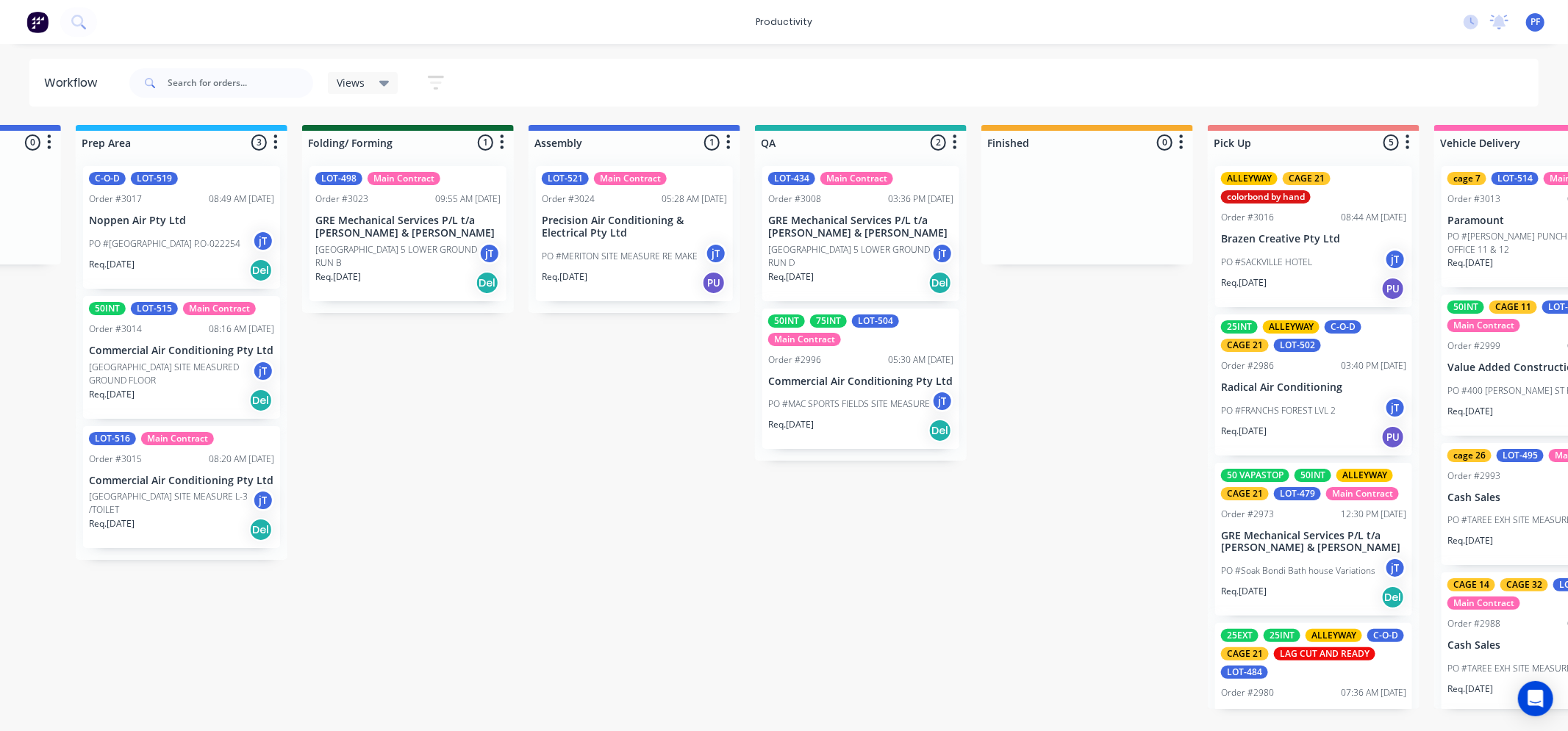
scroll to position [0, 790]
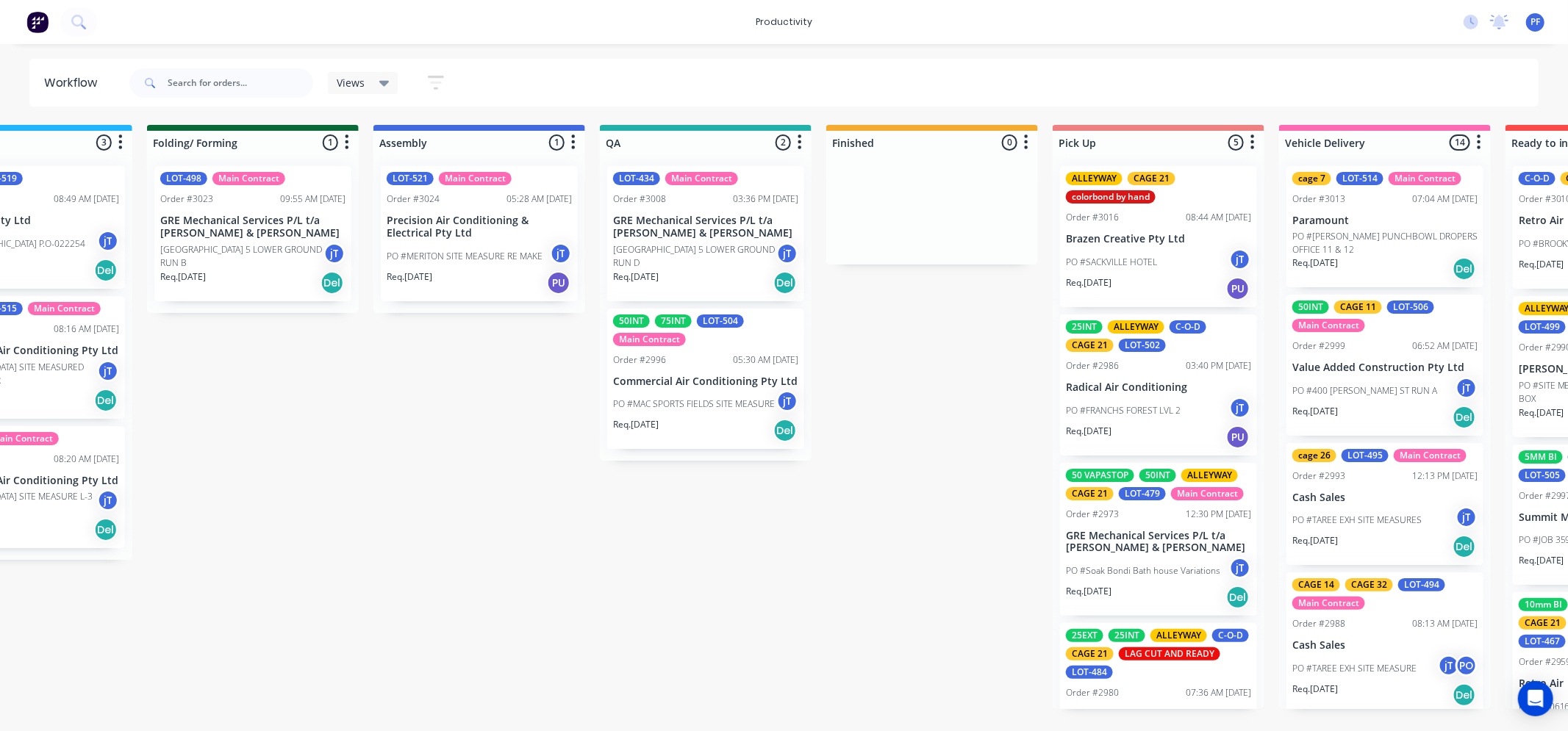
click at [700, 390] on div "PO #MAC SPORTS FIELDS SITE MEASURE jT" at bounding box center [706, 404] width 185 height 28
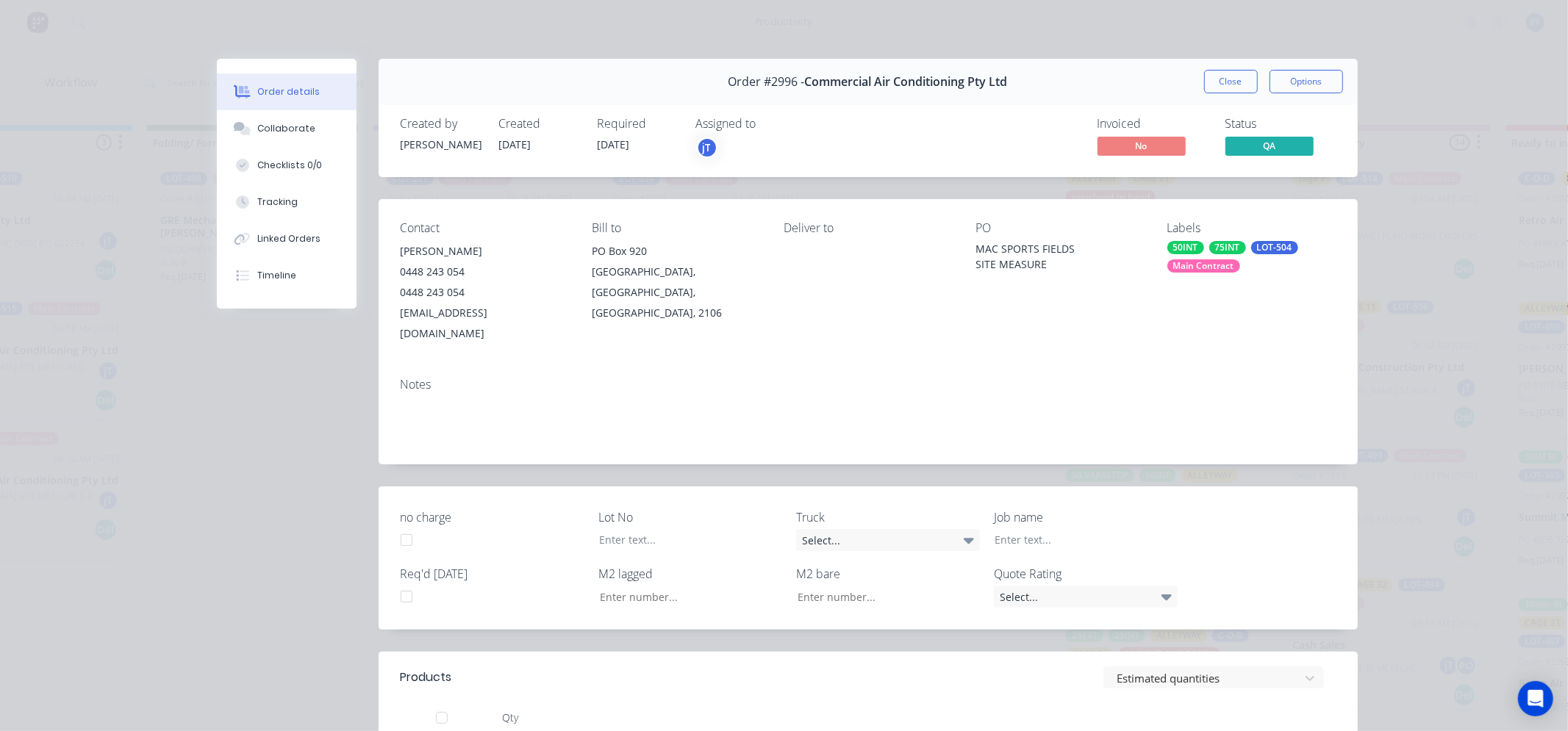
click at [1218, 253] on div "75INT" at bounding box center [1227, 247] width 37 height 13
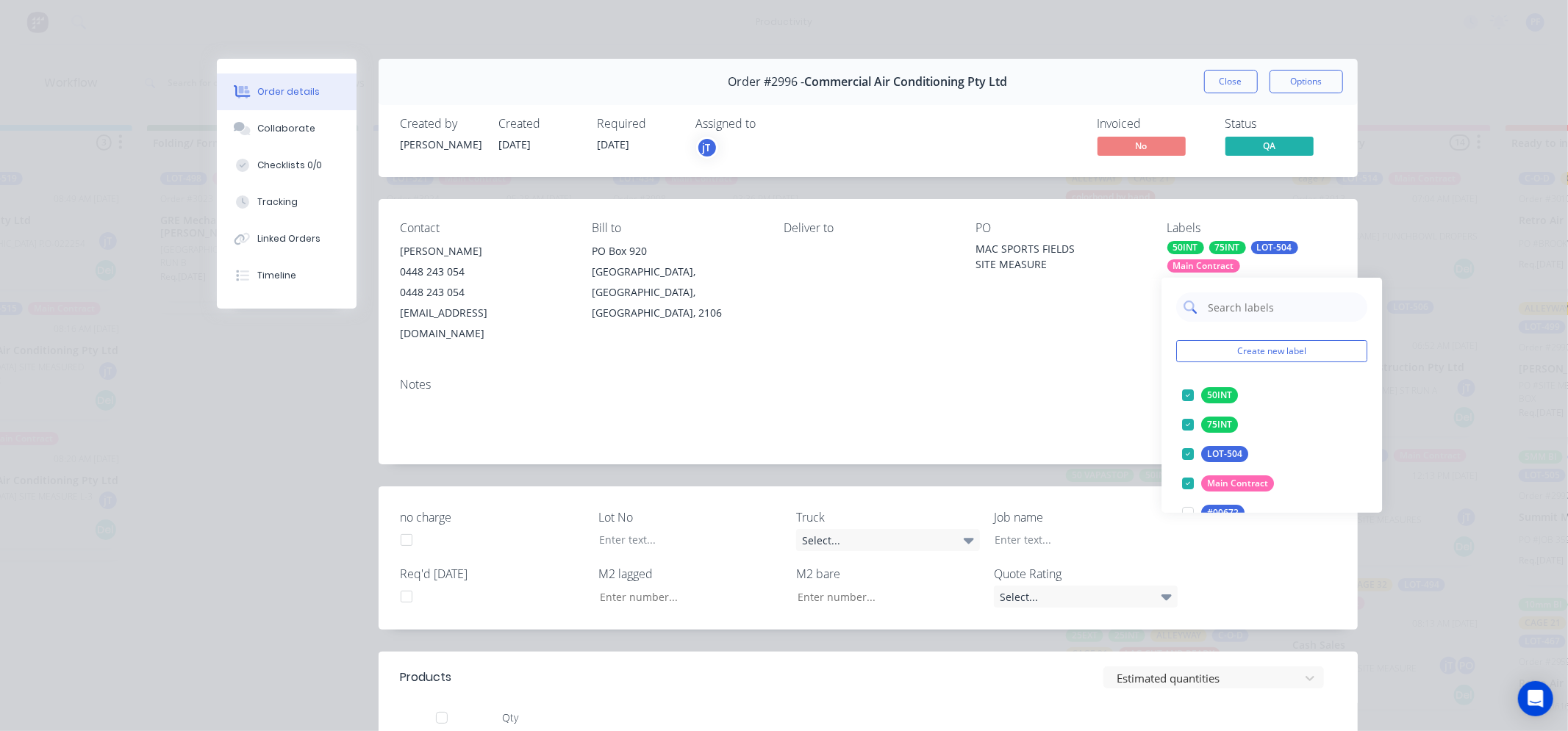
click at [1261, 313] on input "text" at bounding box center [1283, 307] width 153 height 30
type input "31"
click at [1207, 390] on div "CAGE 31" at bounding box center [1225, 395] width 47 height 16
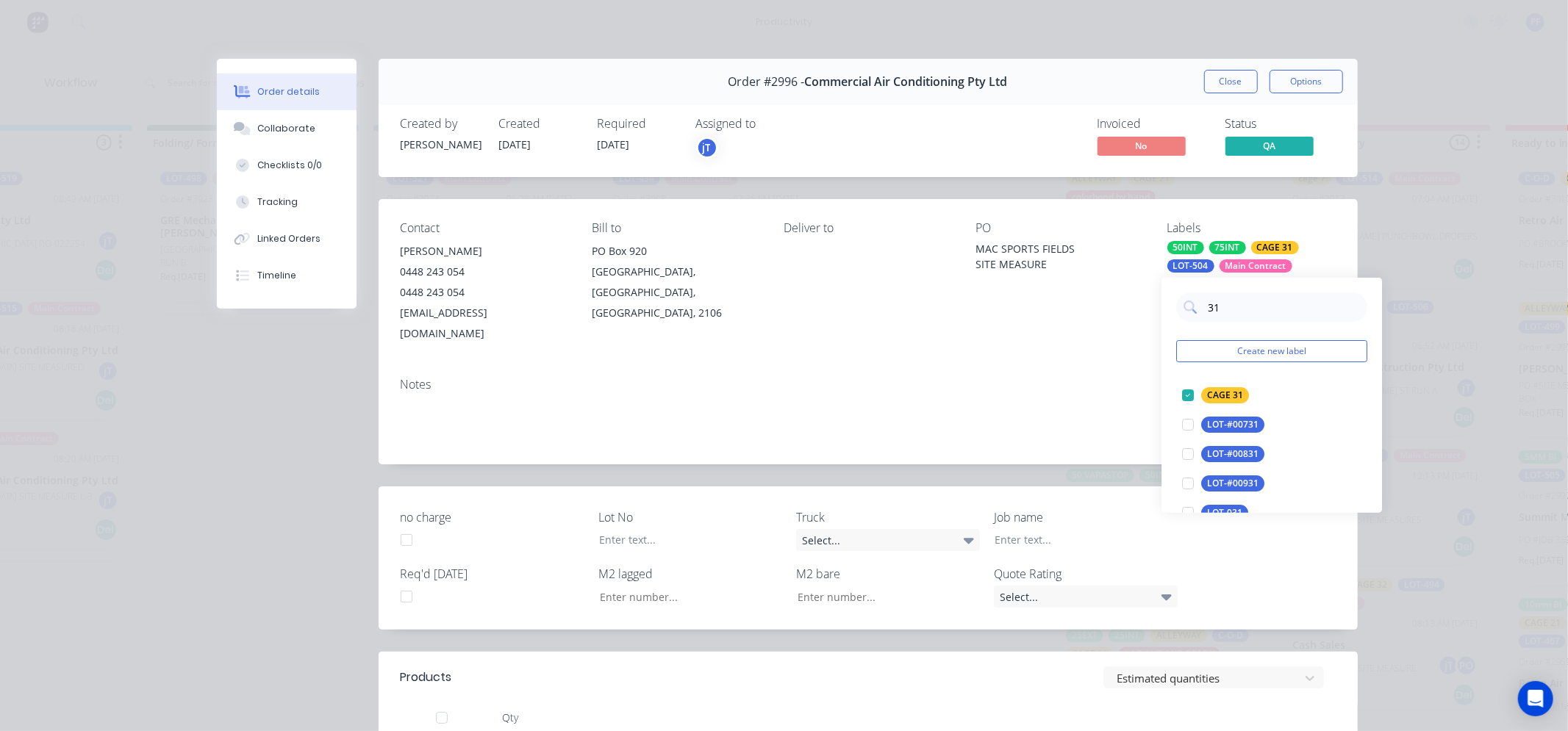
click at [1143, 320] on div "Contact [PERSON_NAME] [PHONE_NUMBER] [EMAIL_ADDRESS][DOMAIN_NAME] Bill to [GEOG…" at bounding box center [868, 282] width 979 height 166
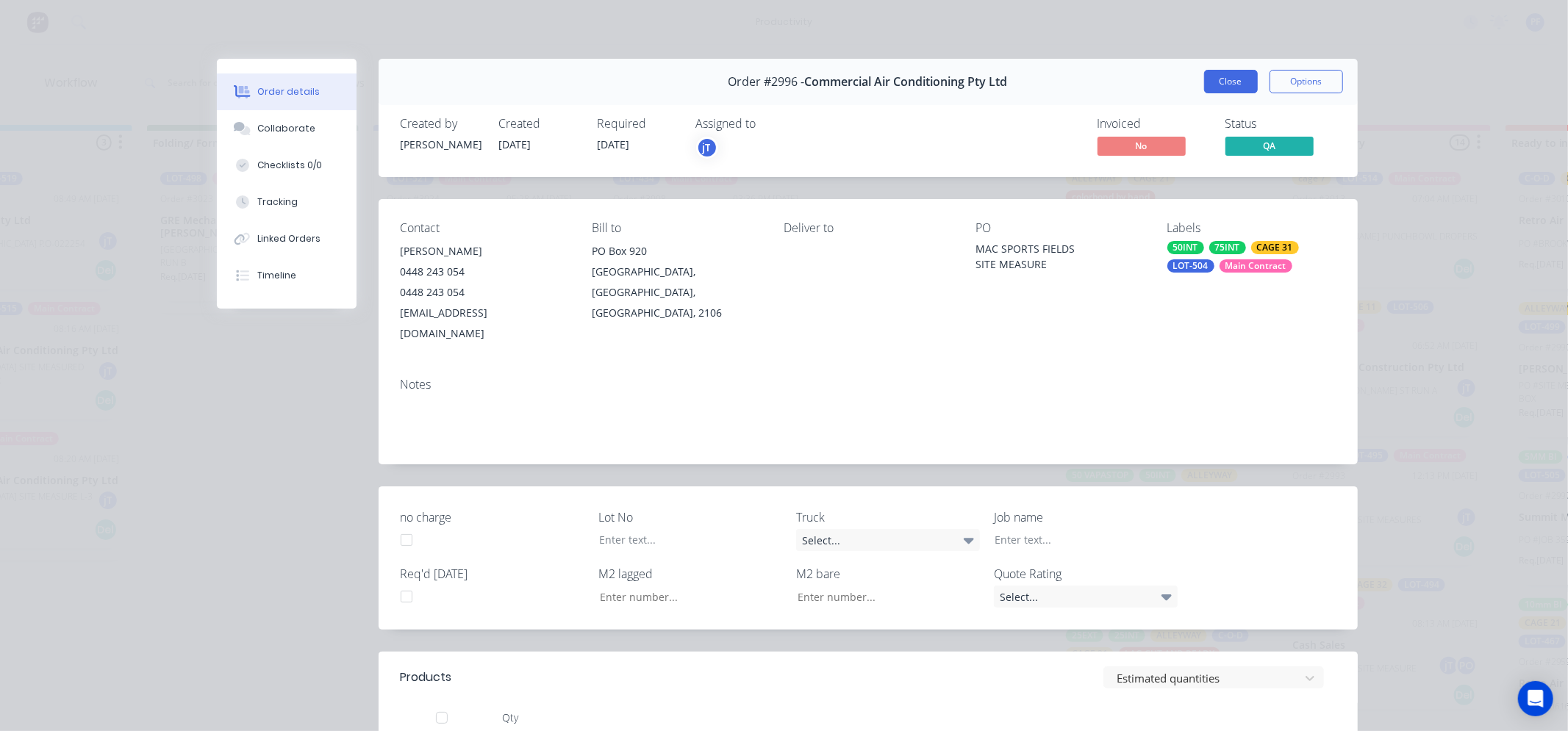
click at [1212, 89] on button "Close" at bounding box center [1230, 82] width 54 height 23
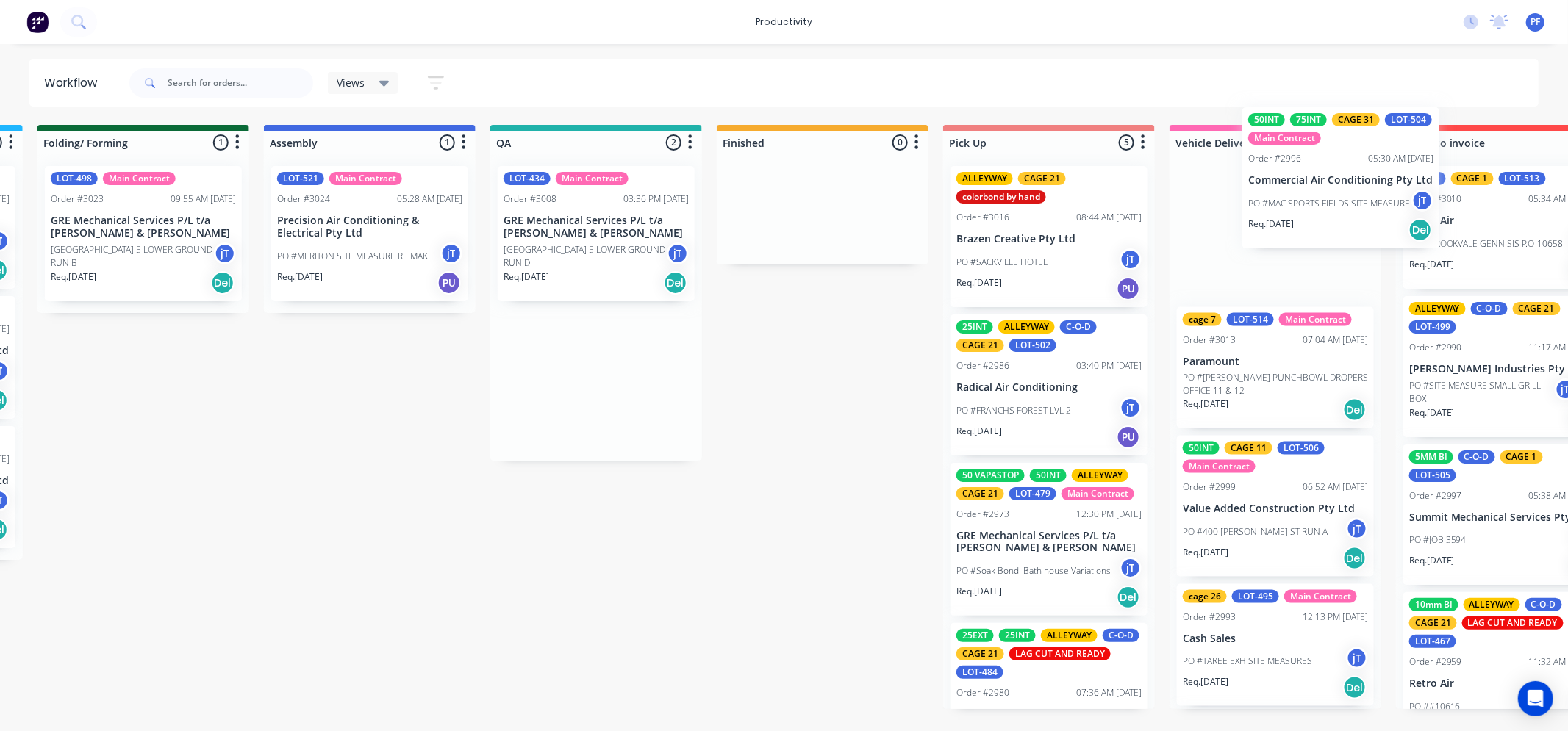
drag, startPoint x: 743, startPoint y: 383, endPoint x: 1267, endPoint y: 252, distance: 540.1
click at [1267, 252] on div "Submitted 41 Order #240 10:47 AM [DATE] Retro Air PO #Freshwater Apts PO Req. […" at bounding box center [528, 417] width 2878 height 584
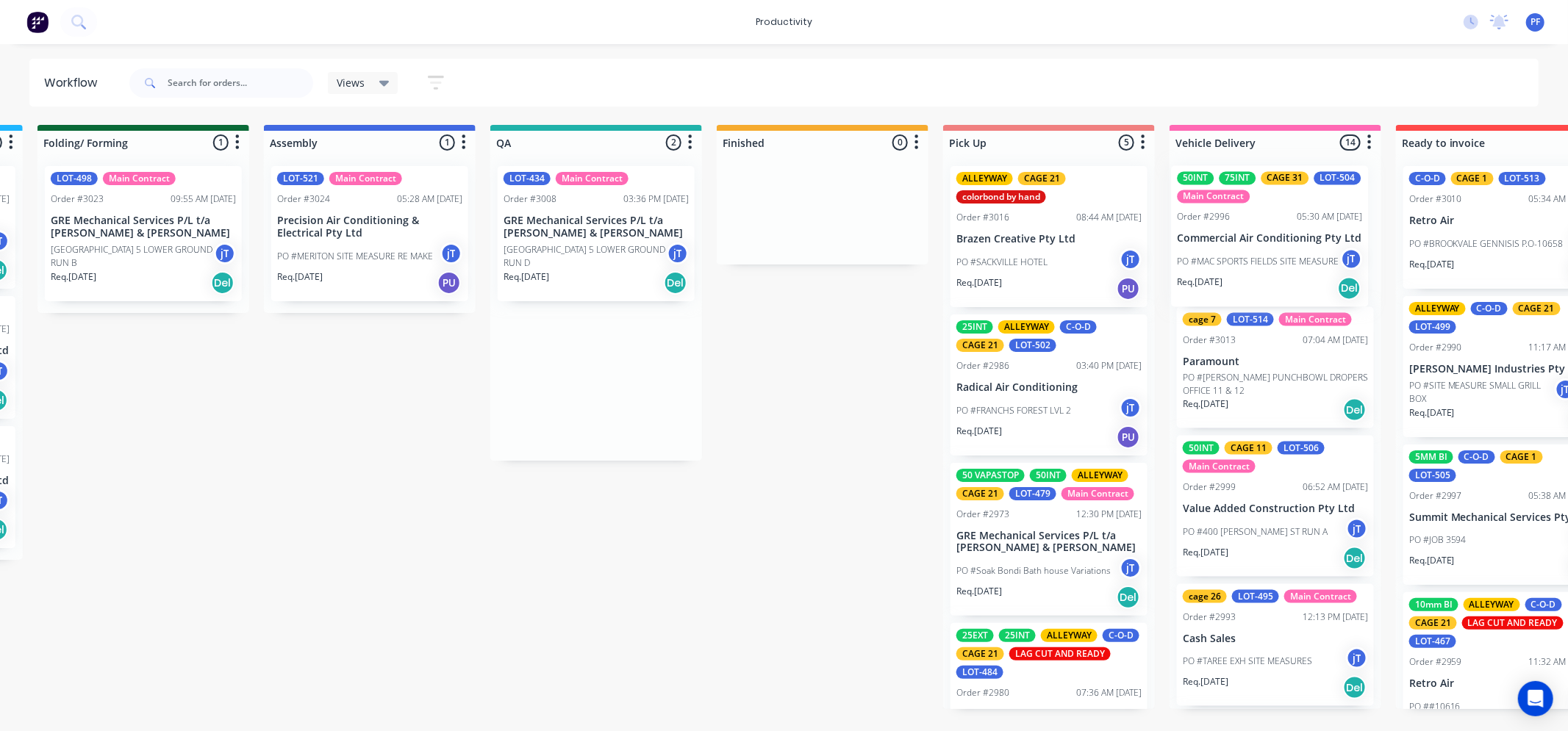
scroll to position [0, 905]
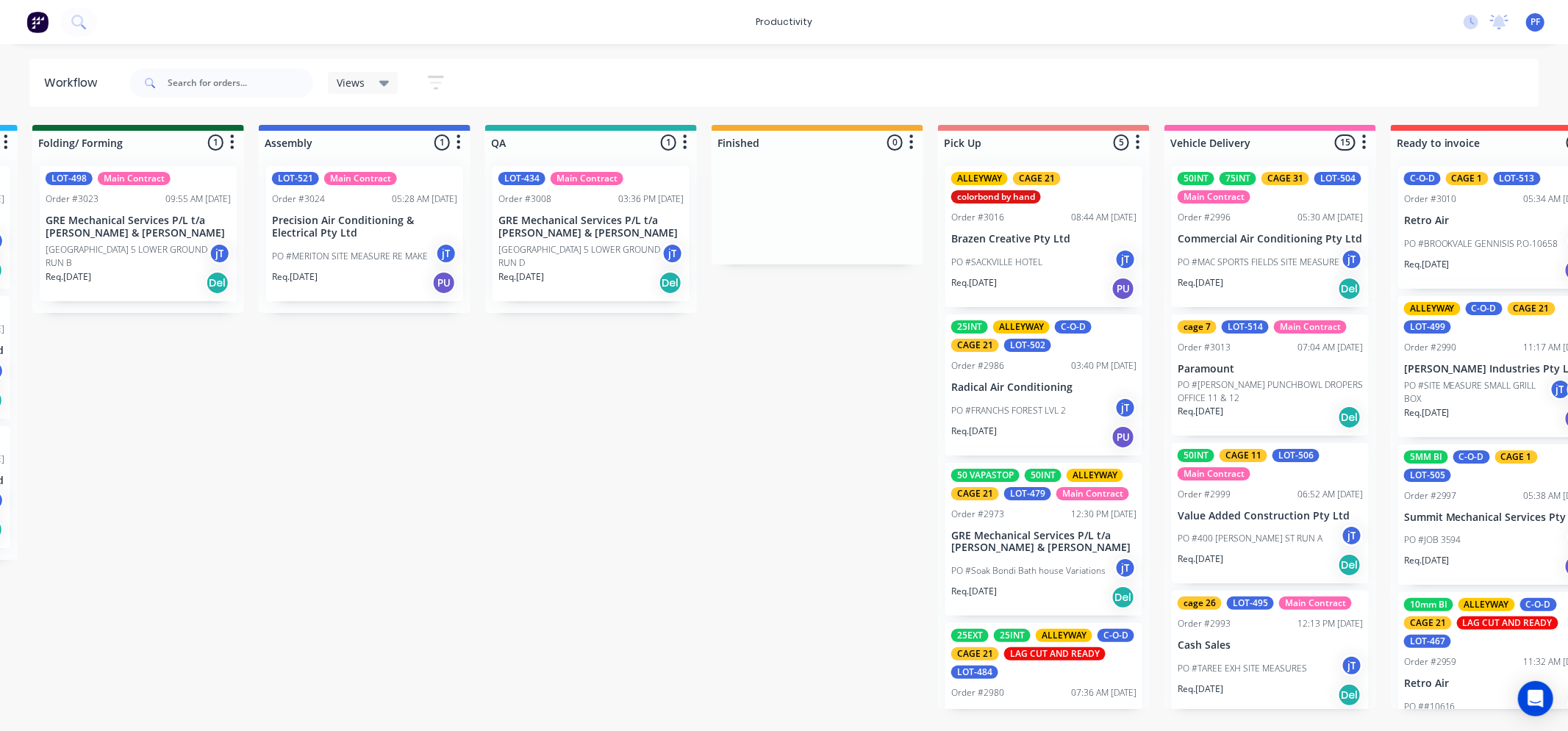
click at [322, 223] on p "Precision Air Conditioning & Electrical Pty Ltd" at bounding box center [364, 227] width 185 height 25
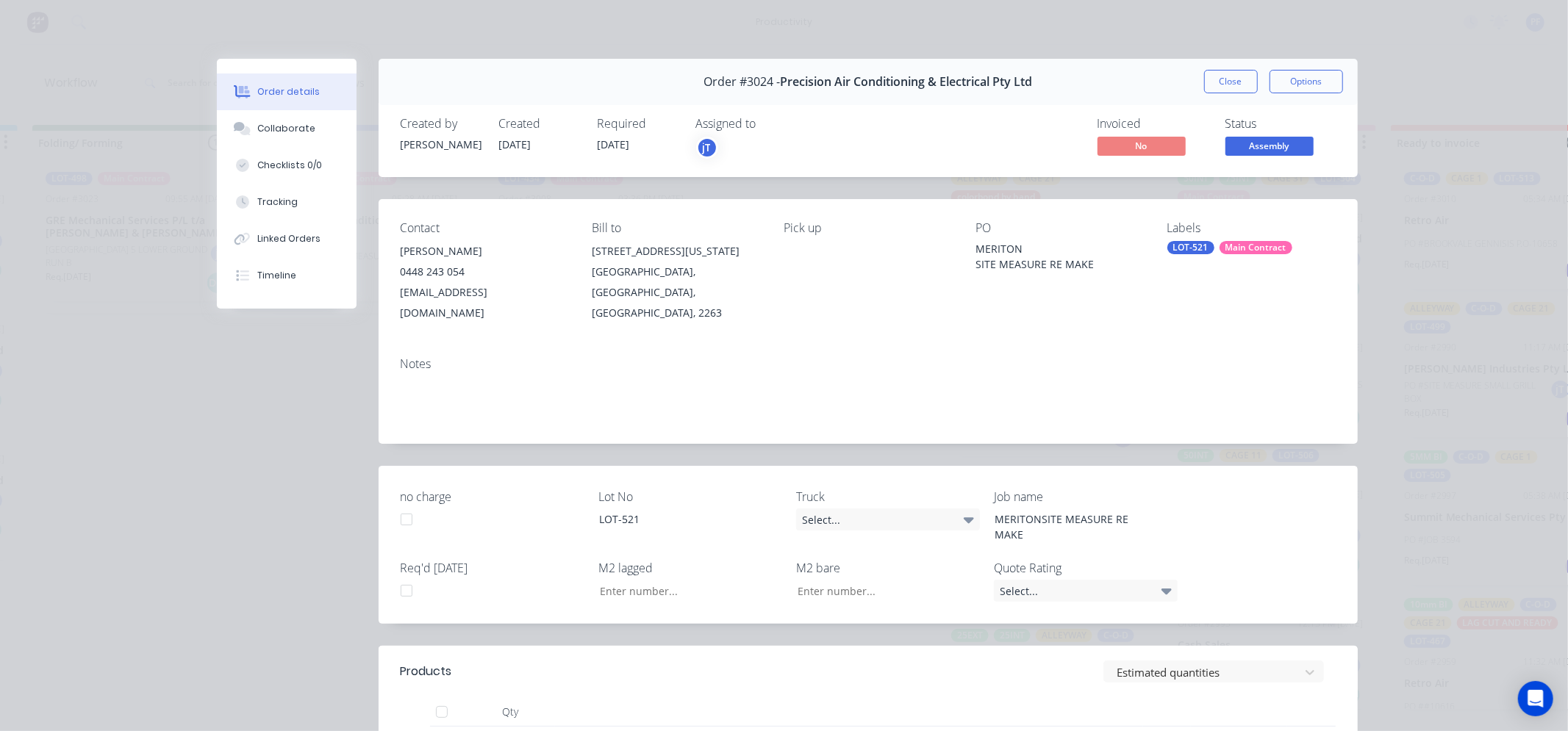
click at [1252, 243] on div "Main Contract" at bounding box center [1256, 247] width 73 height 13
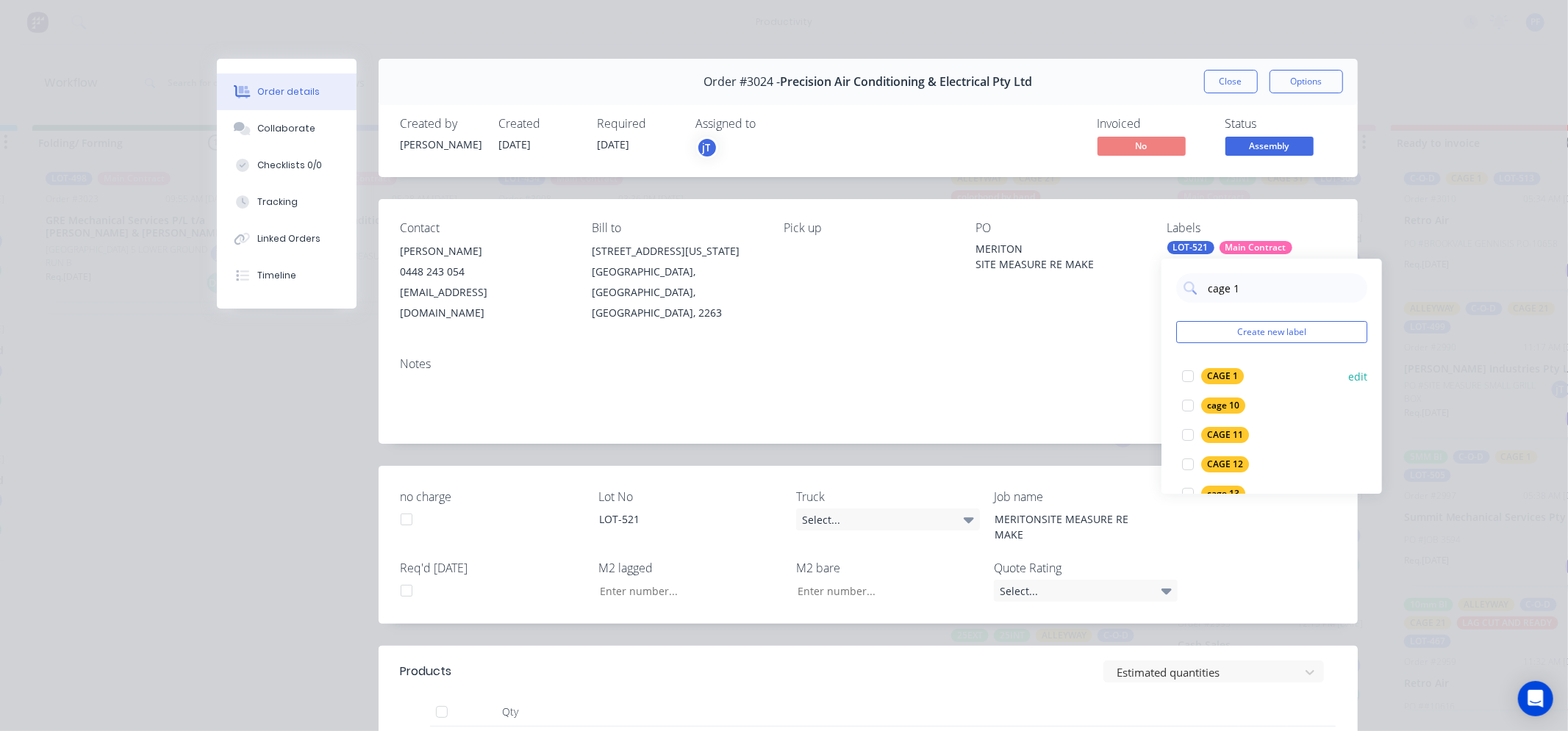
click at [1206, 369] on div "CAGE 1" at bounding box center [1222, 376] width 43 height 16
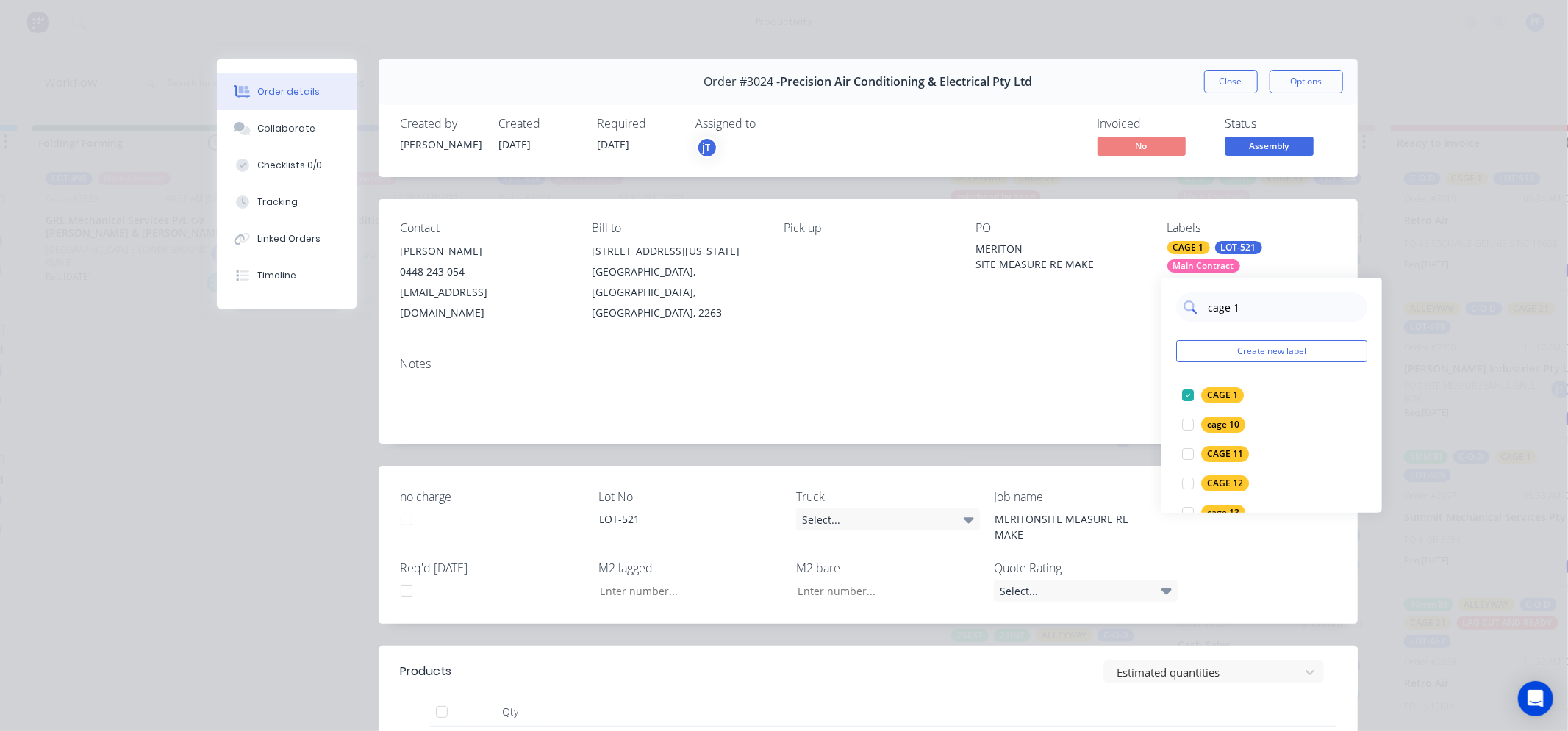
click at [1252, 304] on input "cage 1" at bounding box center [1282, 307] width 153 height 30
type input "c"
click at [890, 321] on div "Contact [PERSON_NAME] [PHONE_NUMBER] [EMAIL_ADDRESS][DOMAIN_NAME] Bill to [STRE…" at bounding box center [868, 272] width 979 height 146
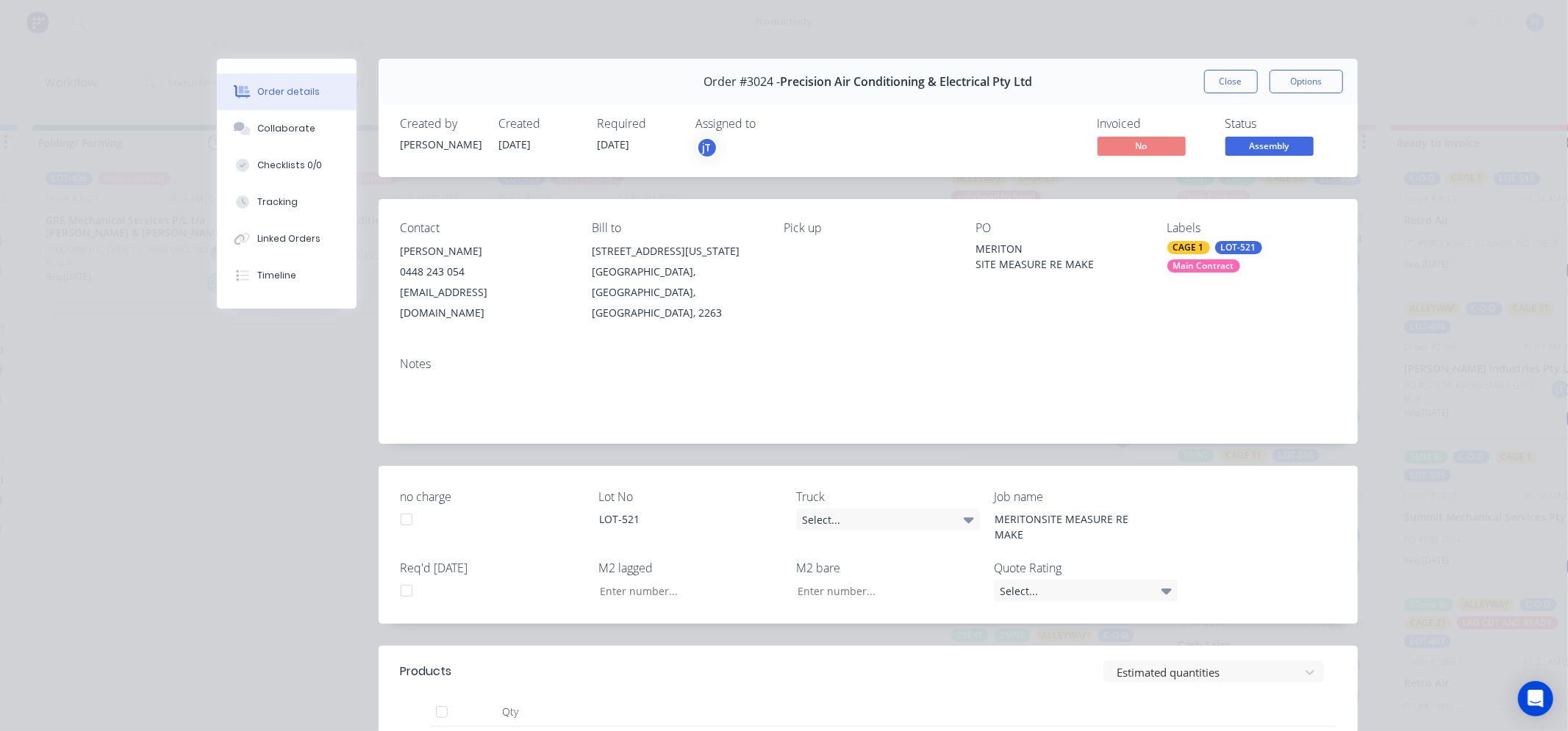
drag, startPoint x: 1191, startPoint y: 258, endPoint x: 1182, endPoint y: 258, distance: 9.0
click at [1189, 258] on div "CAGE 1 LOT-521 Main Contract" at bounding box center [1251, 257] width 168 height 32
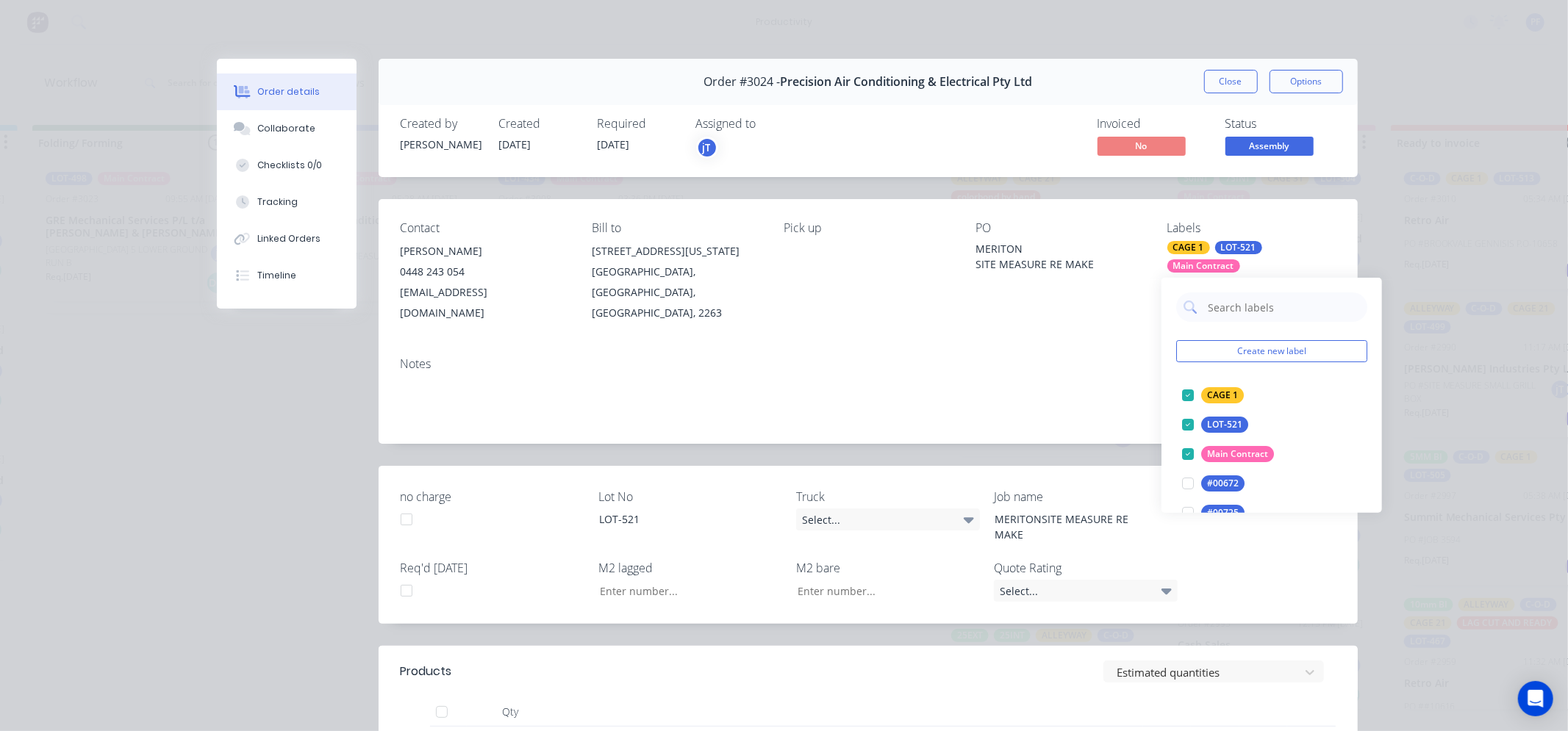
click at [1182, 258] on div "CAGE 1 LOT-521 Main Contract" at bounding box center [1251, 257] width 168 height 32
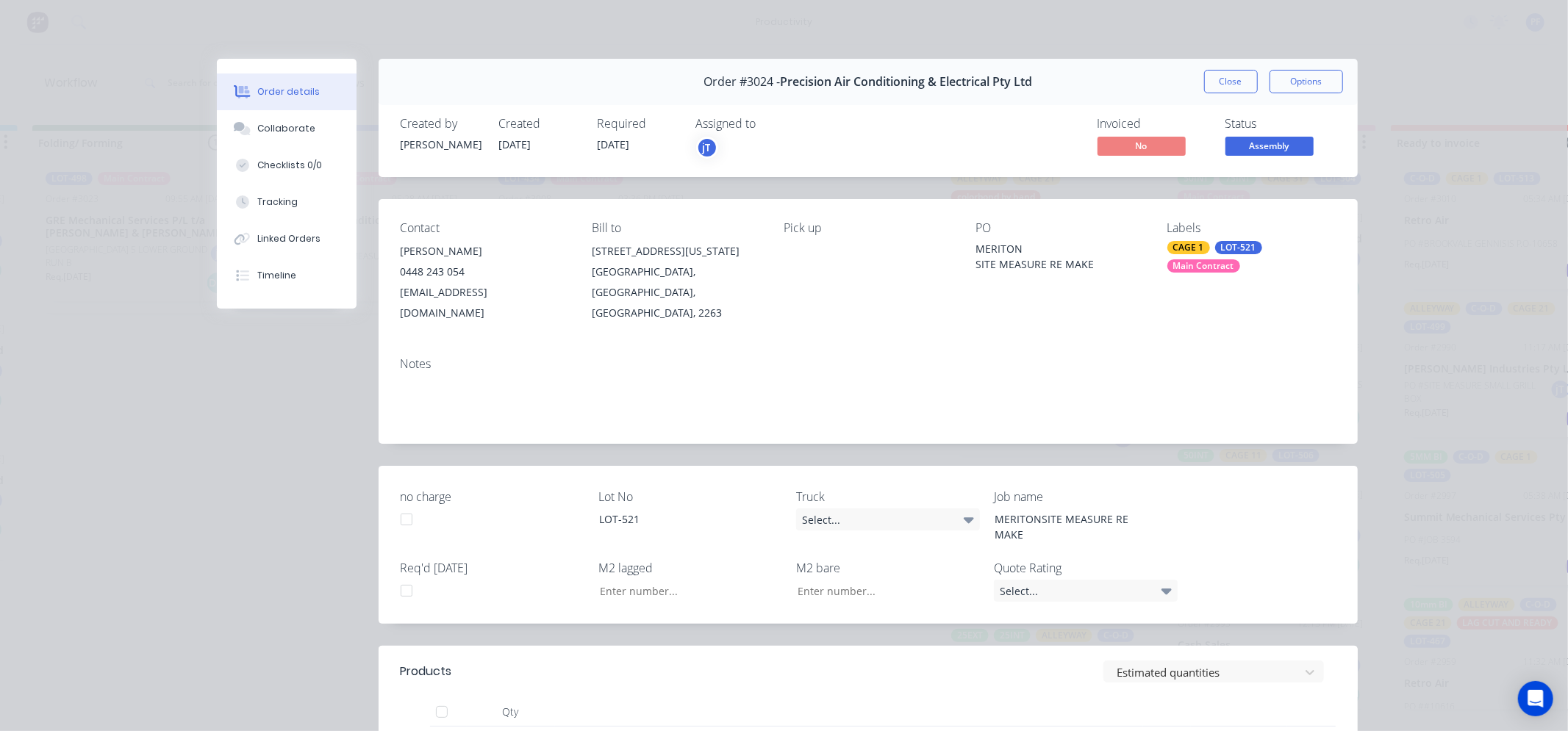
click at [1229, 265] on div "Main Contract" at bounding box center [1204, 265] width 73 height 13
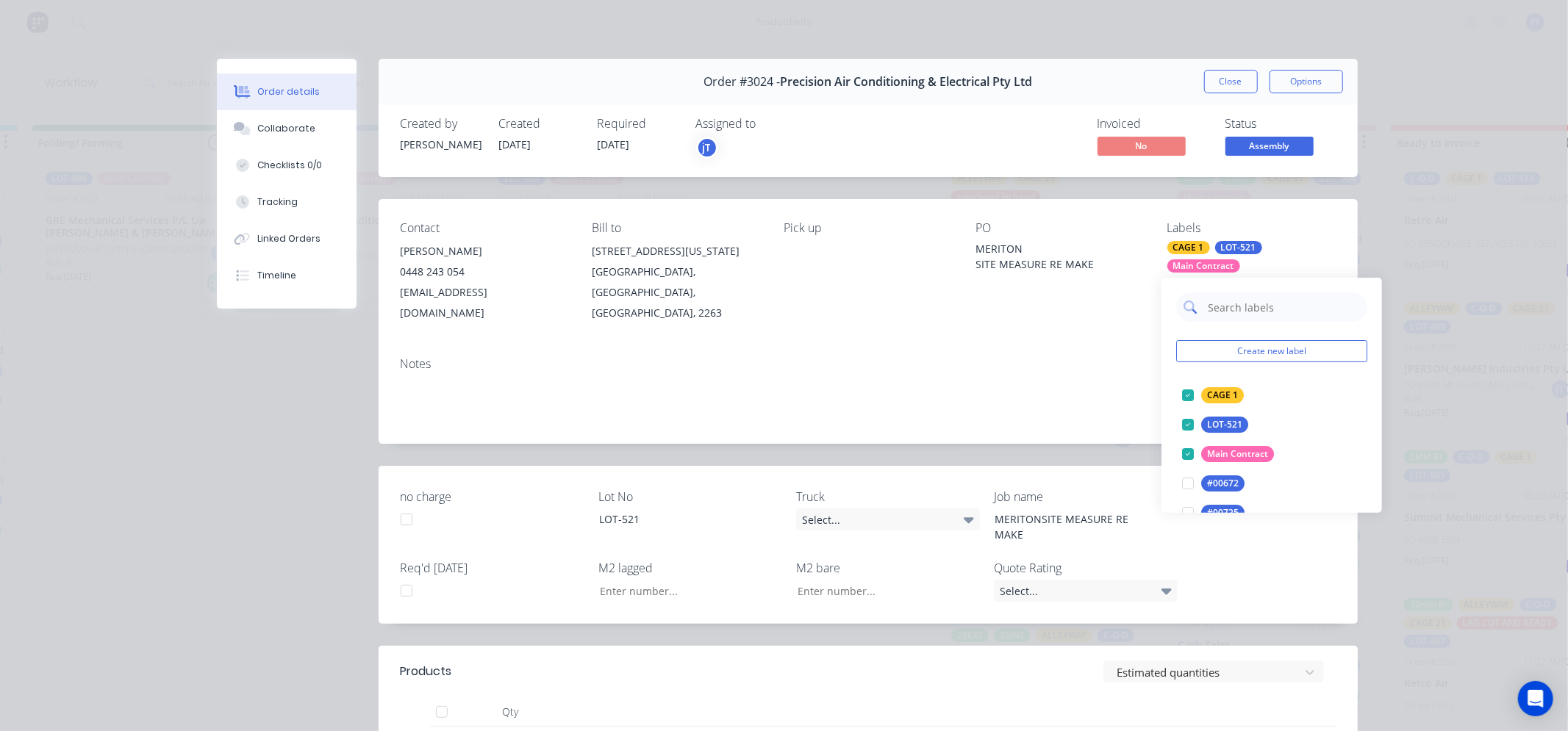
click at [1251, 296] on input "text" at bounding box center [1282, 307] width 153 height 30
type input "alley"
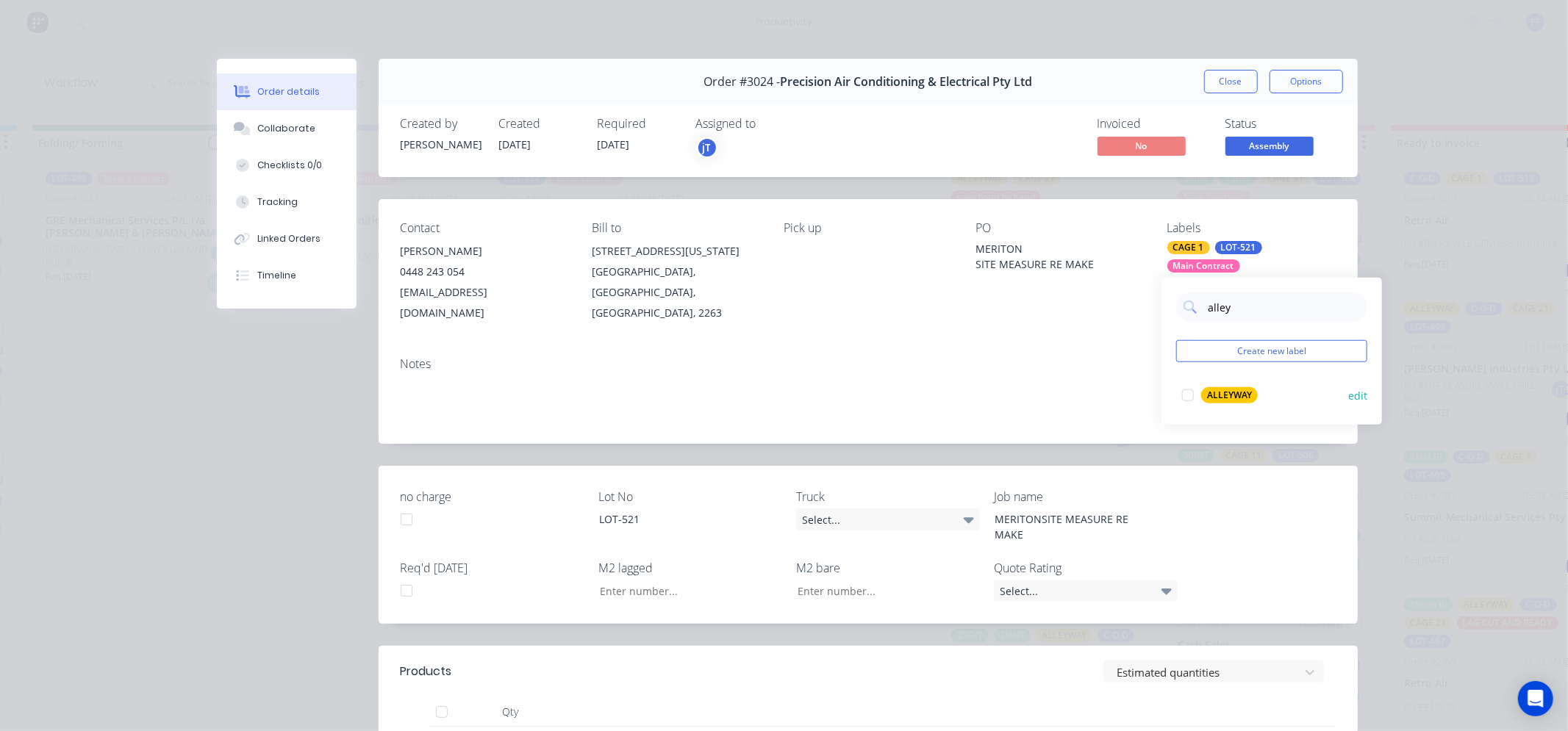
click at [1220, 392] on div "ALLEYWAY" at bounding box center [1229, 395] width 57 height 16
drag, startPoint x: 1163, startPoint y: 361, endPoint x: 1191, endPoint y: 230, distance: 134.0
click at [1163, 359] on div "alley Create new label ALLEYWAY edit" at bounding box center [1271, 351] width 220 height 147
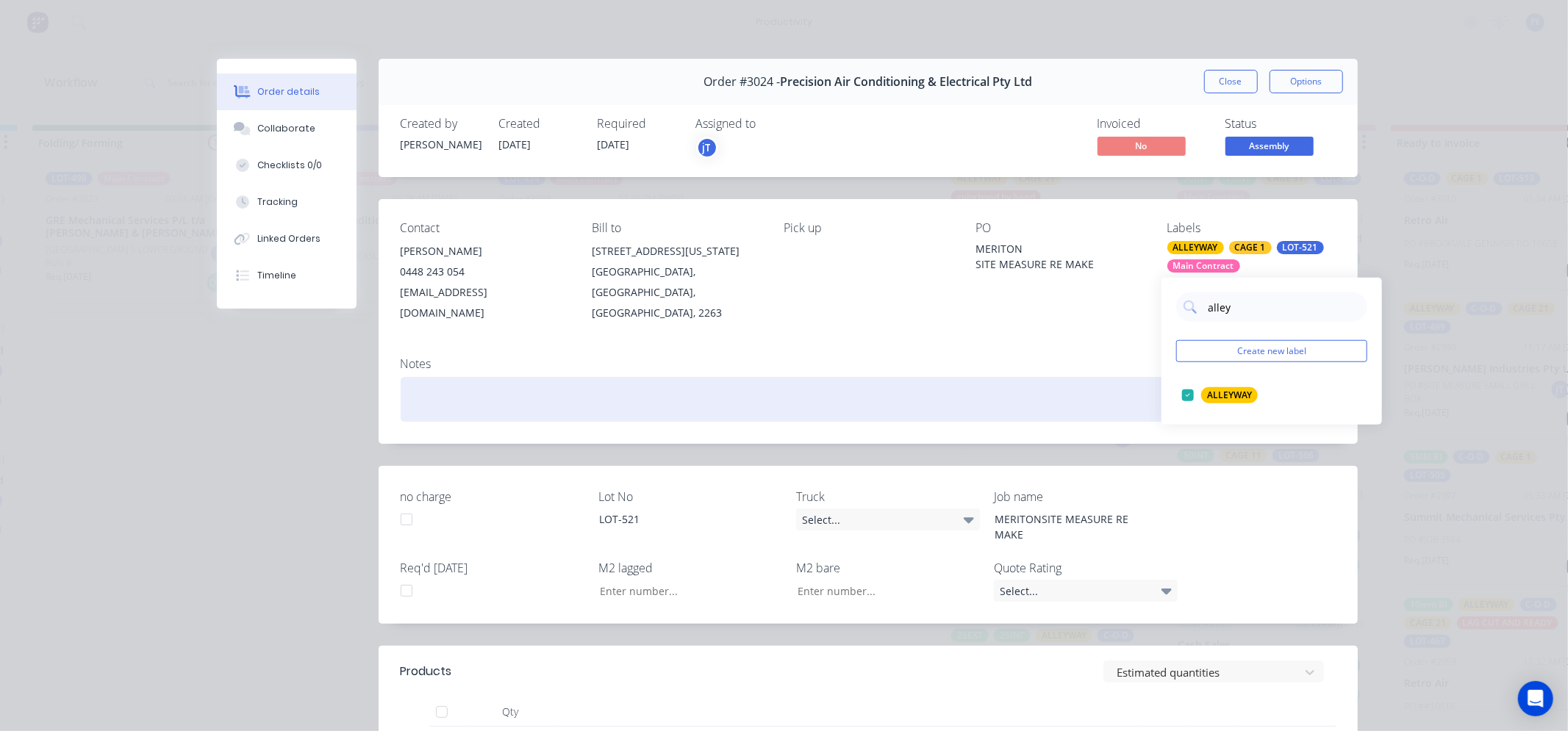
drag, startPoint x: 1110, startPoint y: 379, endPoint x: 1117, endPoint y: 375, distance: 8.1
click at [1112, 378] on div at bounding box center [868, 400] width 935 height 45
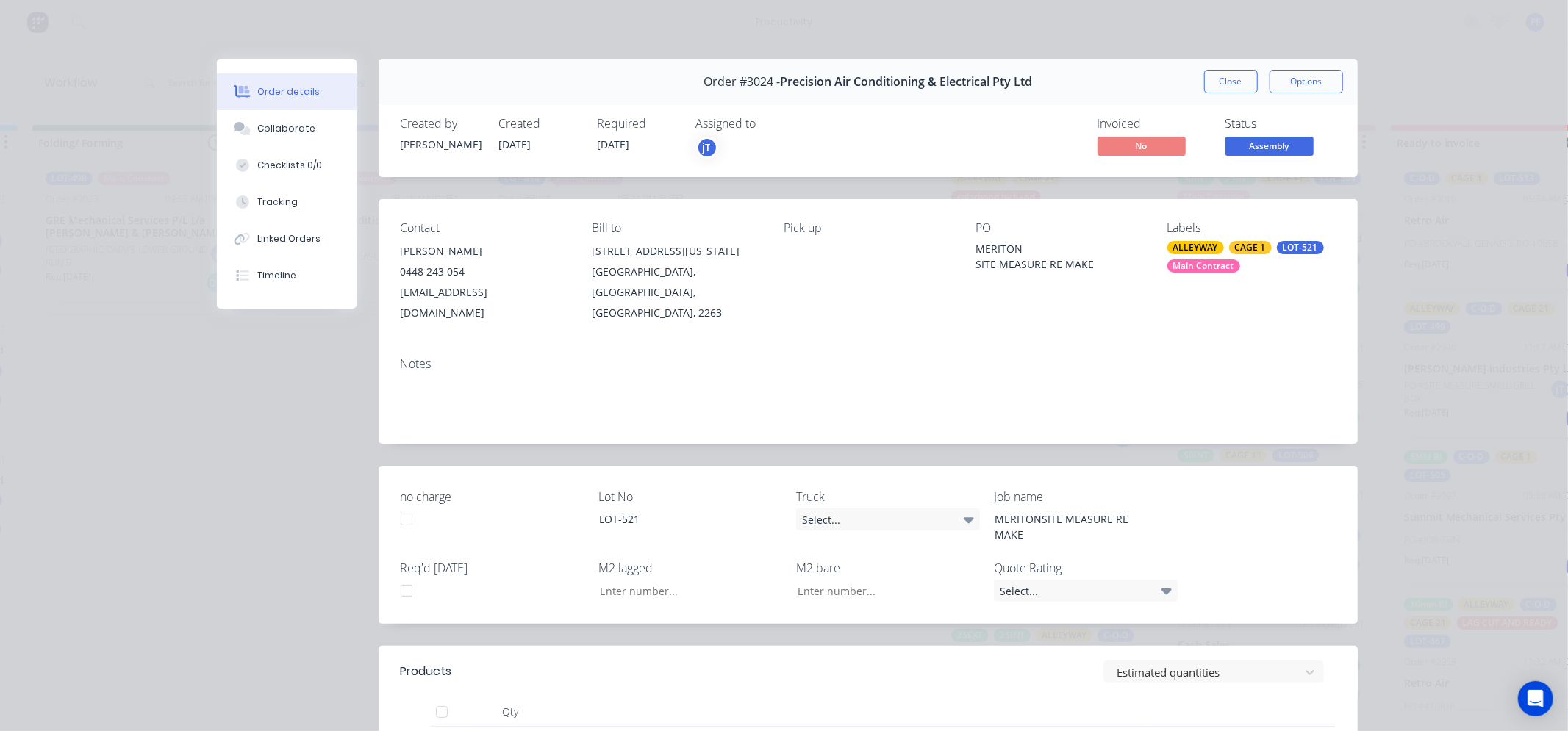
click at [1222, 63] on div "Order #3024 - Precision Air Conditioning & Electrical Pty Ltd Close Options" at bounding box center [868, 82] width 979 height 47
click at [1215, 75] on button "Close" at bounding box center [1230, 82] width 54 height 23
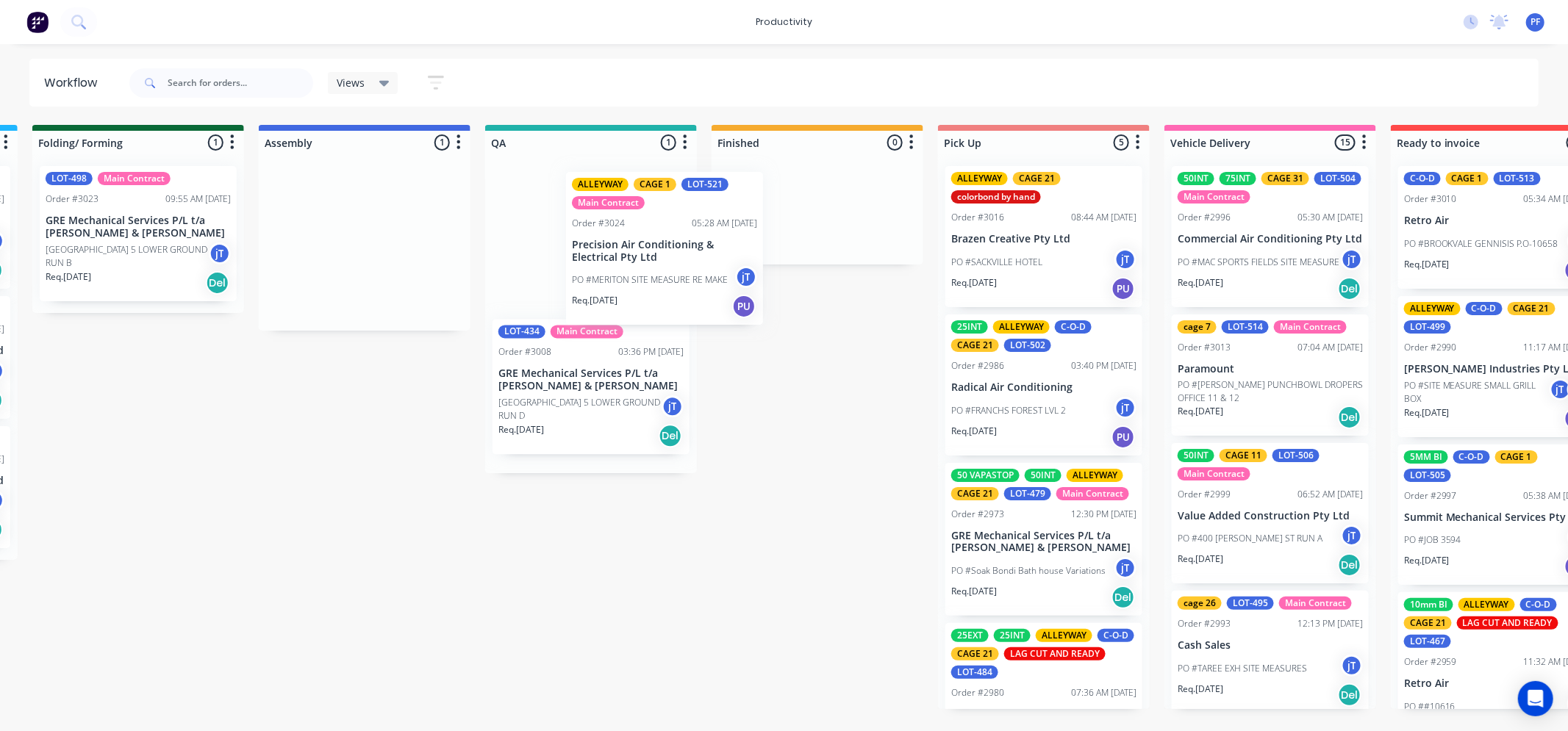
scroll to position [0, 904]
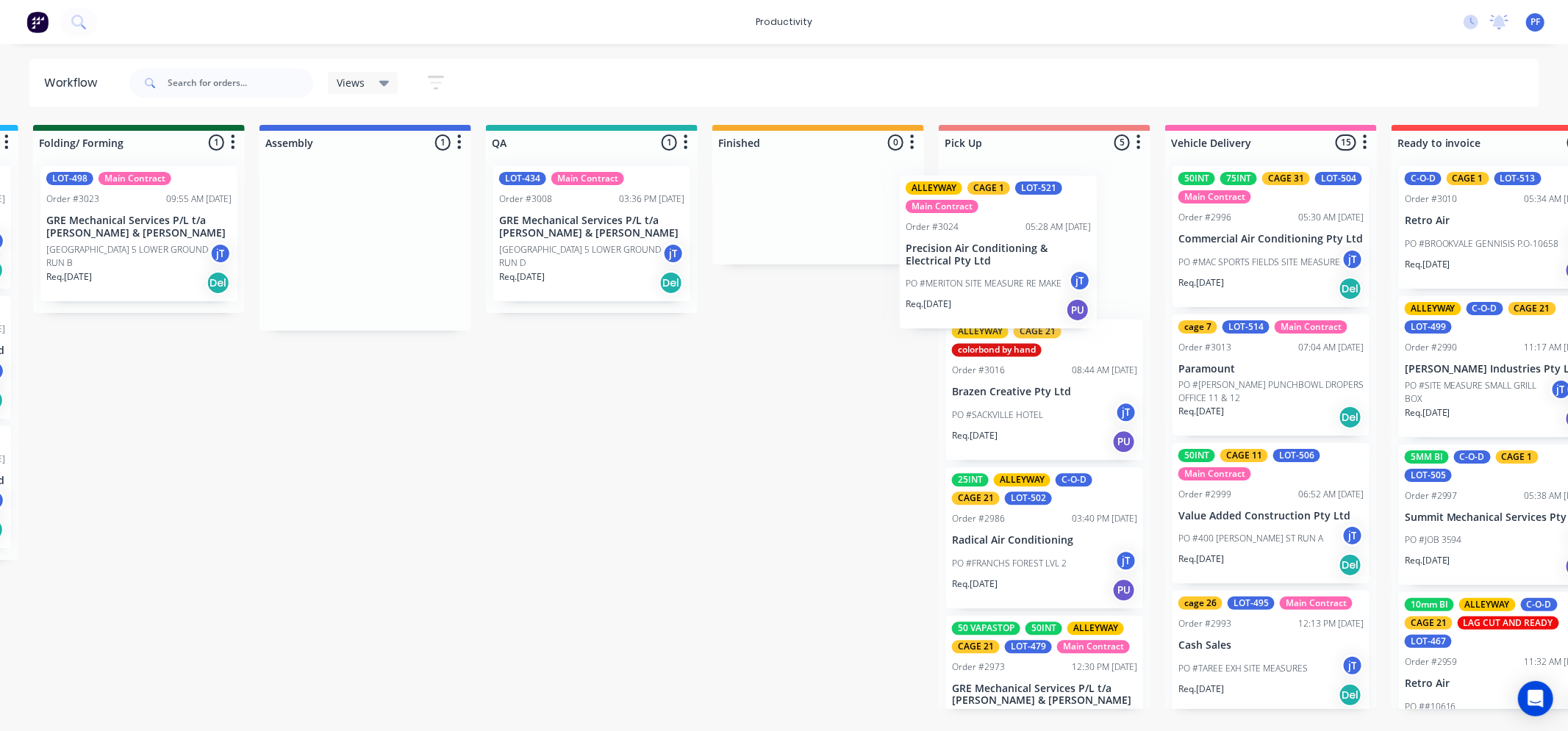
drag, startPoint x: 700, startPoint y: 282, endPoint x: 1030, endPoint y: 275, distance: 330.1
click at [1030, 275] on div "Submitted 41 Order #240 10:47 AM [DATE] Retro Air PO #Freshwater Apts PO Req. […" at bounding box center [524, 417] width 2878 height 584
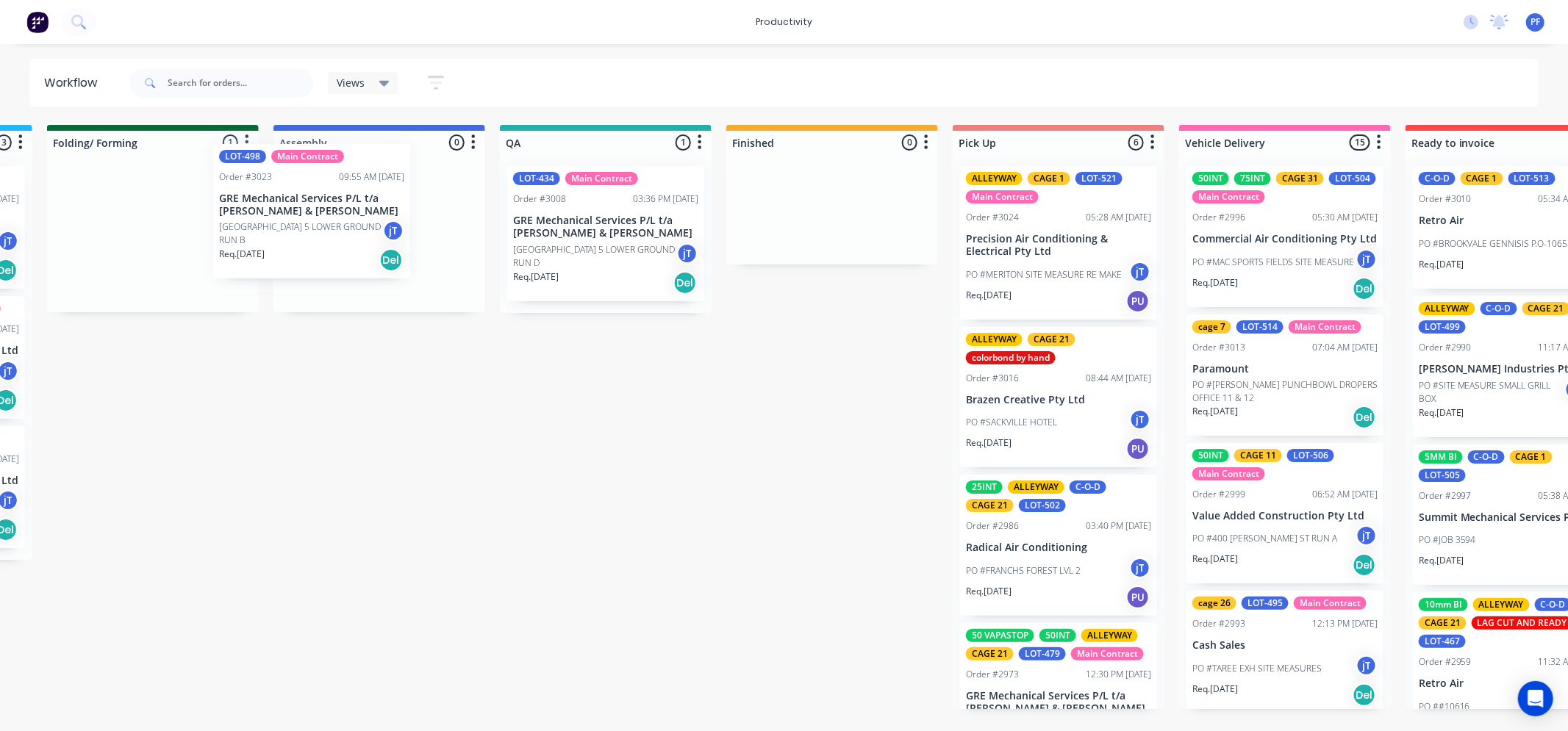
drag, startPoint x: 154, startPoint y: 240, endPoint x: 326, endPoint y: 206, distance: 175.3
click at [335, 213] on div "Submitted 41 Order #240 10:47 AM [DATE] Retro Air PO #Freshwater Apts PO Req. […" at bounding box center [538, 417] width 2878 height 584
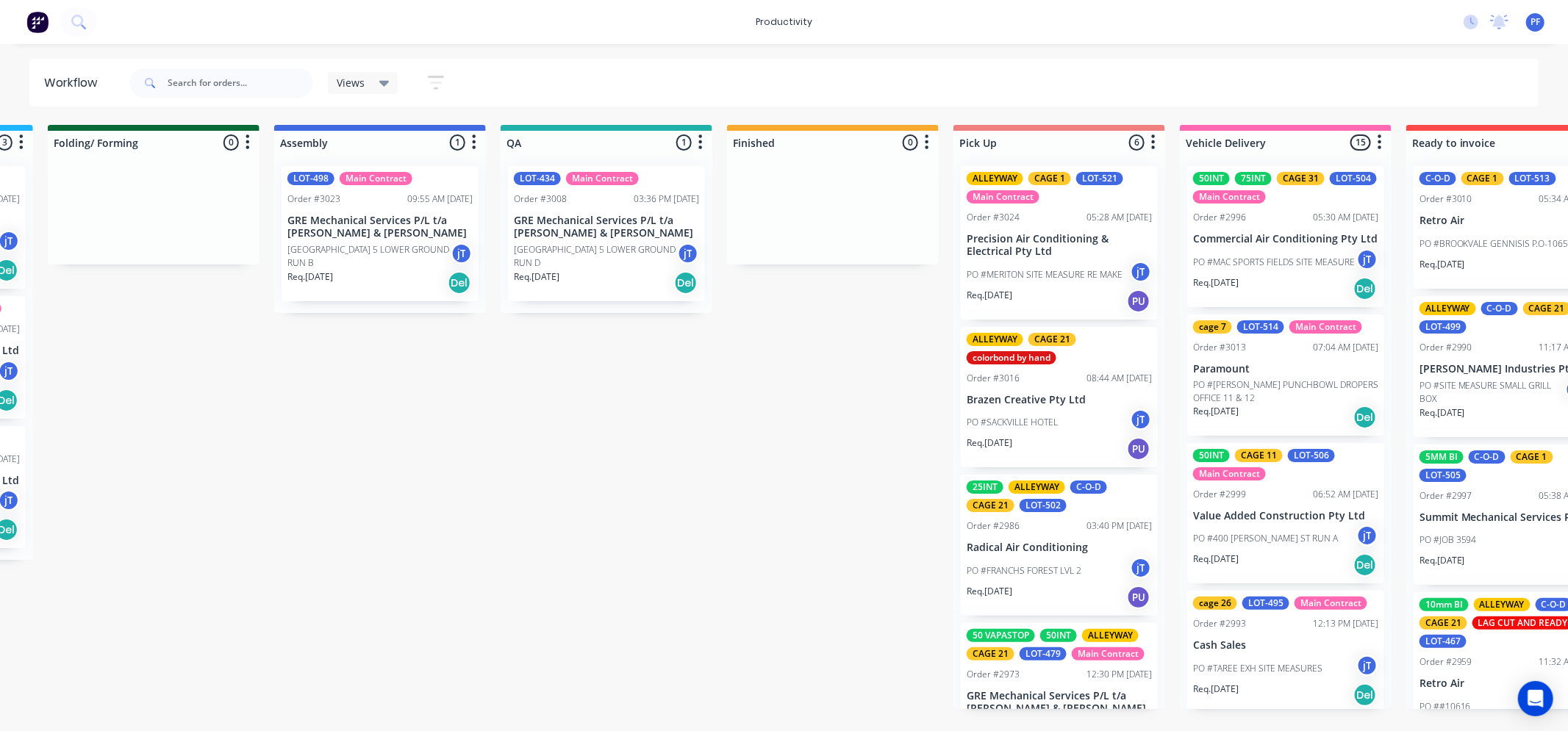
drag, startPoint x: 623, startPoint y: 723, endPoint x: 586, endPoint y: 730, distance: 37.7
drag, startPoint x: 586, startPoint y: 730, endPoint x: 577, endPoint y: 443, distance: 287.1
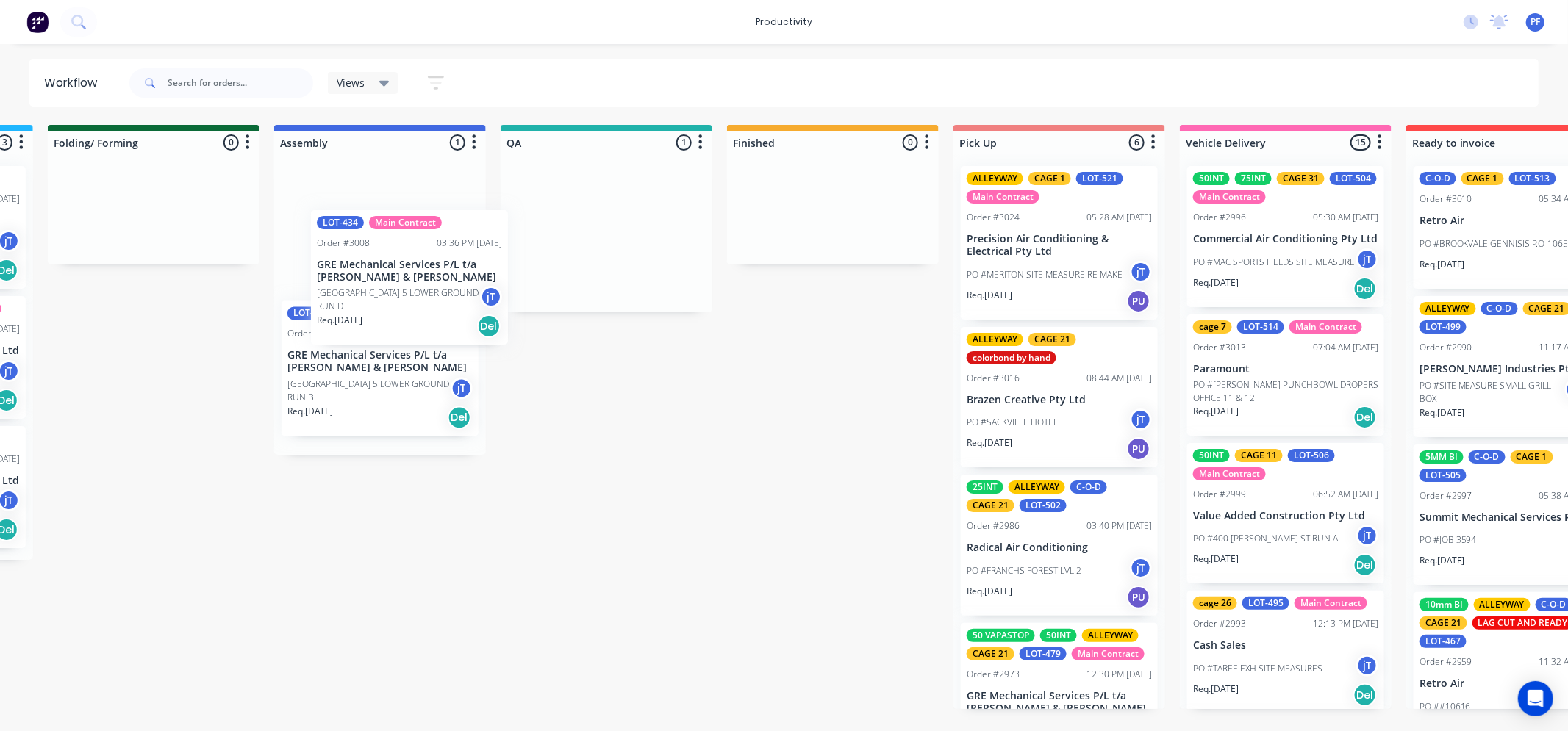
drag, startPoint x: 572, startPoint y: 222, endPoint x: 311, endPoint y: 212, distance: 261.2
click at [347, 252] on div "Submitted 41 Order #240 10:47 AM [DATE] Retro Air PO #Freshwater Apts PO Req. […" at bounding box center [538, 417] width 2878 height 584
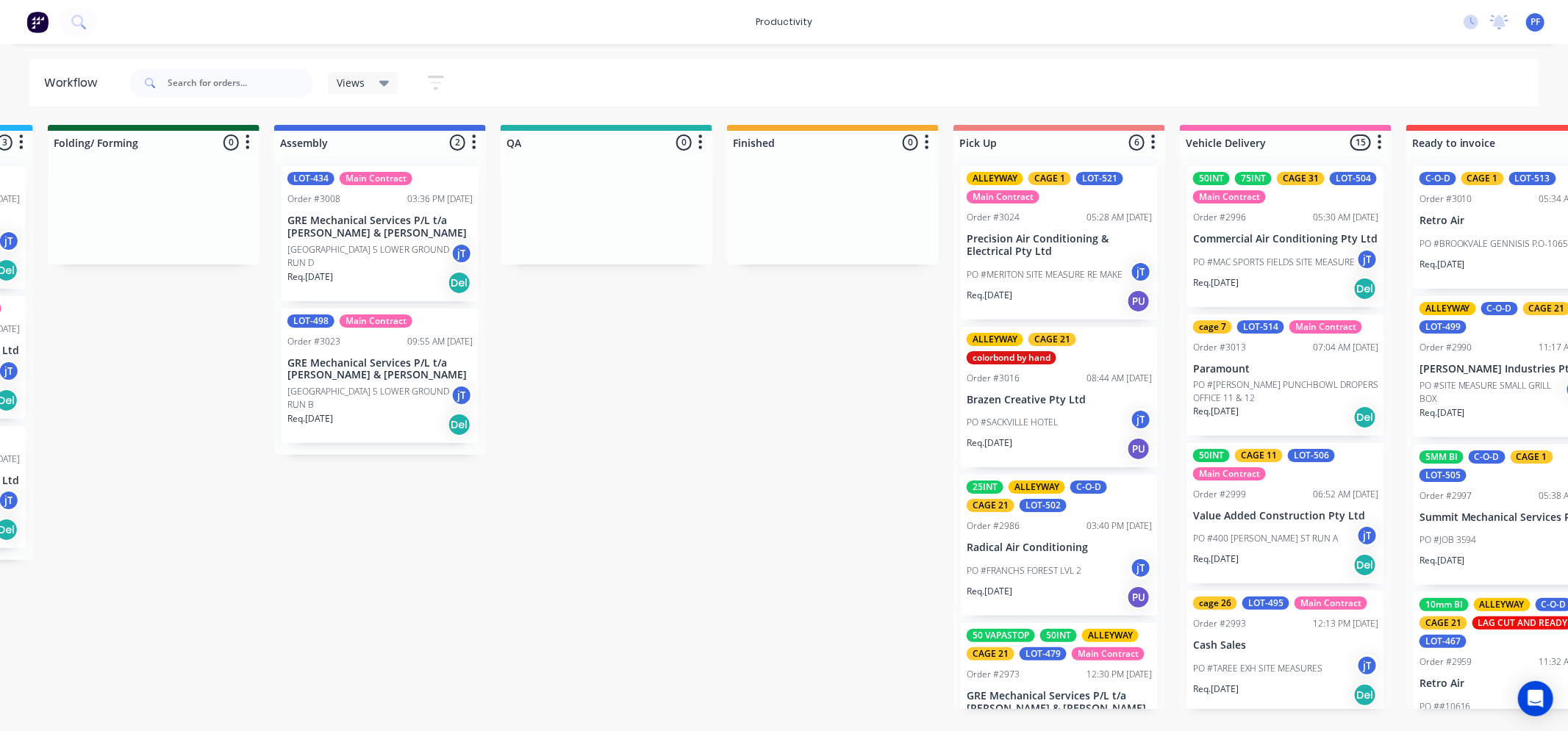
scroll to position [0, 888]
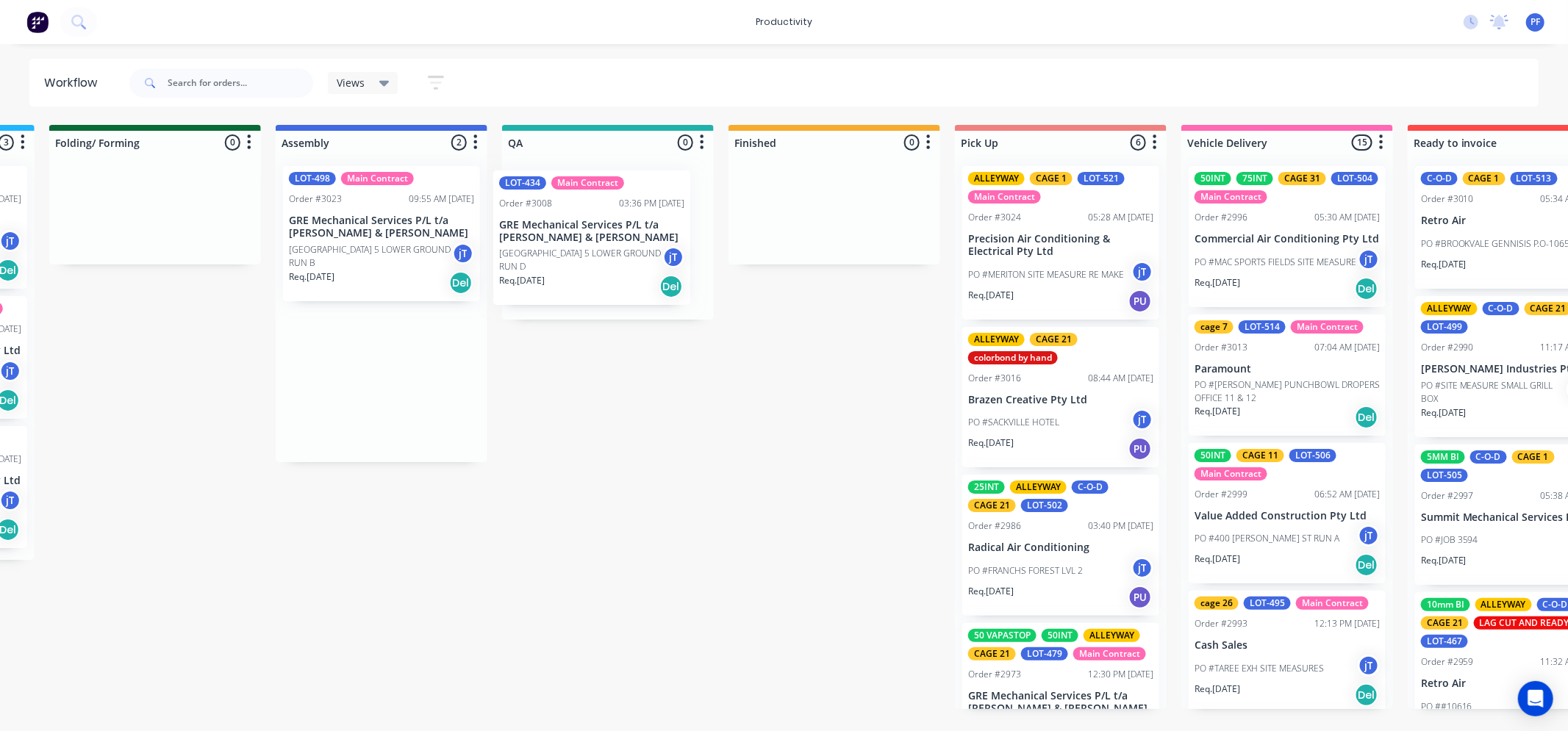
drag, startPoint x: 327, startPoint y: 217, endPoint x: 551, endPoint y: 213, distance: 224.0
click at [559, 219] on div "Submitted 41 Order #240 10:47 AM [DATE] Retro Air PO #Freshwater Apts PO Req. […" at bounding box center [540, 417] width 2878 height 584
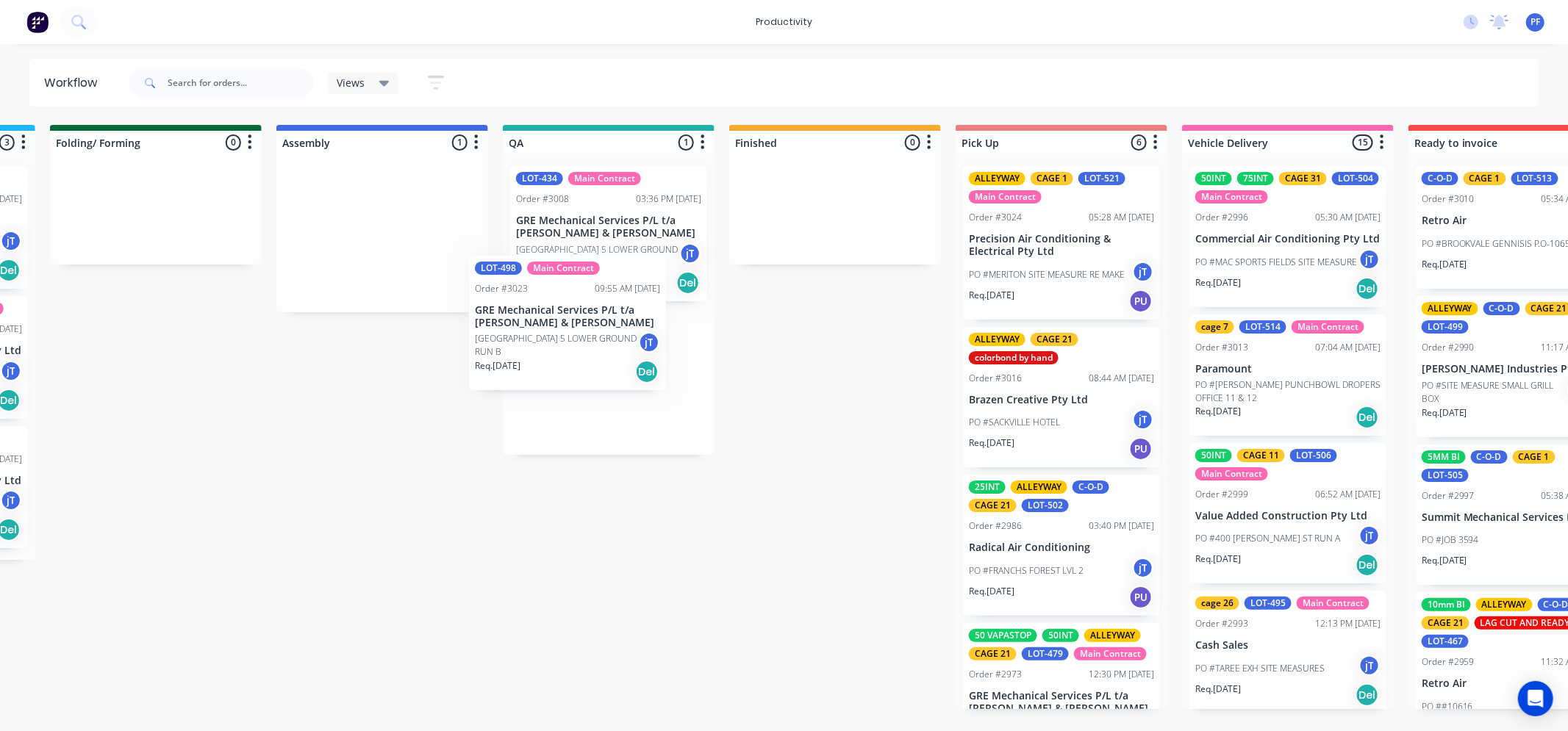
drag, startPoint x: 298, startPoint y: 262, endPoint x: 493, endPoint y: 357, distance: 216.9
click at [493, 357] on div "Submitted 41 Order #240 10:47 AM [DATE] Retro Air PO #Freshwater Apts PO Req. […" at bounding box center [541, 417] width 2878 height 584
